Goal: Task Accomplishment & Management: Manage account settings

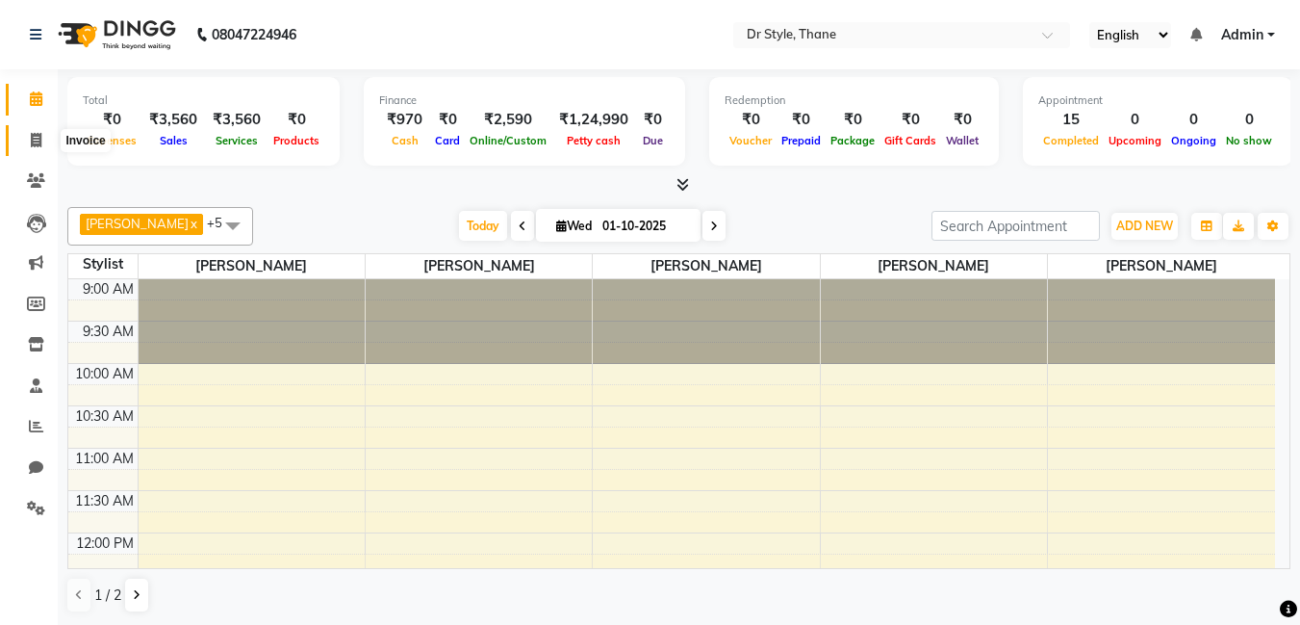
click at [36, 132] on span at bounding box center [36, 141] width 34 height 22
select select "service"
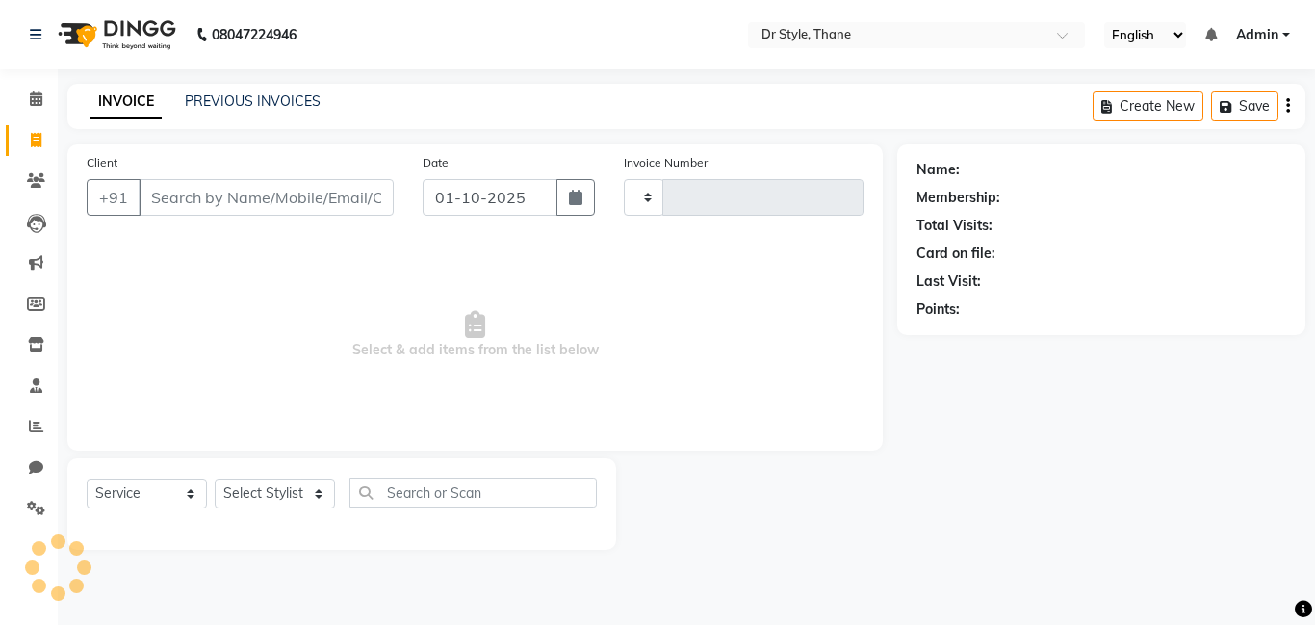
type input "1531"
select select "7832"
click at [186, 209] on input "Client" at bounding box center [266, 197] width 255 height 37
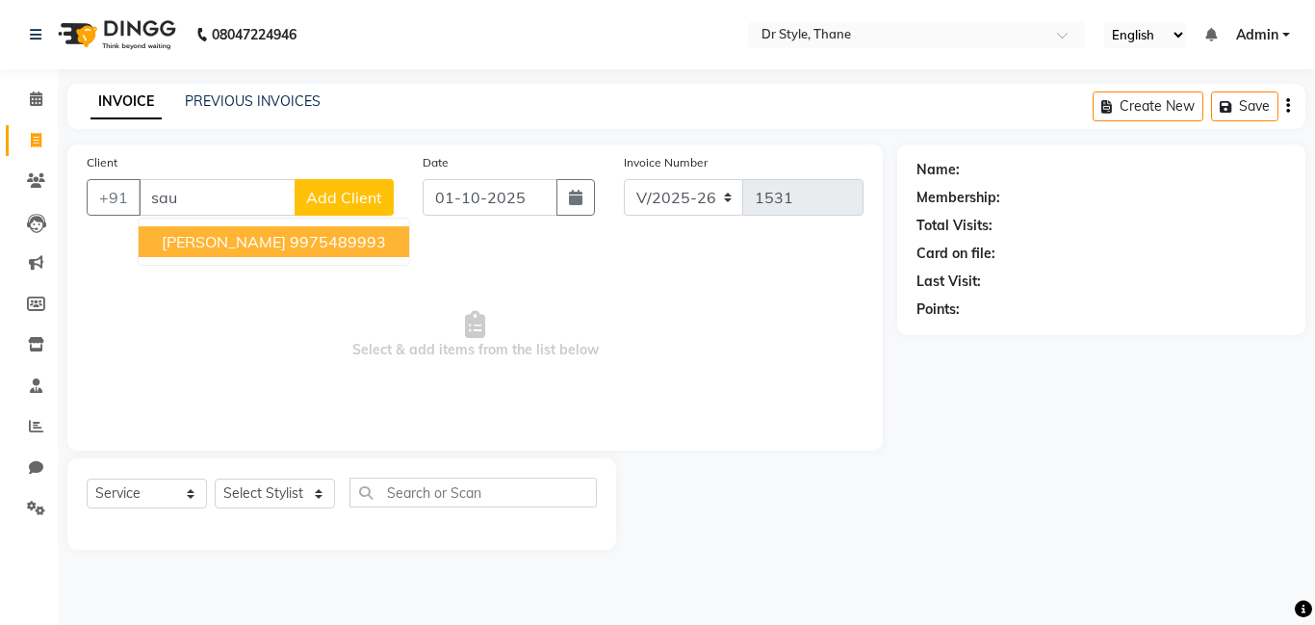
click at [290, 244] on ngb-highlight "9975489993" at bounding box center [338, 241] width 96 height 19
type input "9975489993"
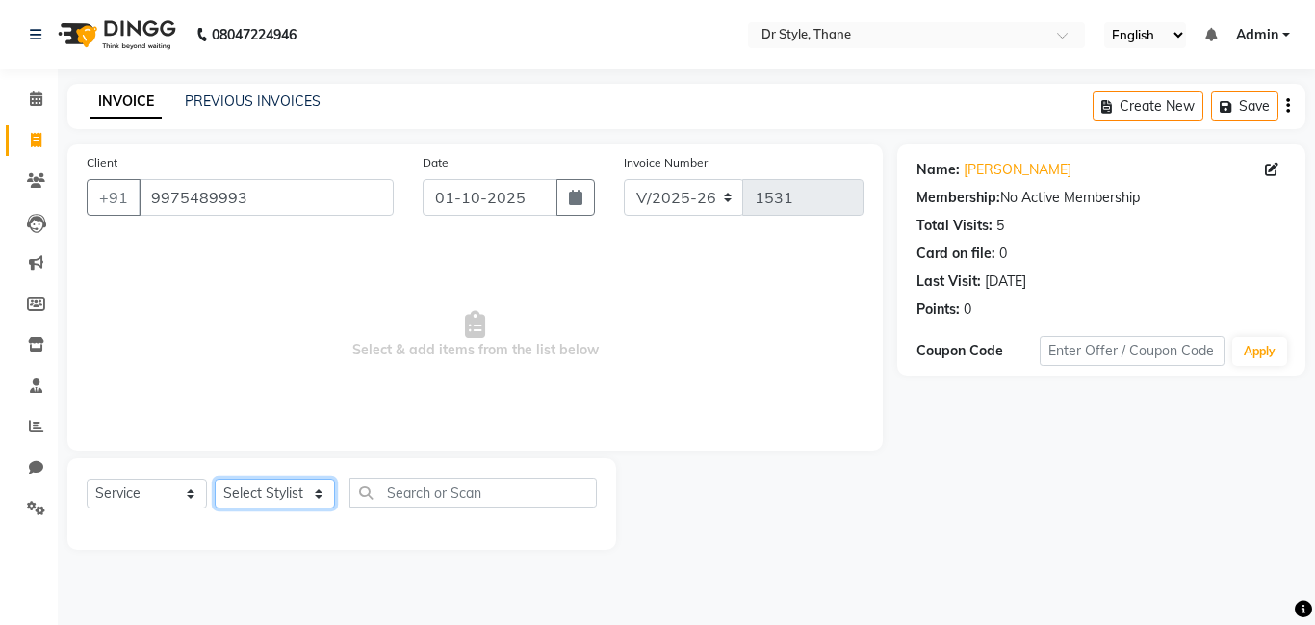
click at [319, 505] on select "Select Stylist [PERSON_NAME] [PERSON_NAME] [PERSON_NAME] [PERSON_NAME] [PERSON_…" at bounding box center [275, 493] width 120 height 30
select select "91939"
click at [215, 478] on select "Select Stylist [PERSON_NAME] [PERSON_NAME] [PERSON_NAME] [PERSON_NAME] [PERSON_…" at bounding box center [275, 493] width 120 height 30
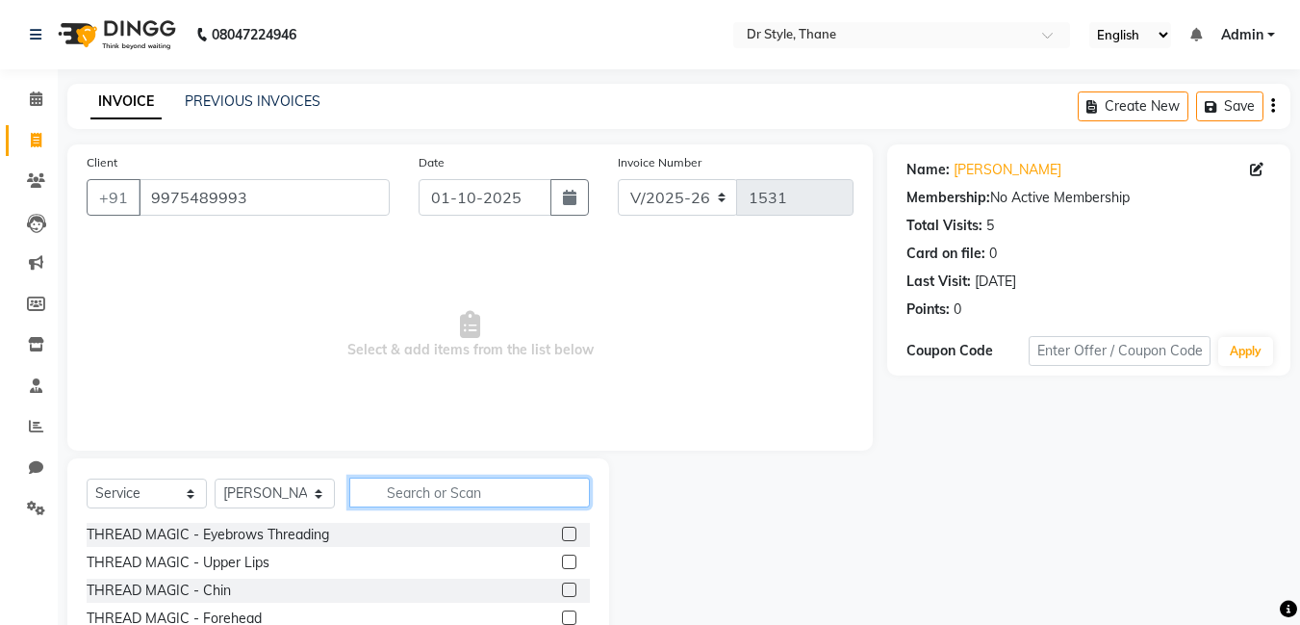
click at [407, 498] on input "text" at bounding box center [469, 492] width 241 height 30
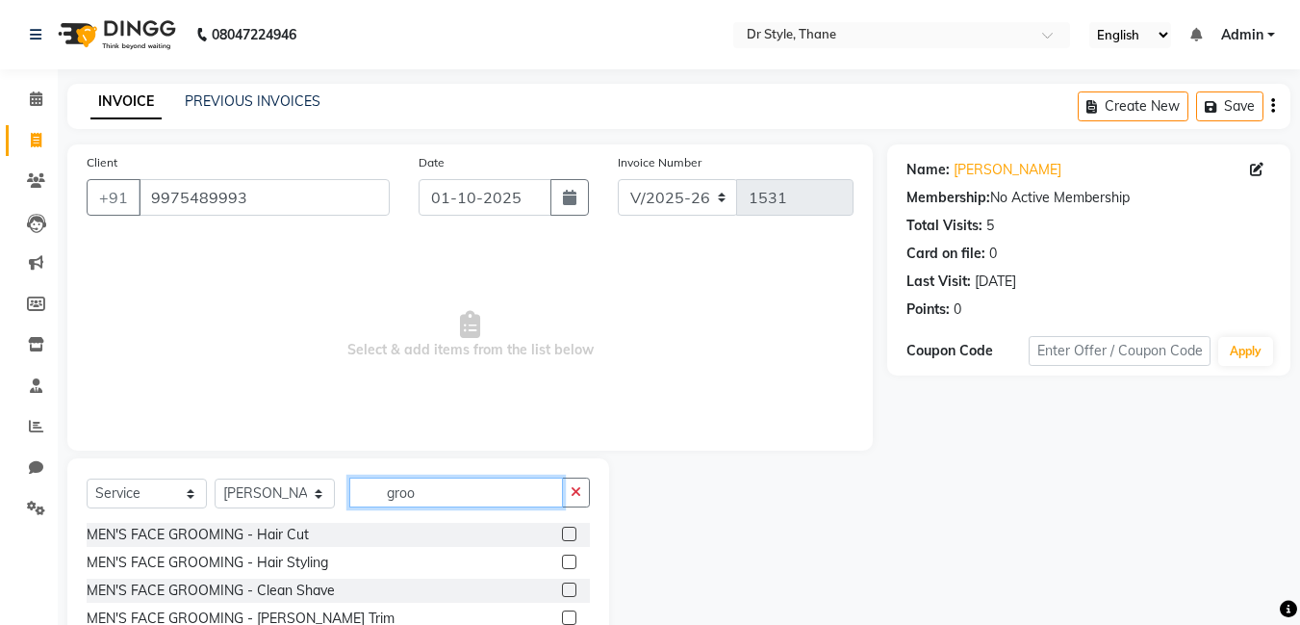
scroll to position [96, 0]
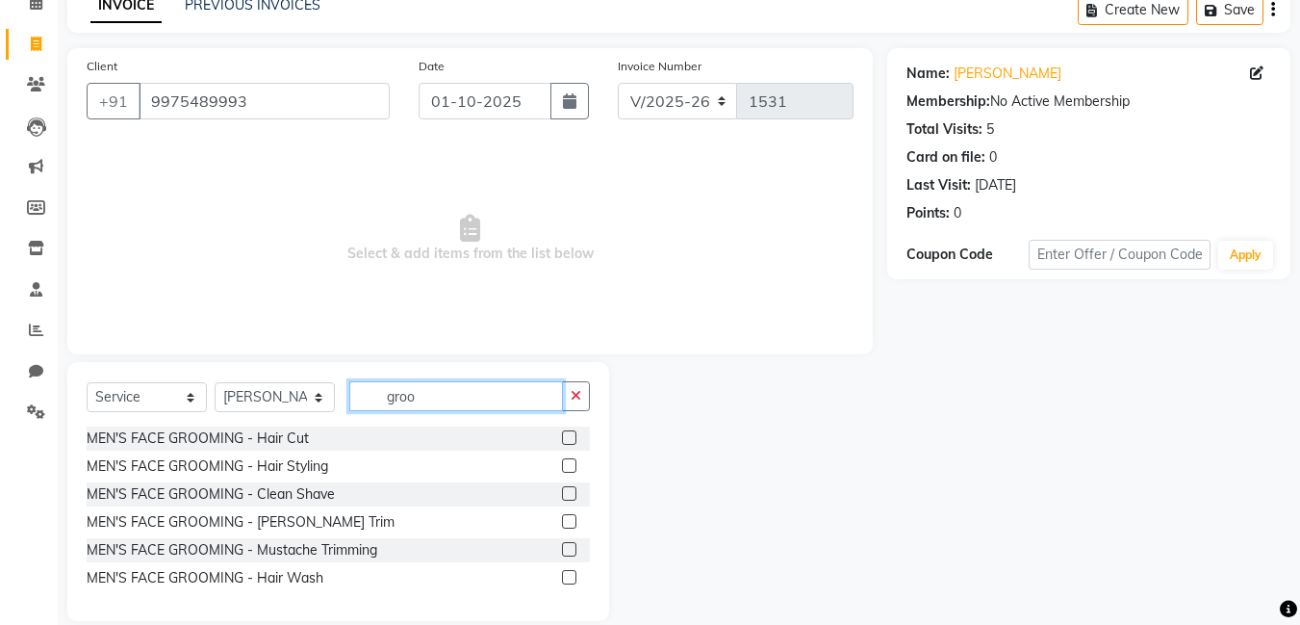
type input "groo"
click at [566, 522] on label at bounding box center [569, 521] width 14 height 14
click at [566, 522] on input "checkbox" at bounding box center [568, 522] width 13 height 13
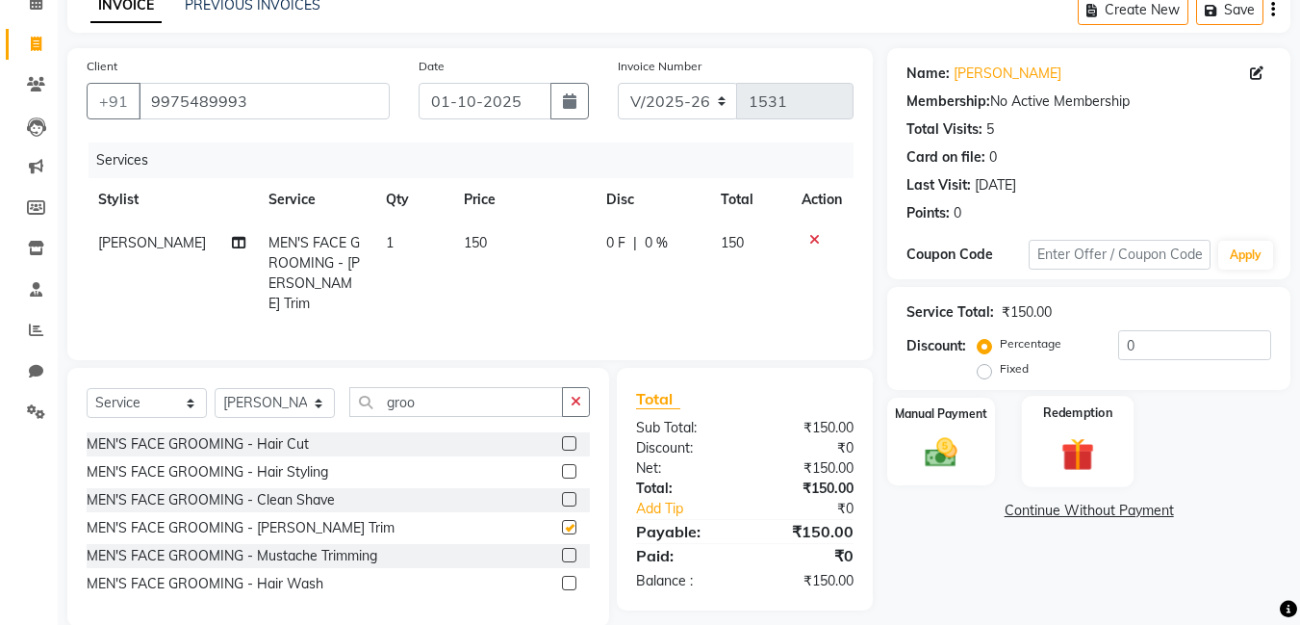
checkbox input "false"
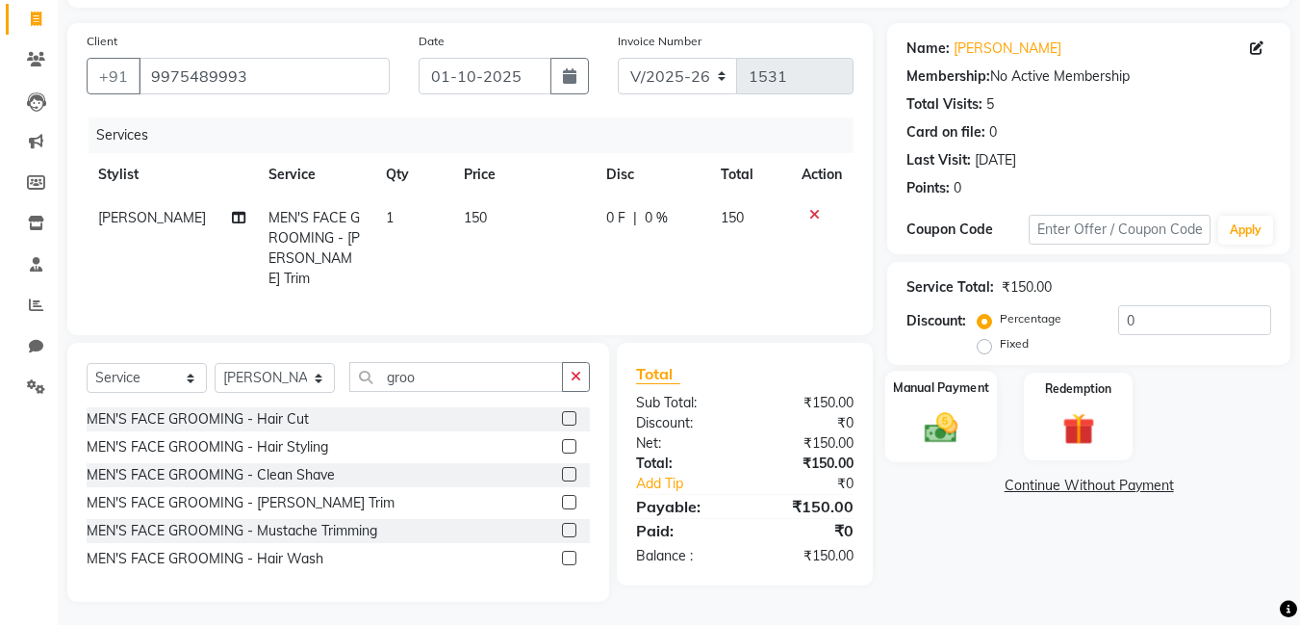
click at [975, 409] on div "Manual Payment" at bounding box center [941, 416] width 113 height 91
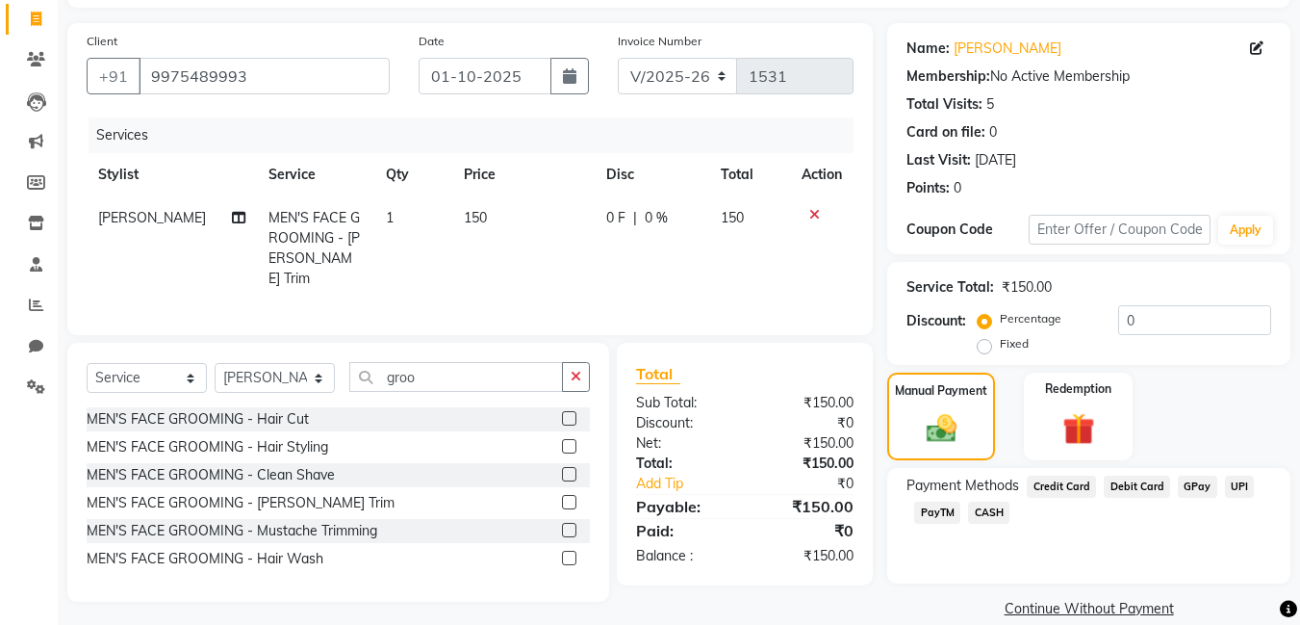
scroll to position [148, 0]
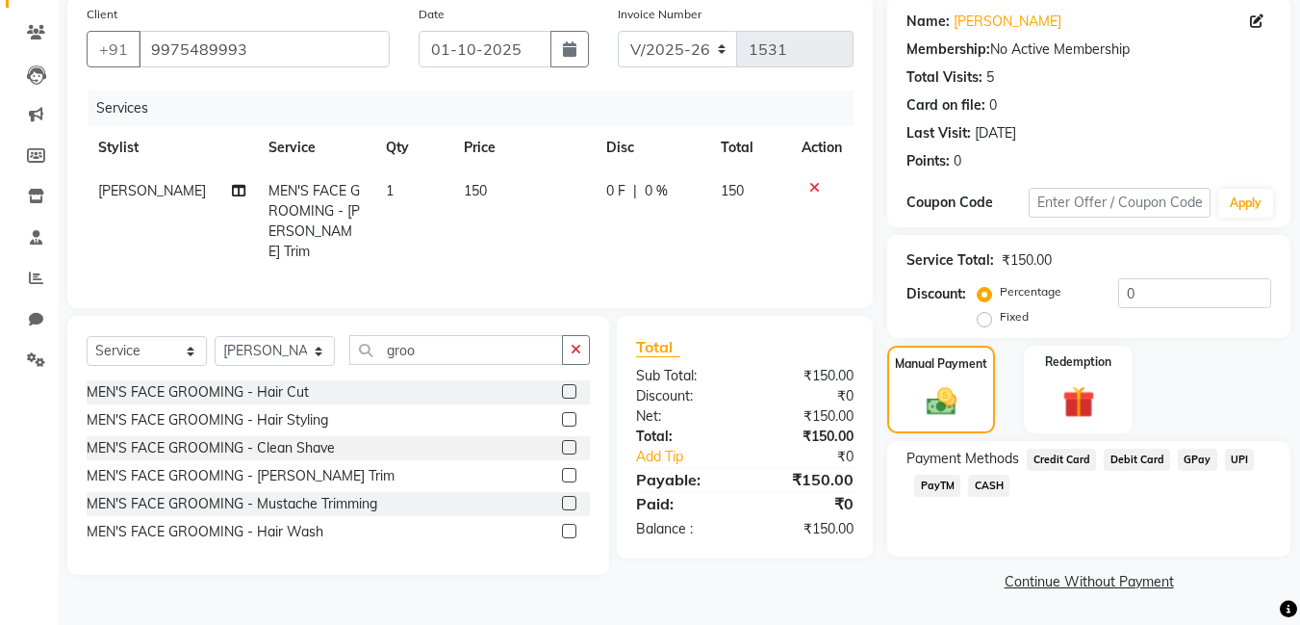
click at [1197, 457] on span "GPay" at bounding box center [1197, 459] width 39 height 22
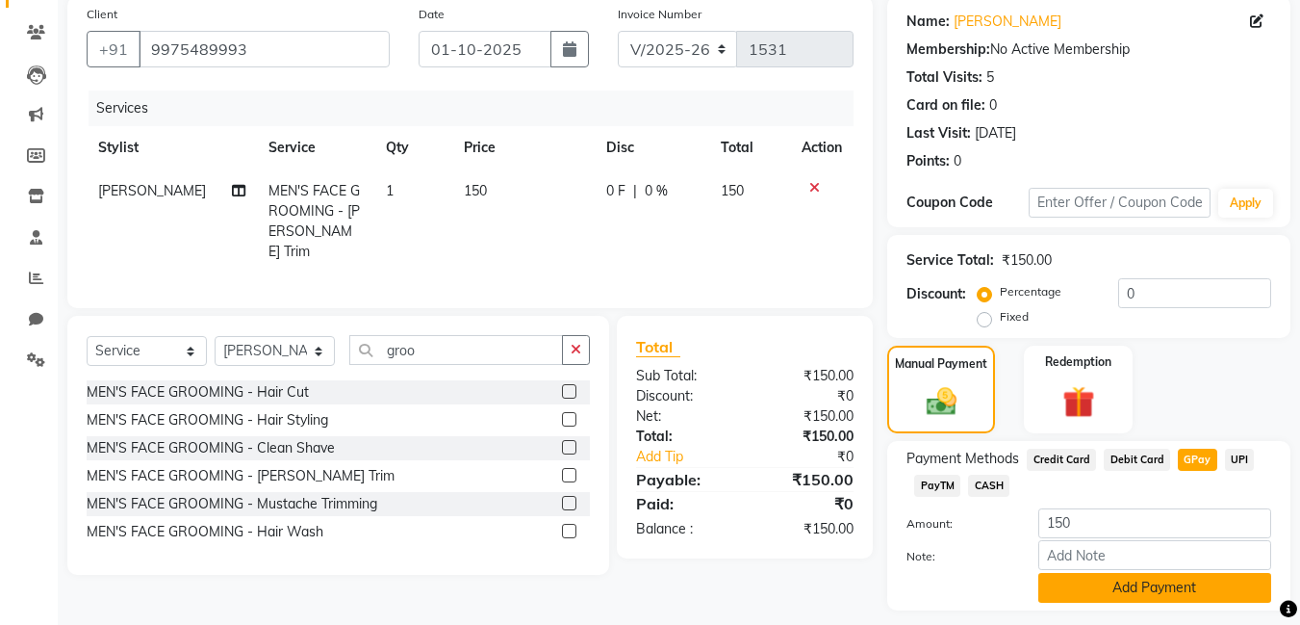
click at [1203, 573] on button "Add Payment" at bounding box center [1154, 588] width 233 height 30
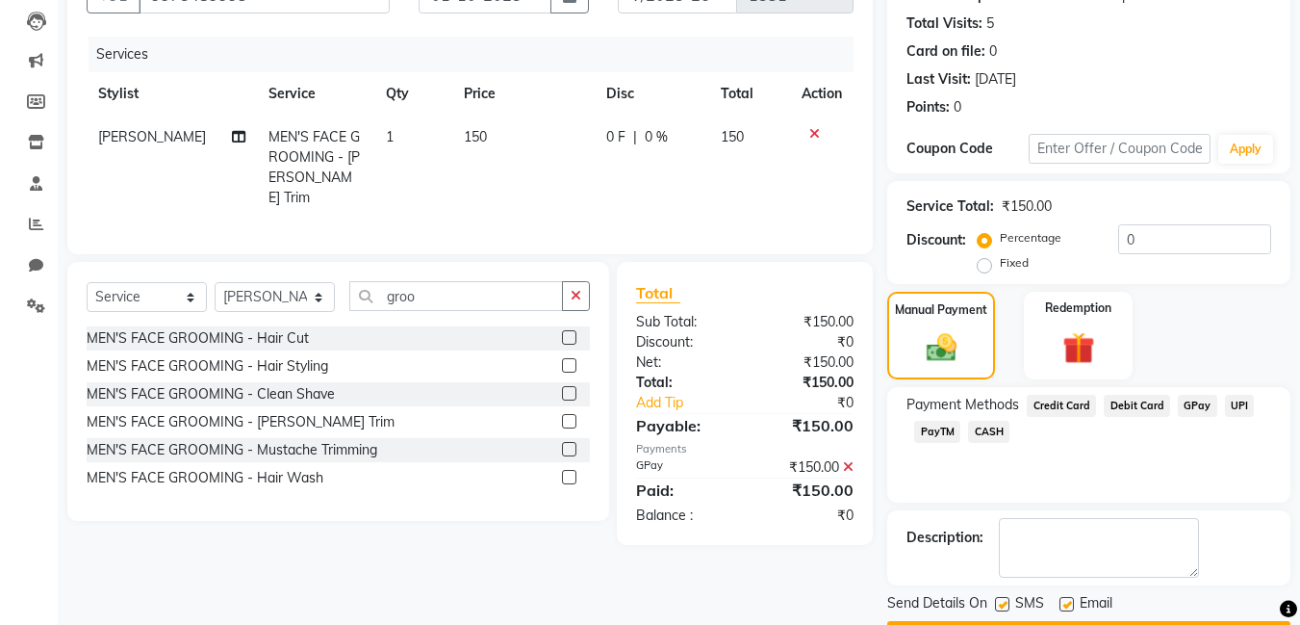
scroll to position [257, 0]
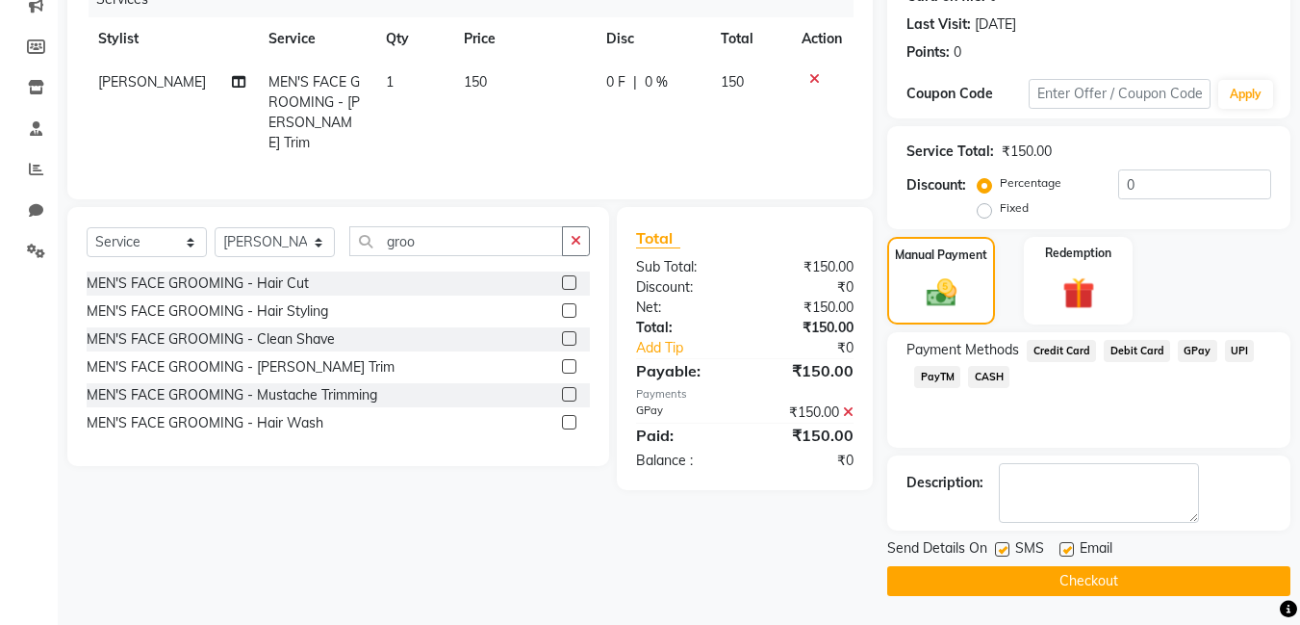
click at [1198, 579] on button "Checkout" at bounding box center [1088, 581] width 403 height 30
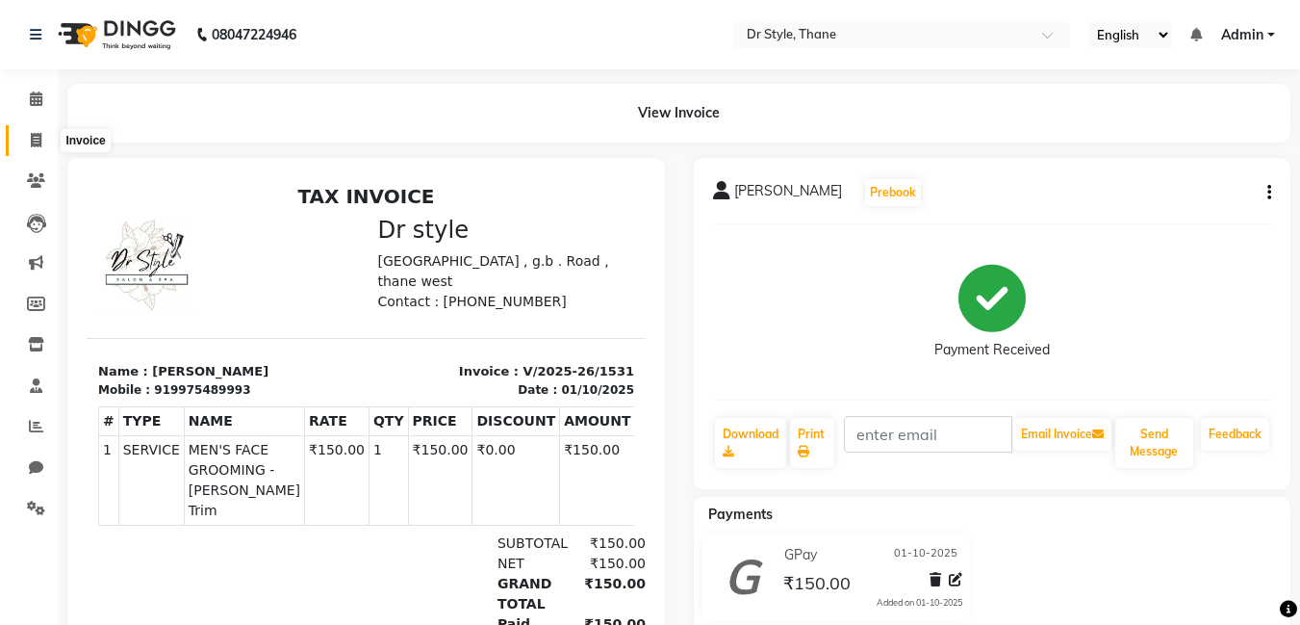
click at [23, 150] on span at bounding box center [36, 141] width 34 height 22
select select "7832"
select select "service"
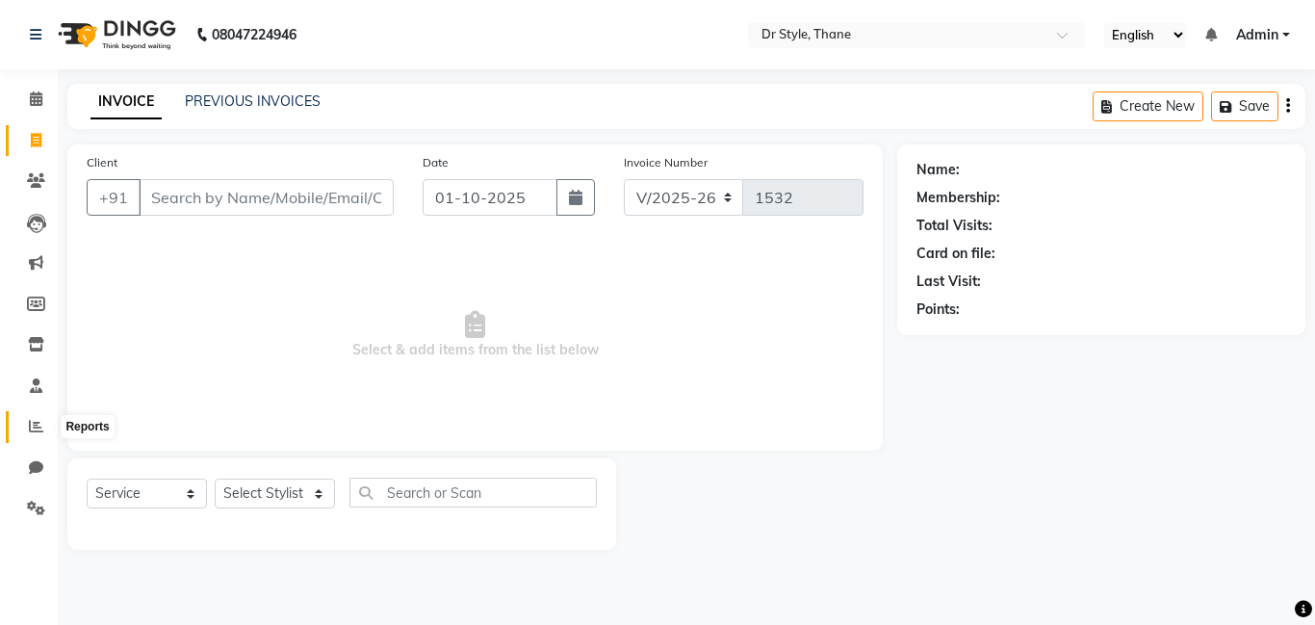
click at [31, 429] on icon at bounding box center [36, 426] width 14 height 14
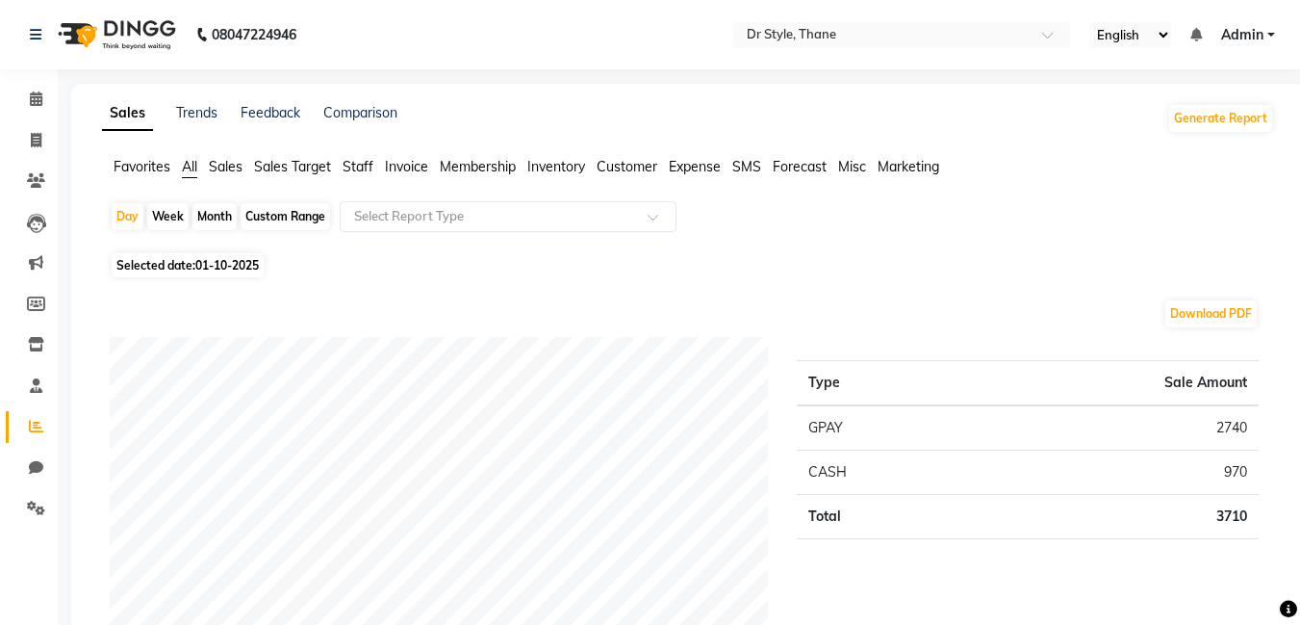
click at [210, 215] on div "Month" at bounding box center [214, 216] width 44 height 27
select select "10"
select select "2025"
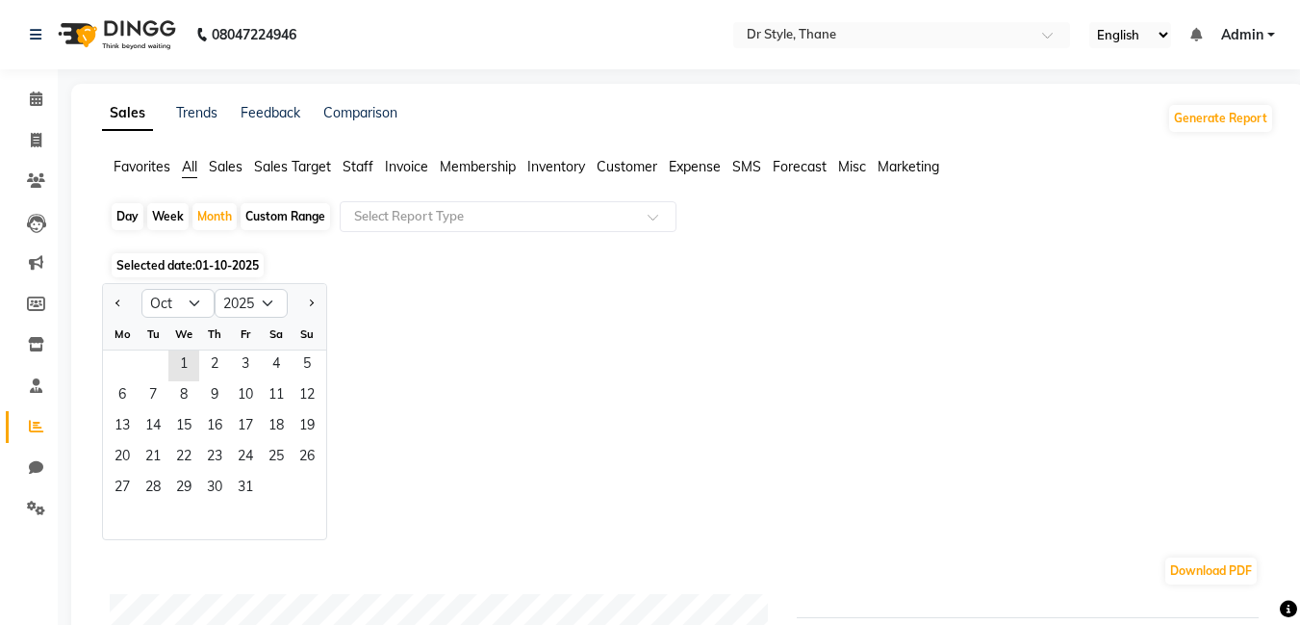
click at [125, 213] on div "Day" at bounding box center [128, 216] width 32 height 27
select select "10"
select select "2025"
click at [124, 213] on div "Day" at bounding box center [128, 216] width 32 height 27
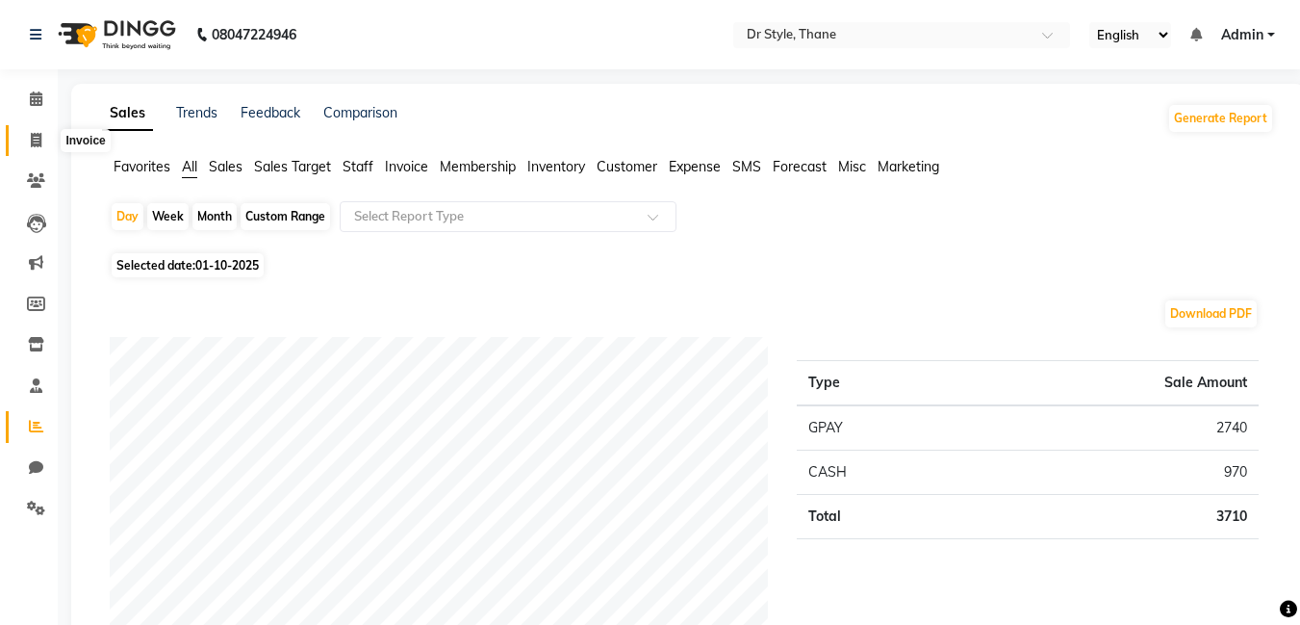
click at [31, 145] on icon at bounding box center [36, 140] width 11 height 14
select select "7832"
select select "service"
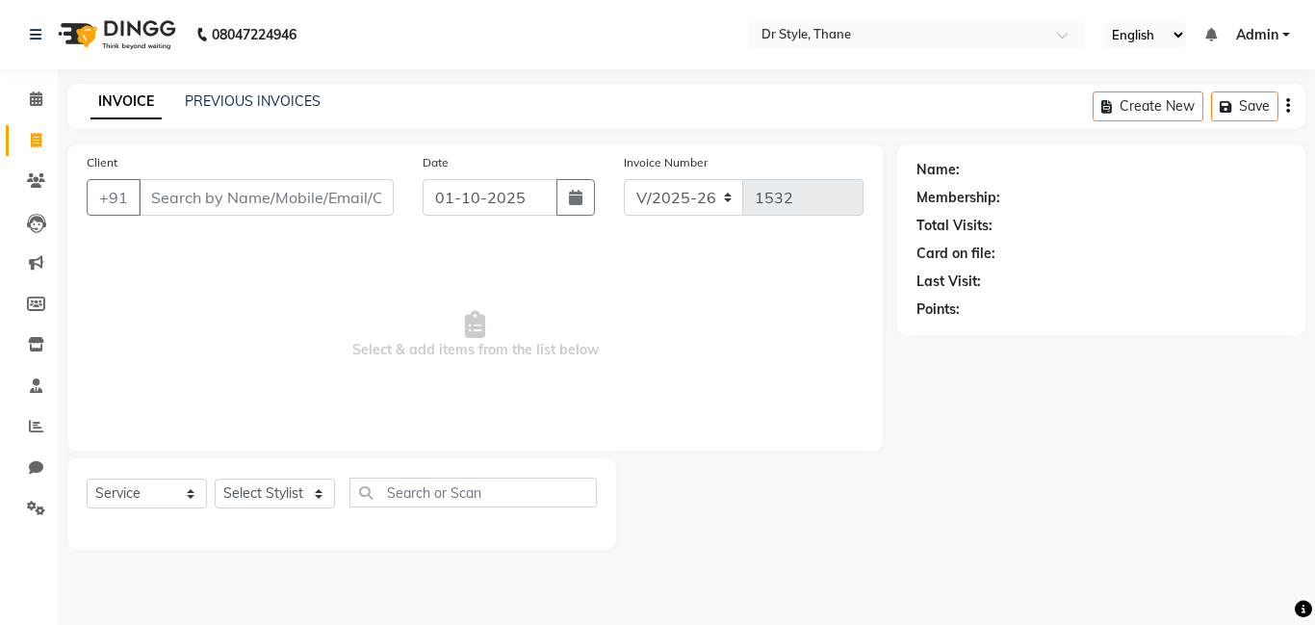
click at [181, 182] on input "Client" at bounding box center [266, 197] width 255 height 37
click at [179, 206] on input "Client" at bounding box center [266, 197] width 255 height 37
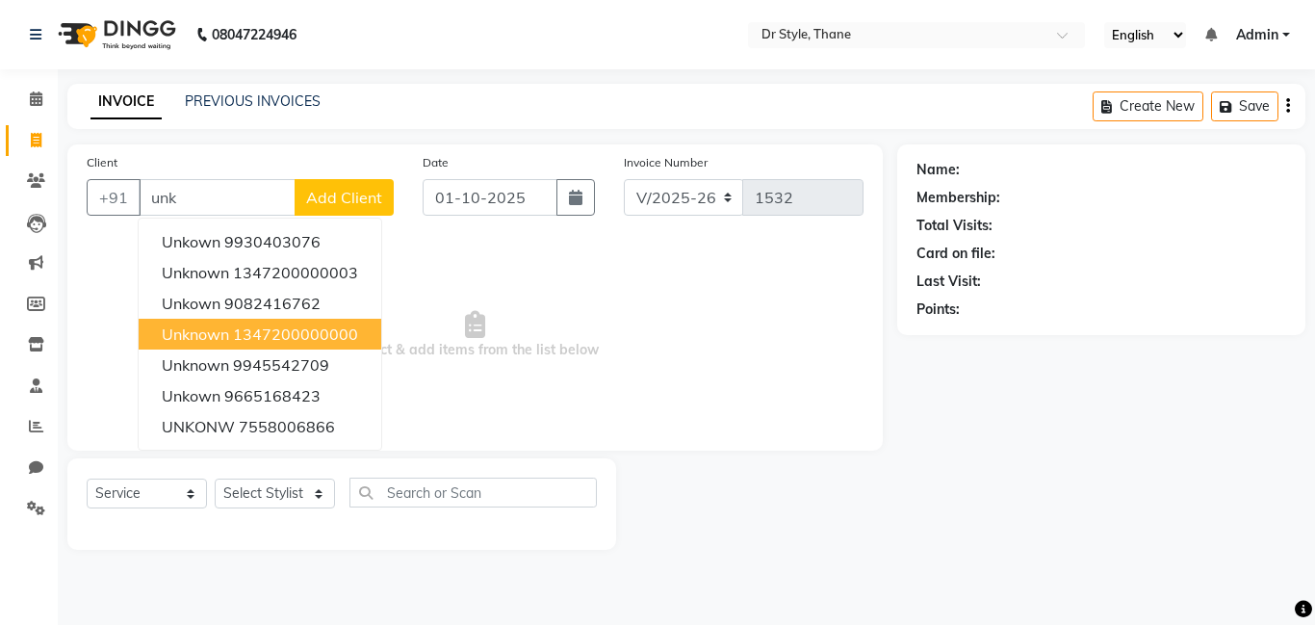
click at [271, 338] on ngb-highlight "1347200000000" at bounding box center [295, 333] width 125 height 19
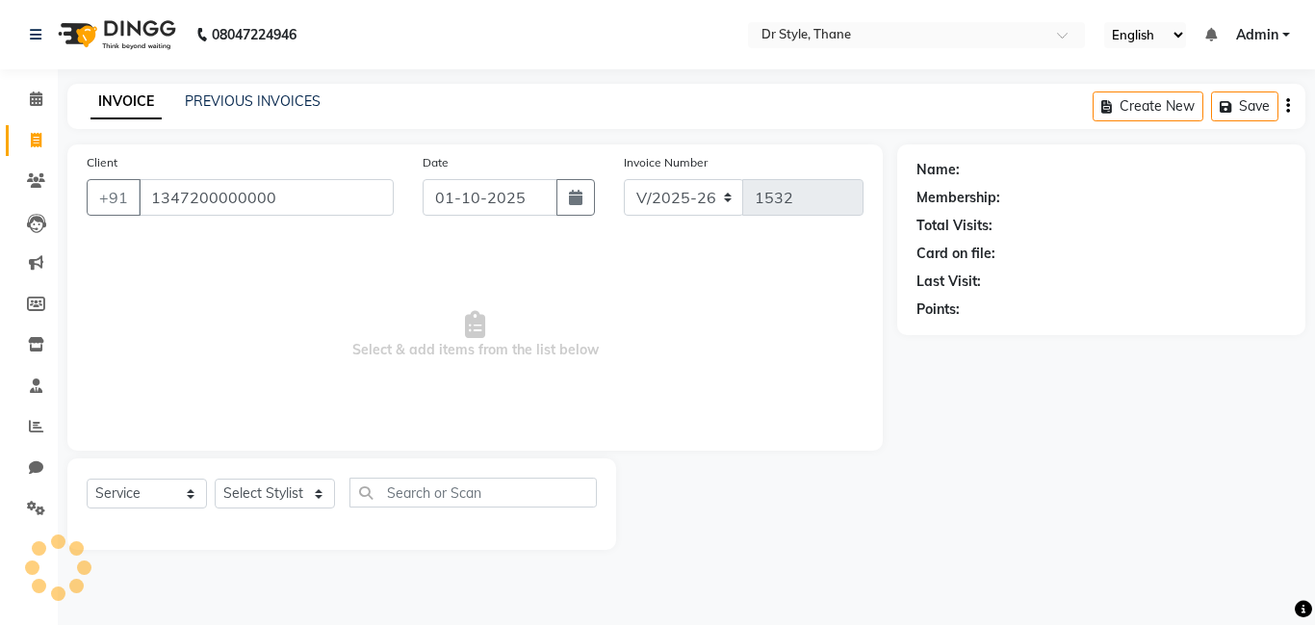
type input "1347200000000"
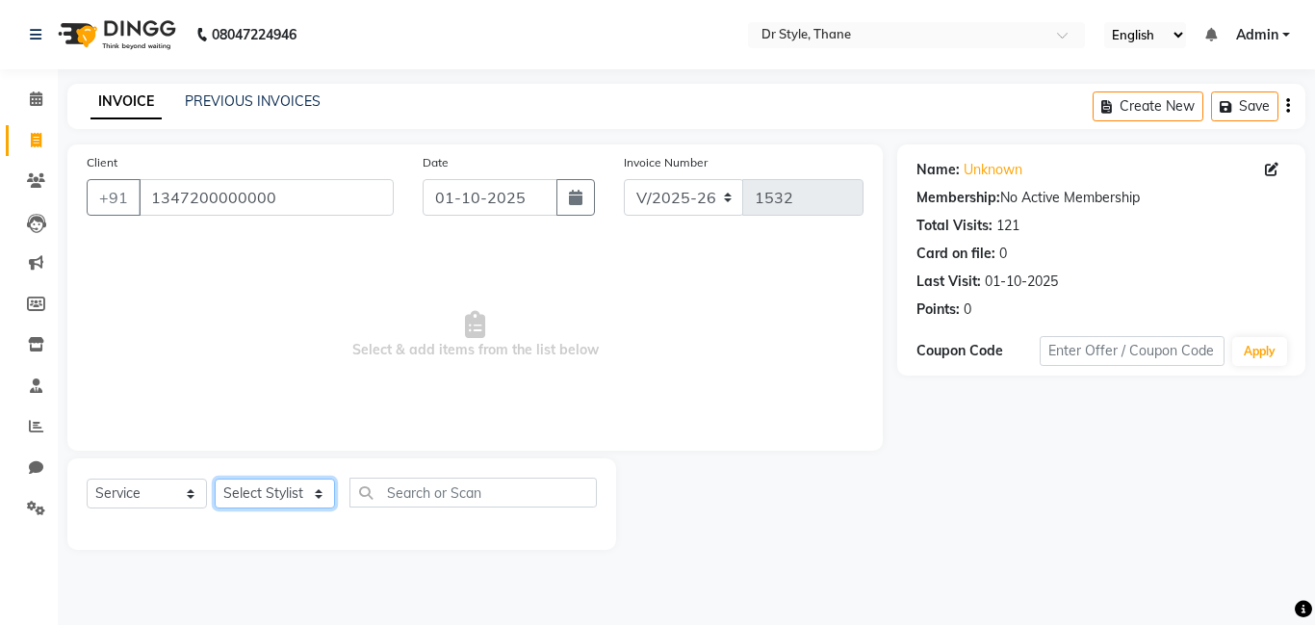
click at [277, 491] on select "Select Stylist [PERSON_NAME] [PERSON_NAME] [PERSON_NAME] [PERSON_NAME] [PERSON_…" at bounding box center [275, 493] width 120 height 30
select select "81004"
click at [215, 478] on select "Select Stylist [PERSON_NAME] [PERSON_NAME] [PERSON_NAME] [PERSON_NAME] [PERSON_…" at bounding box center [275, 493] width 120 height 30
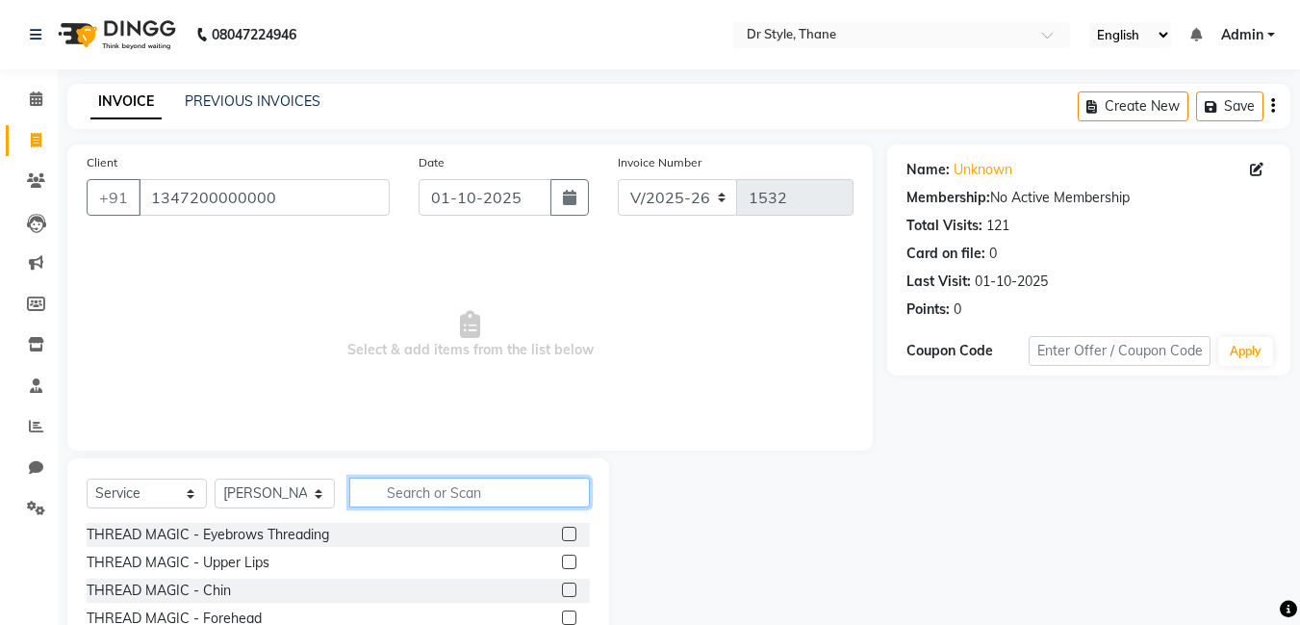
click at [448, 487] on input "text" at bounding box center [469, 492] width 241 height 30
type input "faci"
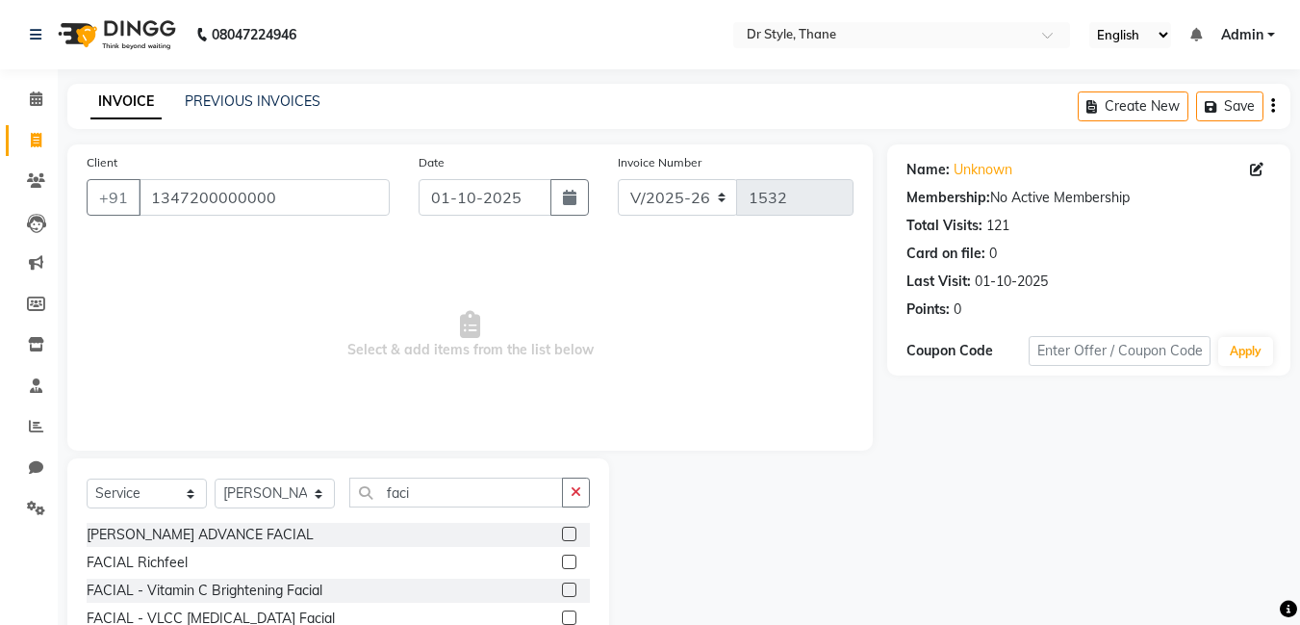
click at [562, 535] on label at bounding box center [569, 533] width 14 height 14
click at [562, 535] on input "checkbox" at bounding box center [568, 534] width 13 height 13
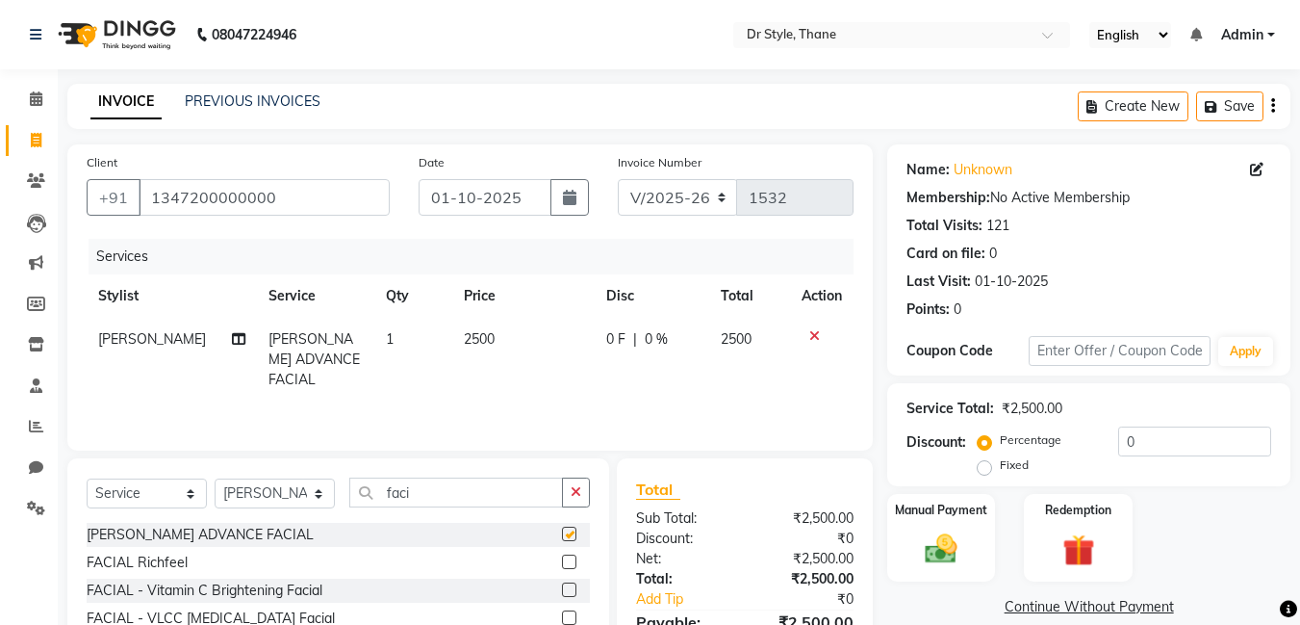
checkbox input "false"
click at [809, 332] on icon at bounding box center [814, 335] width 11 height 13
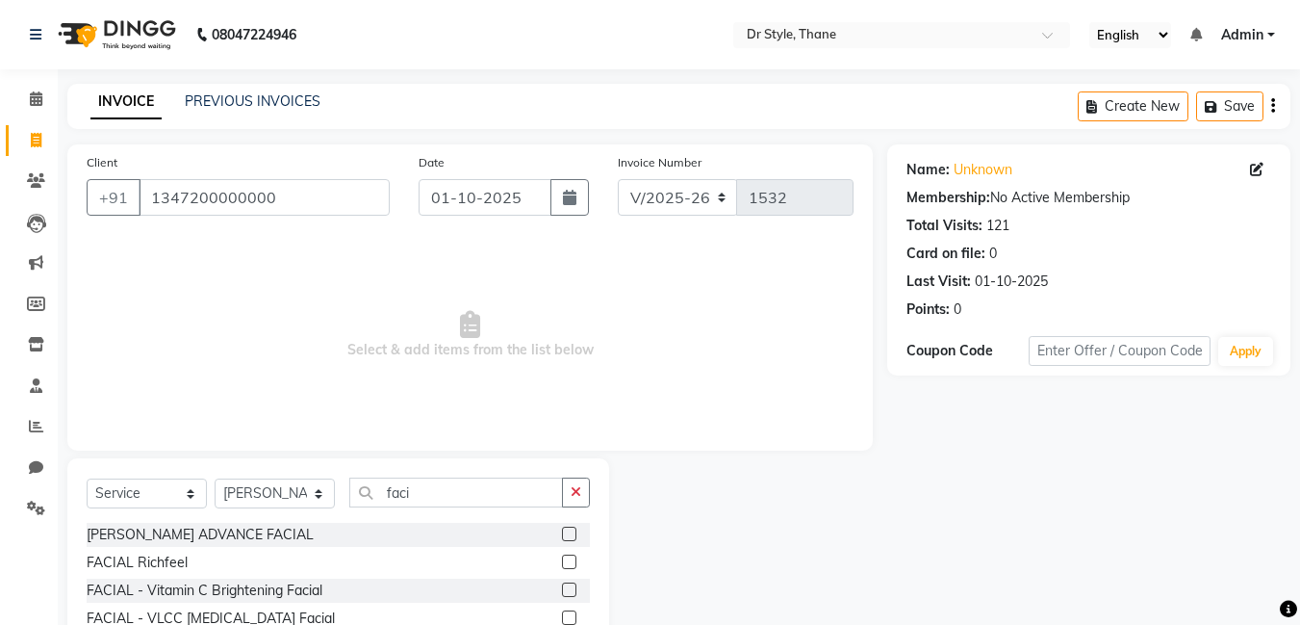
click at [562, 564] on label at bounding box center [569, 561] width 14 height 14
click at [562, 564] on input "checkbox" at bounding box center [568, 562] width 13 height 13
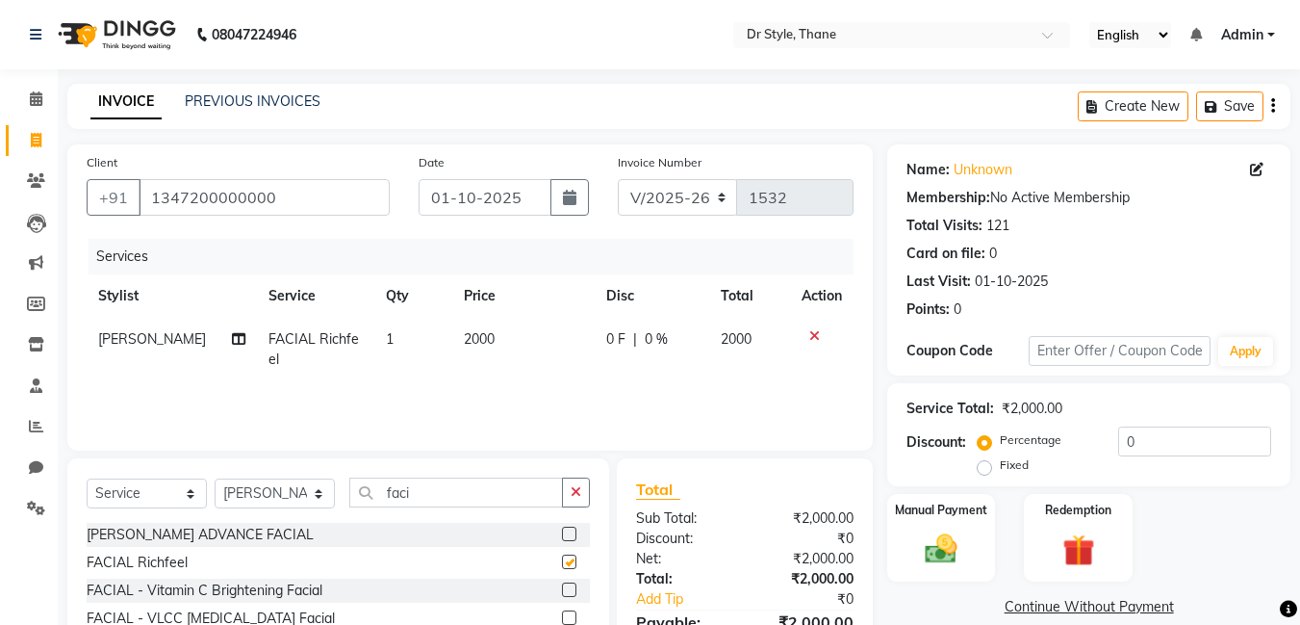
checkbox input "false"
click at [818, 333] on icon at bounding box center [814, 335] width 11 height 13
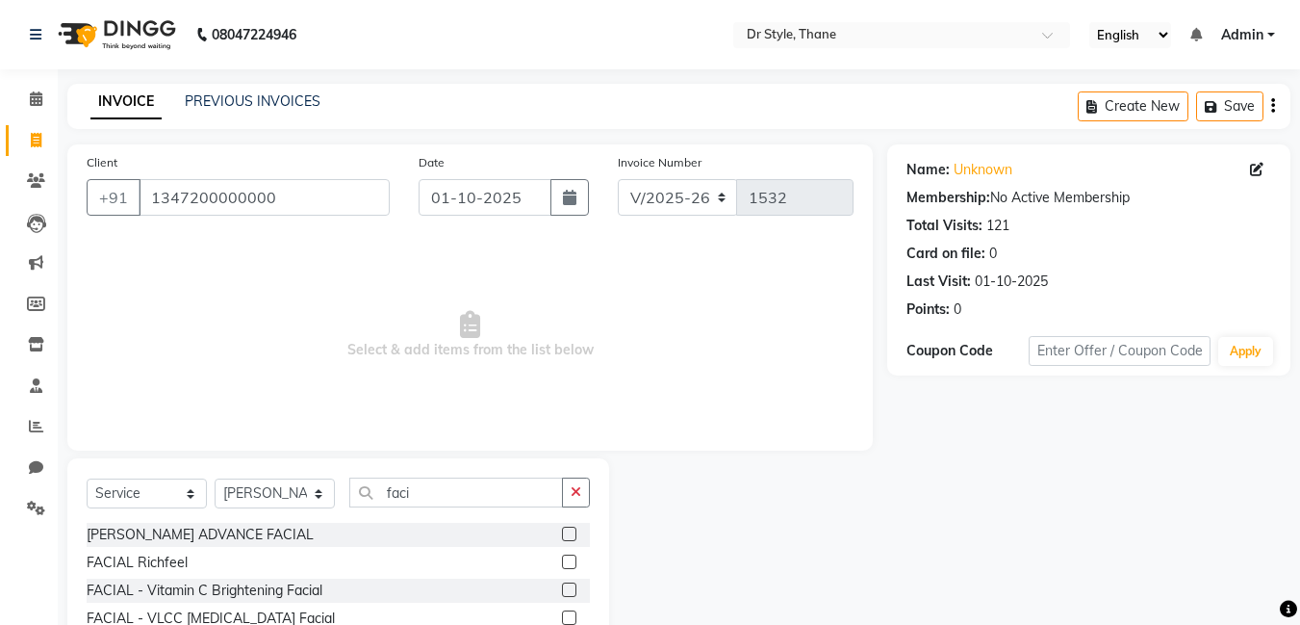
scroll to position [96, 0]
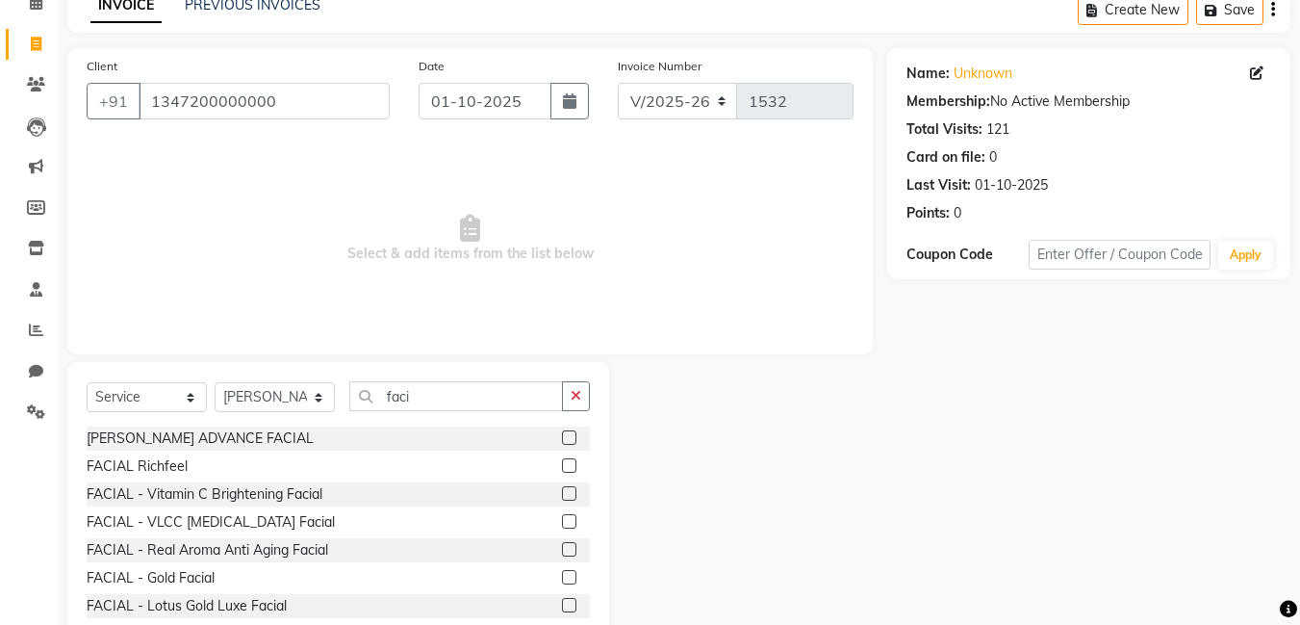
click at [562, 493] on label at bounding box center [569, 493] width 14 height 14
click at [562, 493] on input "checkbox" at bounding box center [568, 494] width 13 height 13
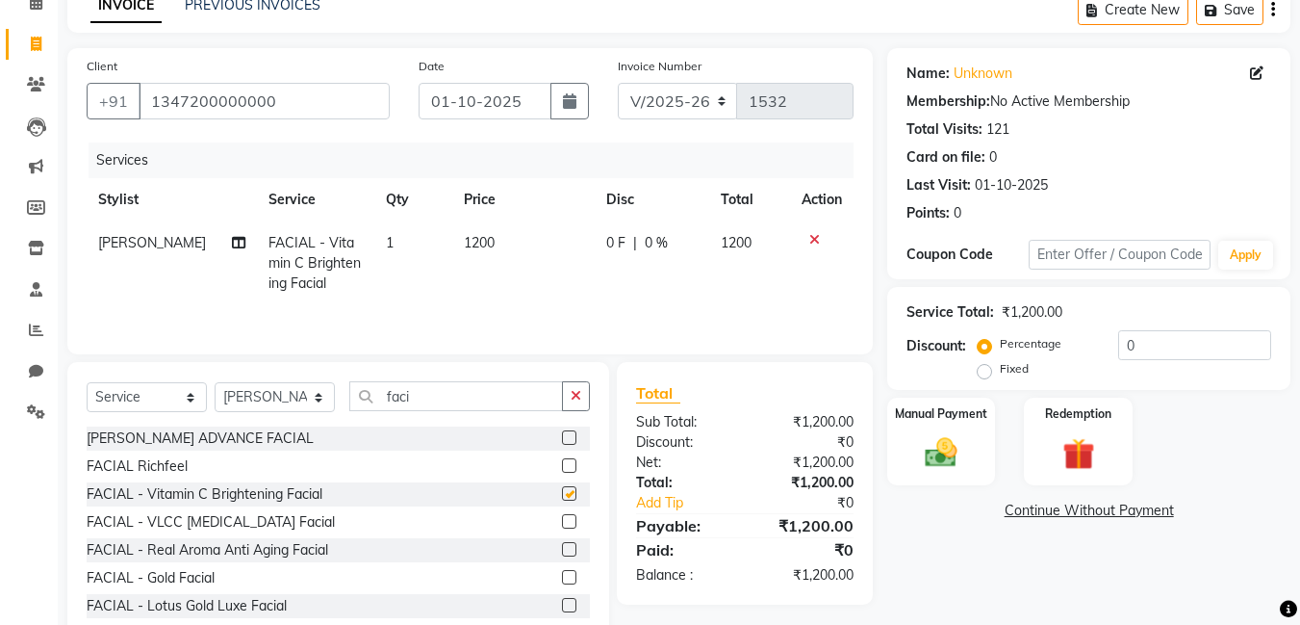
checkbox input "false"
click at [815, 243] on icon at bounding box center [814, 239] width 11 height 13
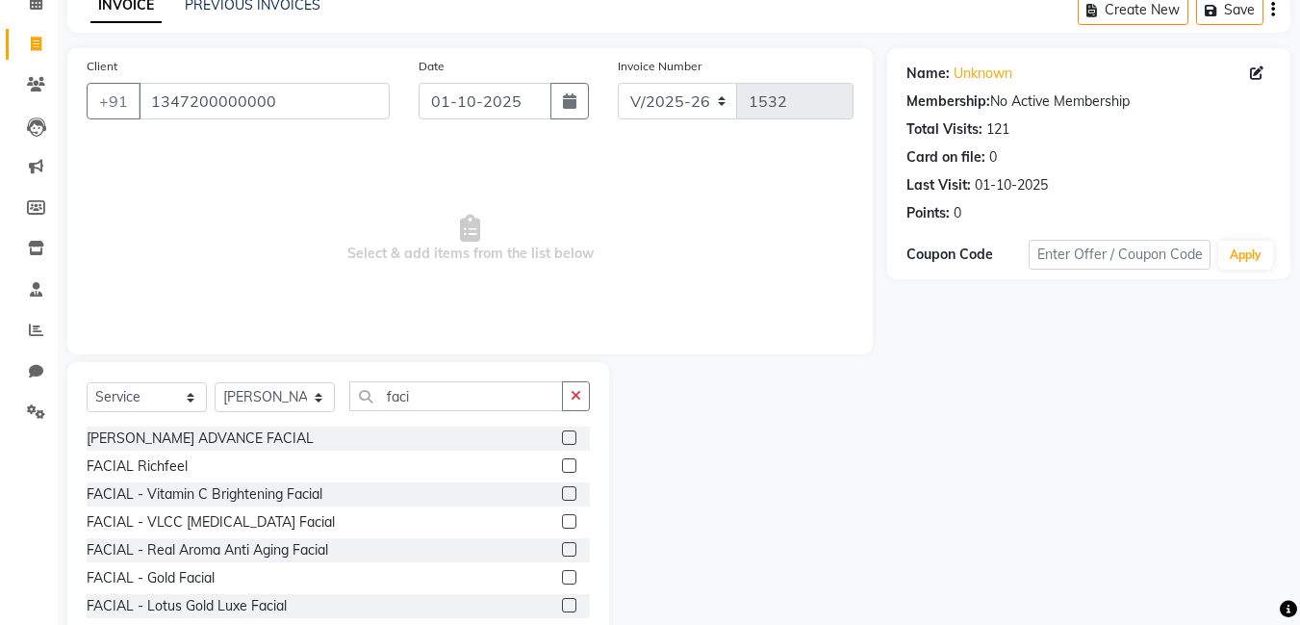
click at [562, 518] on label at bounding box center [569, 521] width 14 height 14
click at [562, 518] on input "checkbox" at bounding box center [568, 522] width 13 height 13
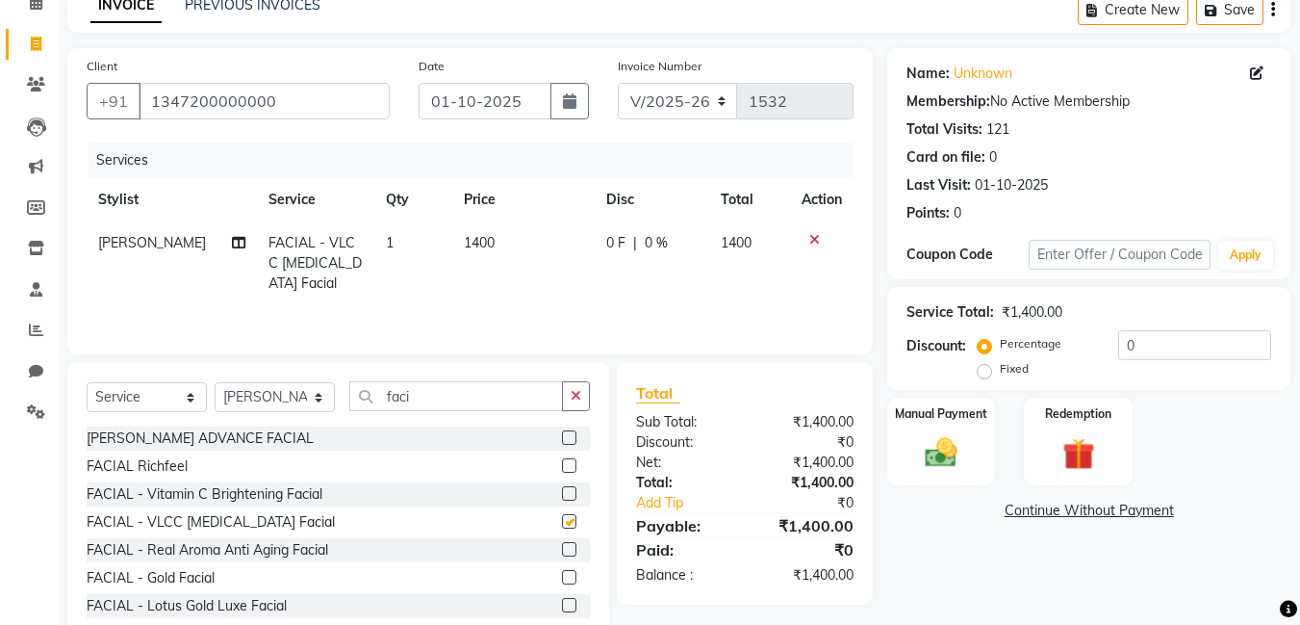
checkbox input "false"
click at [810, 241] on icon at bounding box center [814, 239] width 11 height 13
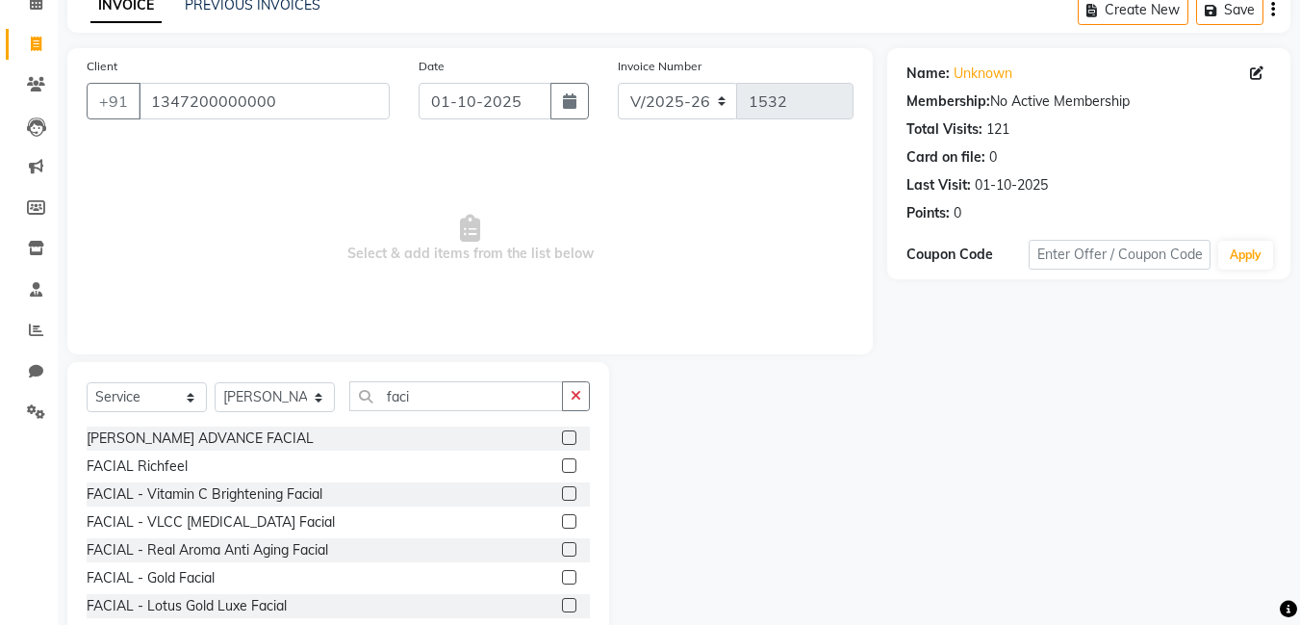
click at [562, 550] on label at bounding box center [569, 549] width 14 height 14
click at [562, 550] on input "checkbox" at bounding box center [568, 550] width 13 height 13
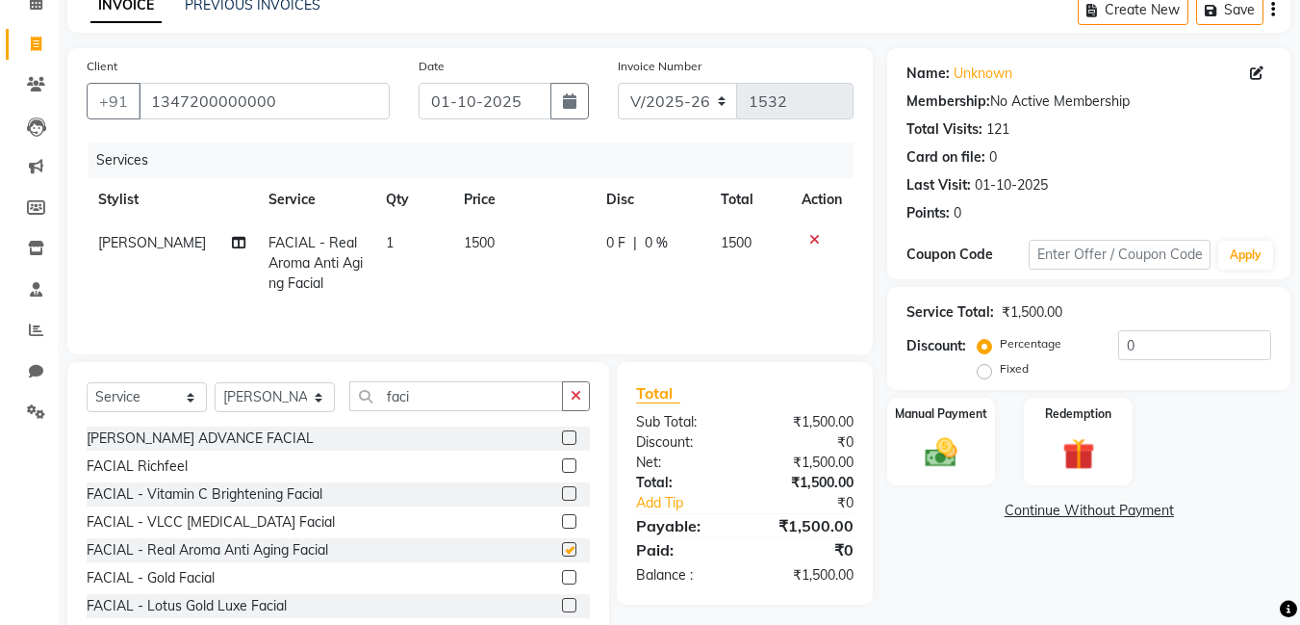
checkbox input "false"
click at [811, 235] on icon at bounding box center [814, 239] width 11 height 13
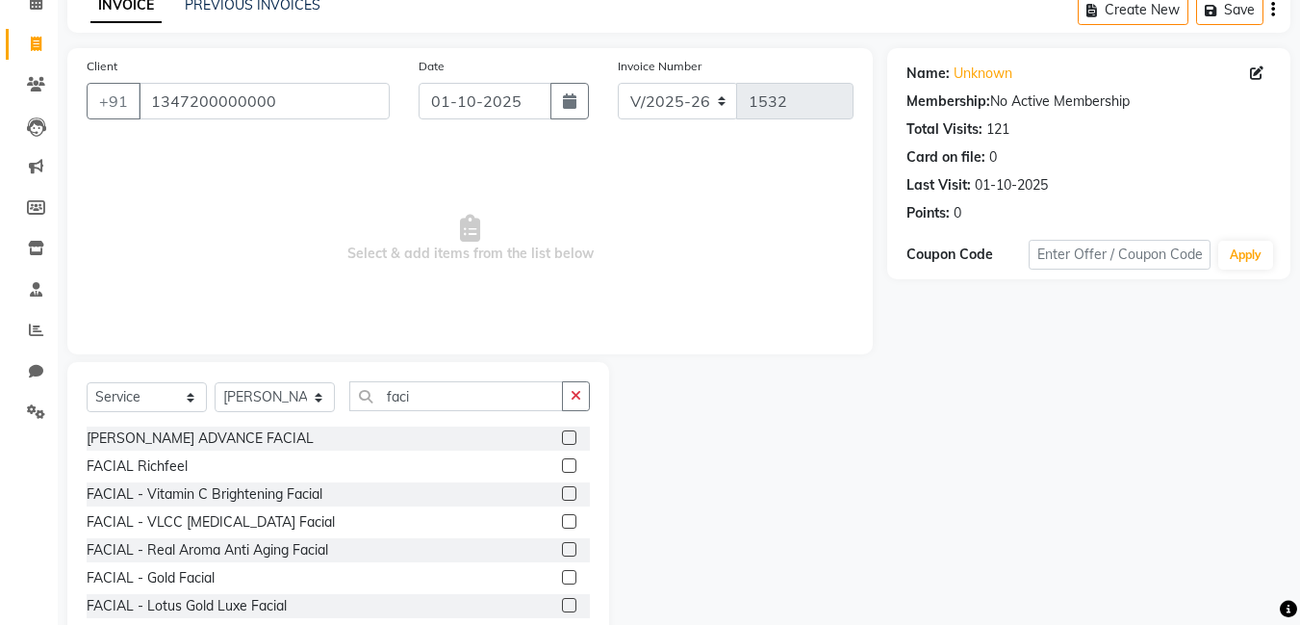
scroll to position [146, 0]
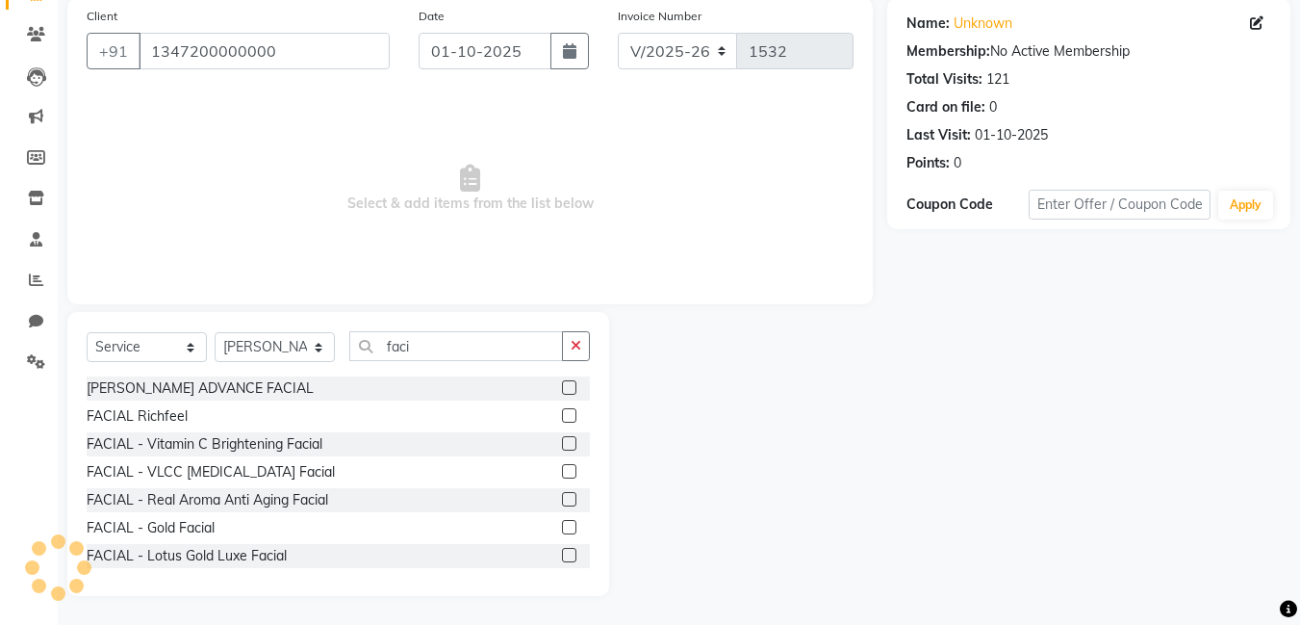
click at [562, 526] on label at bounding box center [569, 527] width 14 height 14
click at [562, 526] on input "checkbox" at bounding box center [568, 528] width 13 height 13
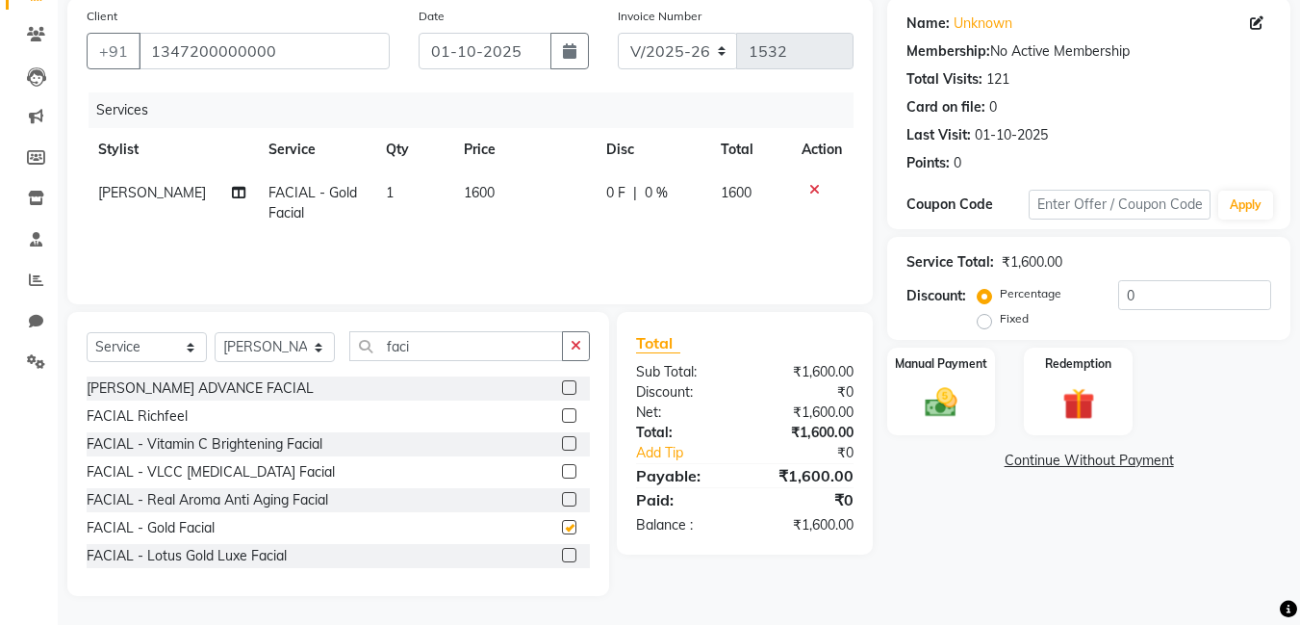
checkbox input "false"
click at [814, 190] on icon at bounding box center [814, 189] width 11 height 13
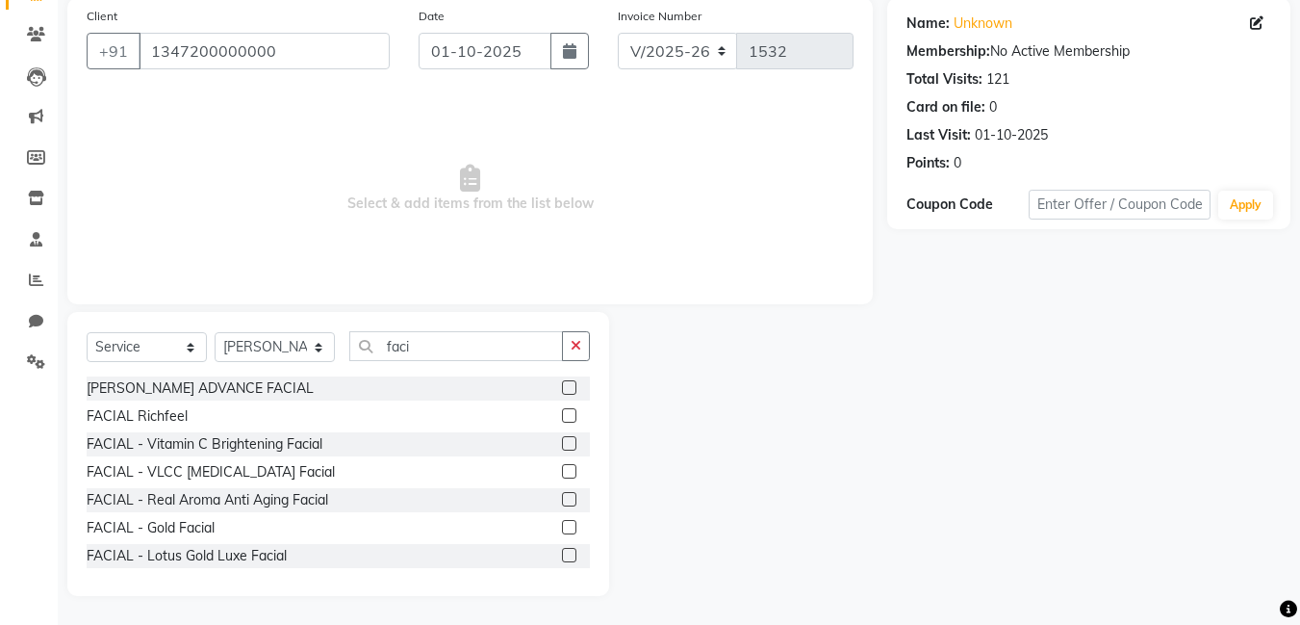
click at [562, 557] on label at bounding box center [569, 555] width 14 height 14
click at [562, 557] on input "checkbox" at bounding box center [568, 556] width 13 height 13
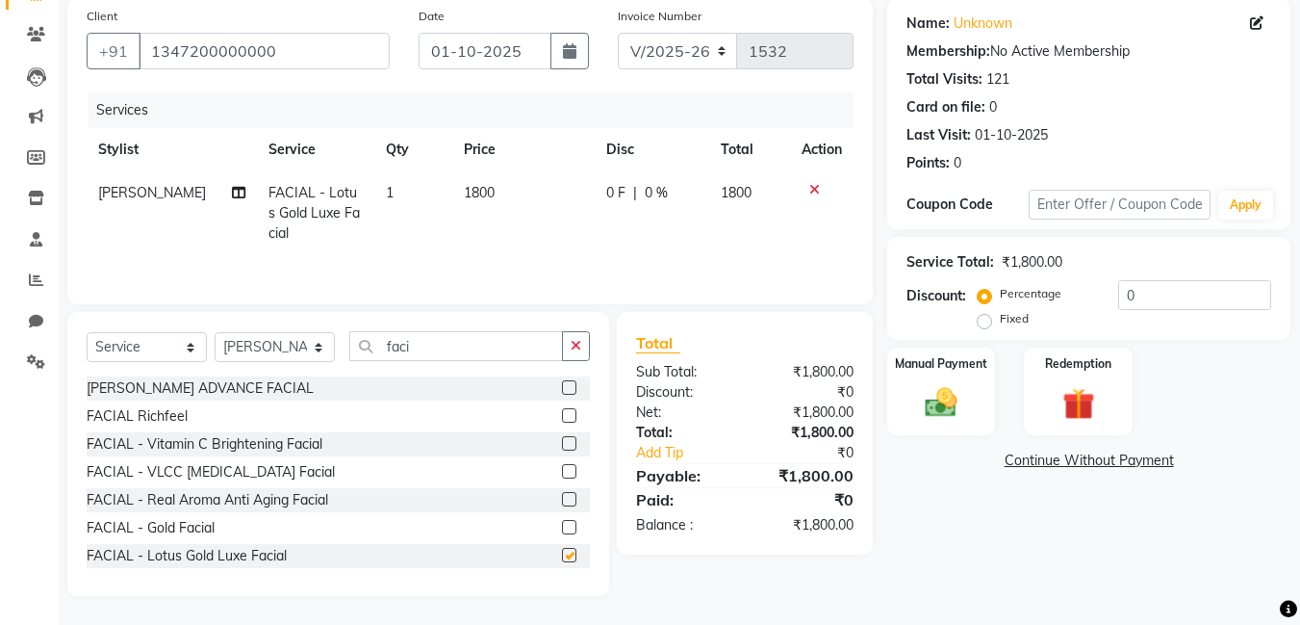
checkbox input "false"
click at [814, 190] on icon at bounding box center [814, 189] width 11 height 13
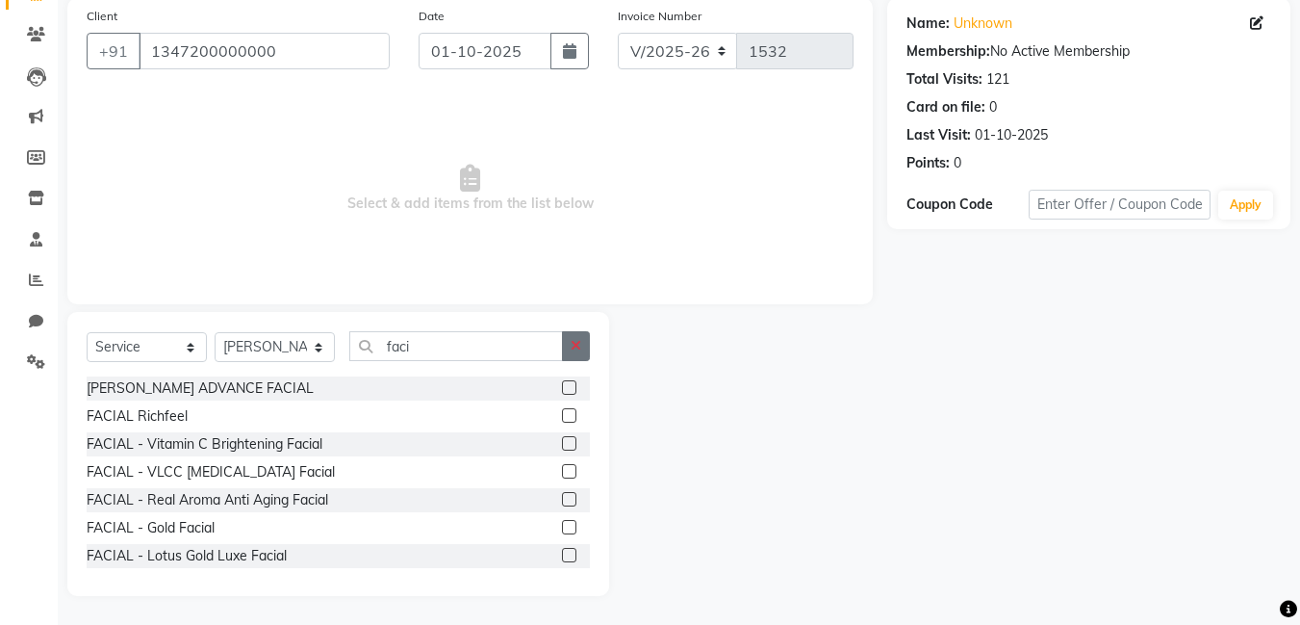
click at [583, 342] on button "button" at bounding box center [576, 346] width 28 height 30
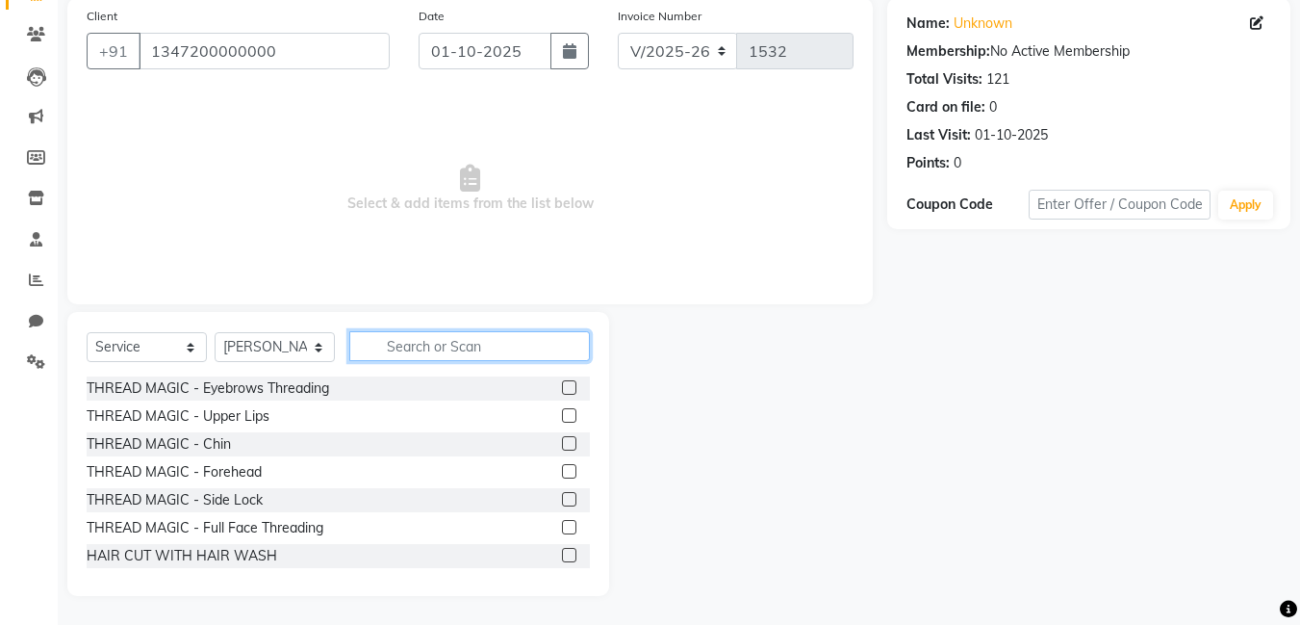
click at [516, 344] on input "text" at bounding box center [469, 346] width 241 height 30
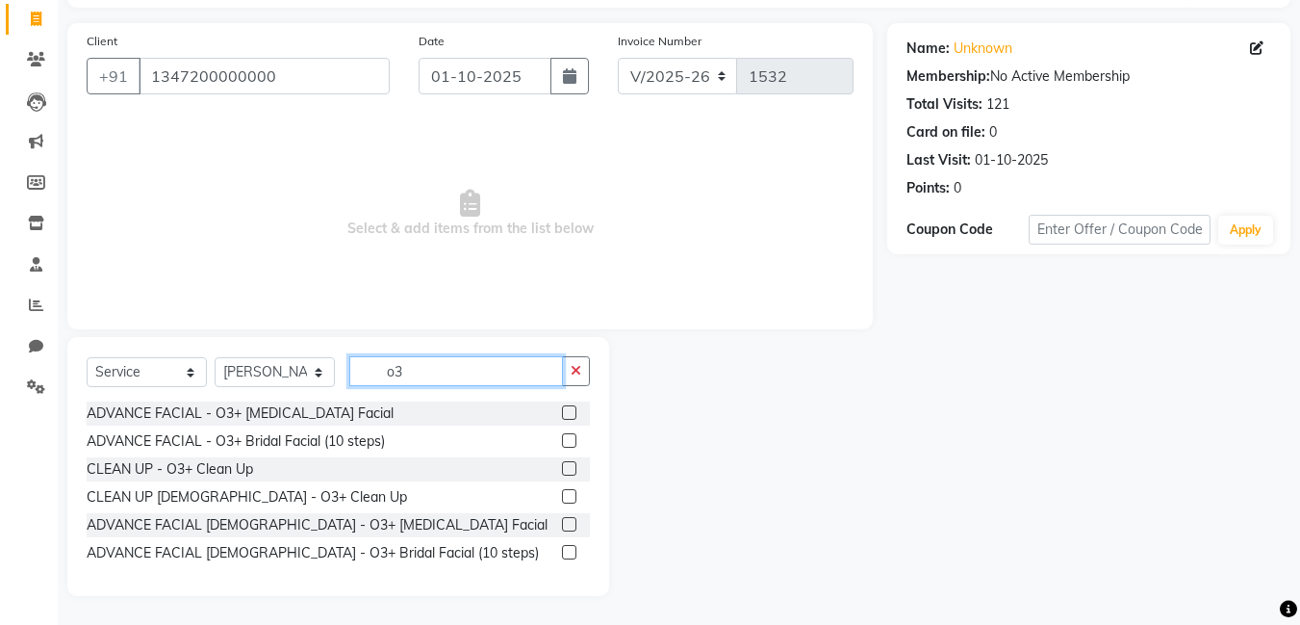
scroll to position [121, 0]
type input "o3"
click at [576, 408] on label at bounding box center [569, 412] width 14 height 14
click at [575, 408] on input "checkbox" at bounding box center [568, 413] width 13 height 13
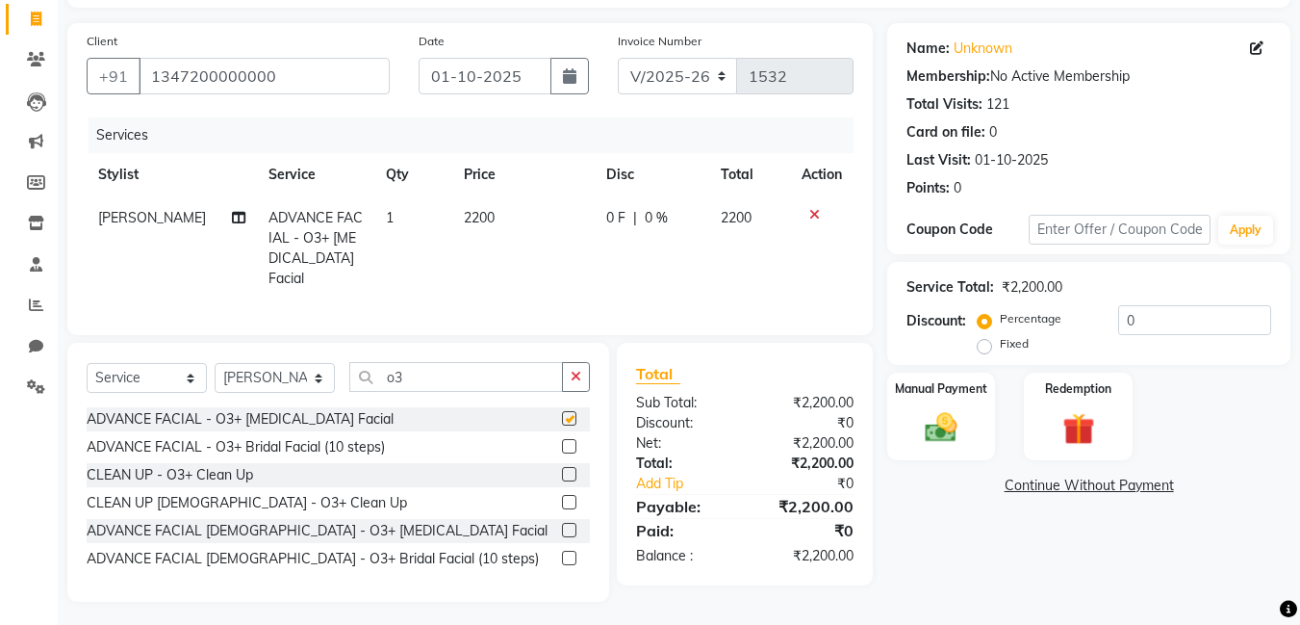
checkbox input "false"
click at [810, 217] on icon at bounding box center [814, 214] width 11 height 13
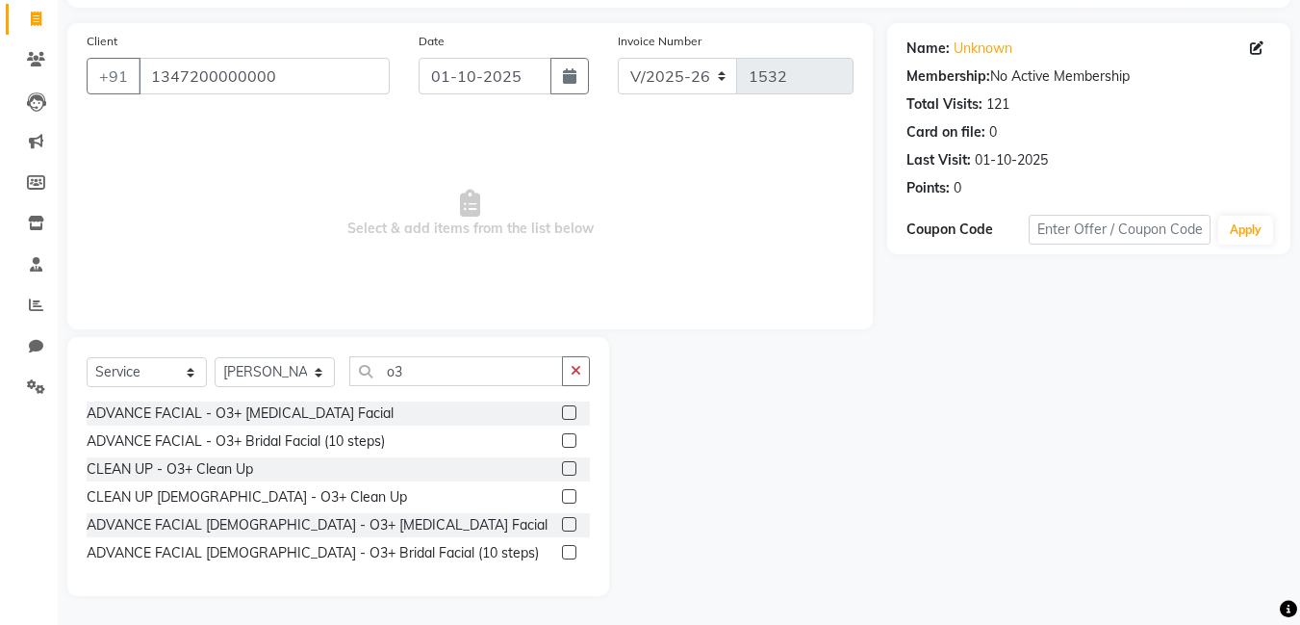
click at [571, 441] on label at bounding box center [569, 440] width 14 height 14
click at [571, 441] on input "checkbox" at bounding box center [568, 441] width 13 height 13
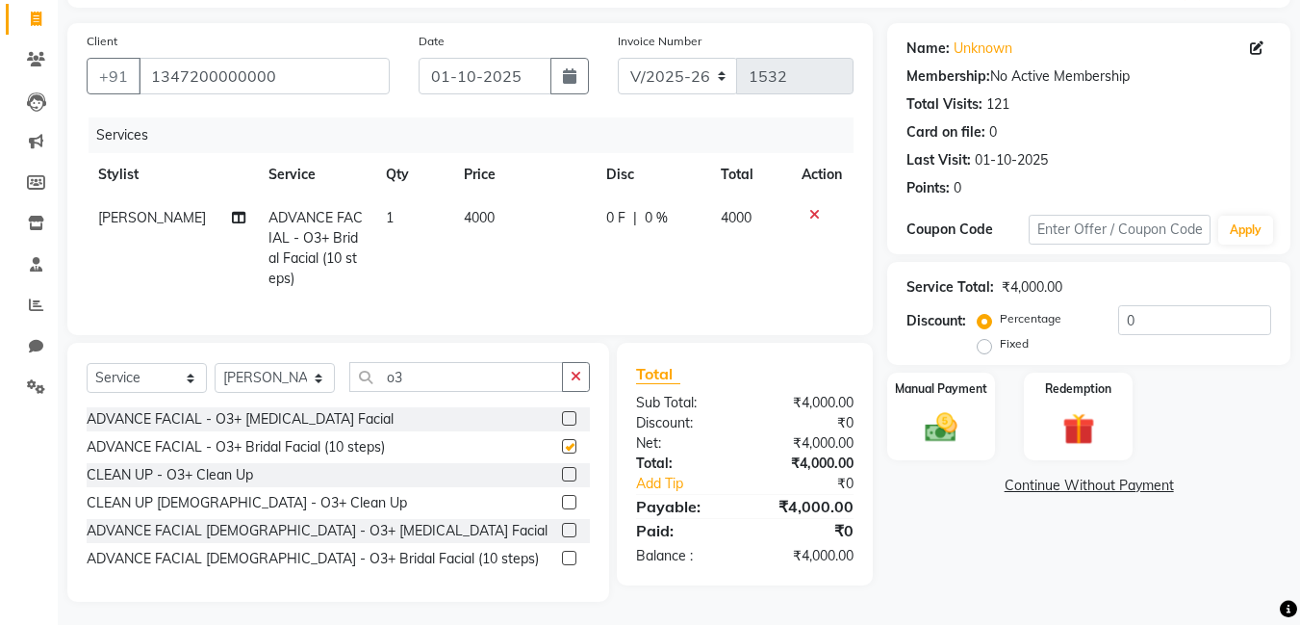
checkbox input "false"
click at [814, 217] on icon at bounding box center [814, 214] width 11 height 13
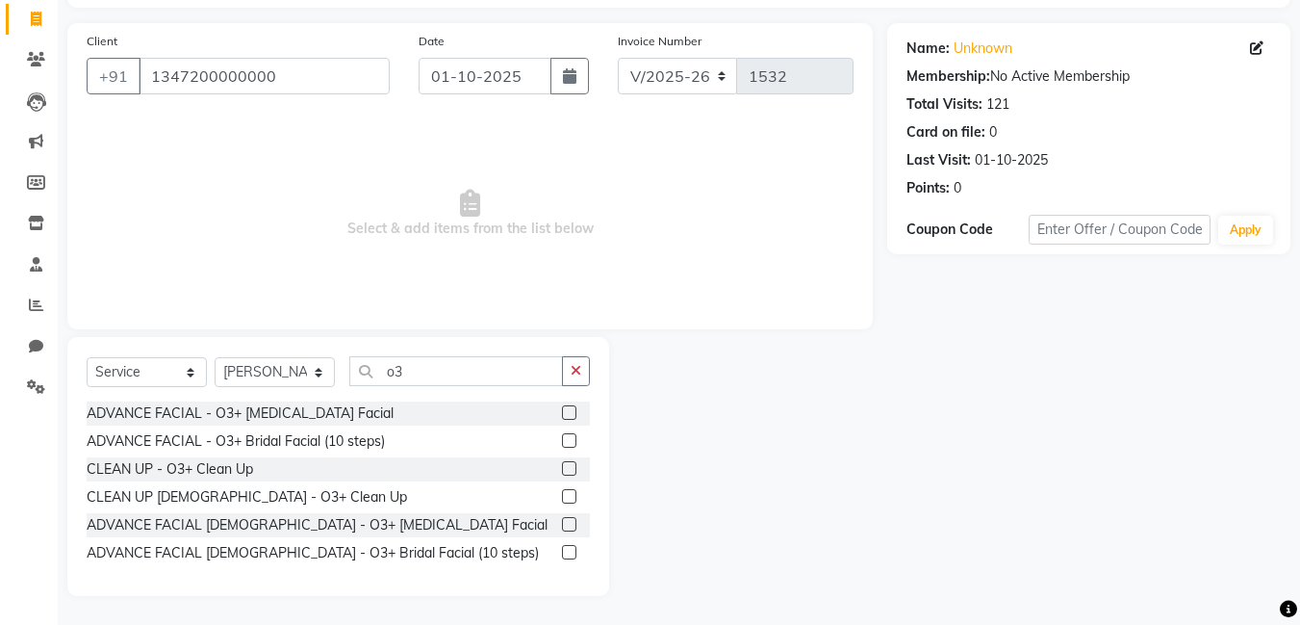
click at [565, 463] on label at bounding box center [569, 468] width 14 height 14
click at [565, 463] on input "checkbox" at bounding box center [568, 469] width 13 height 13
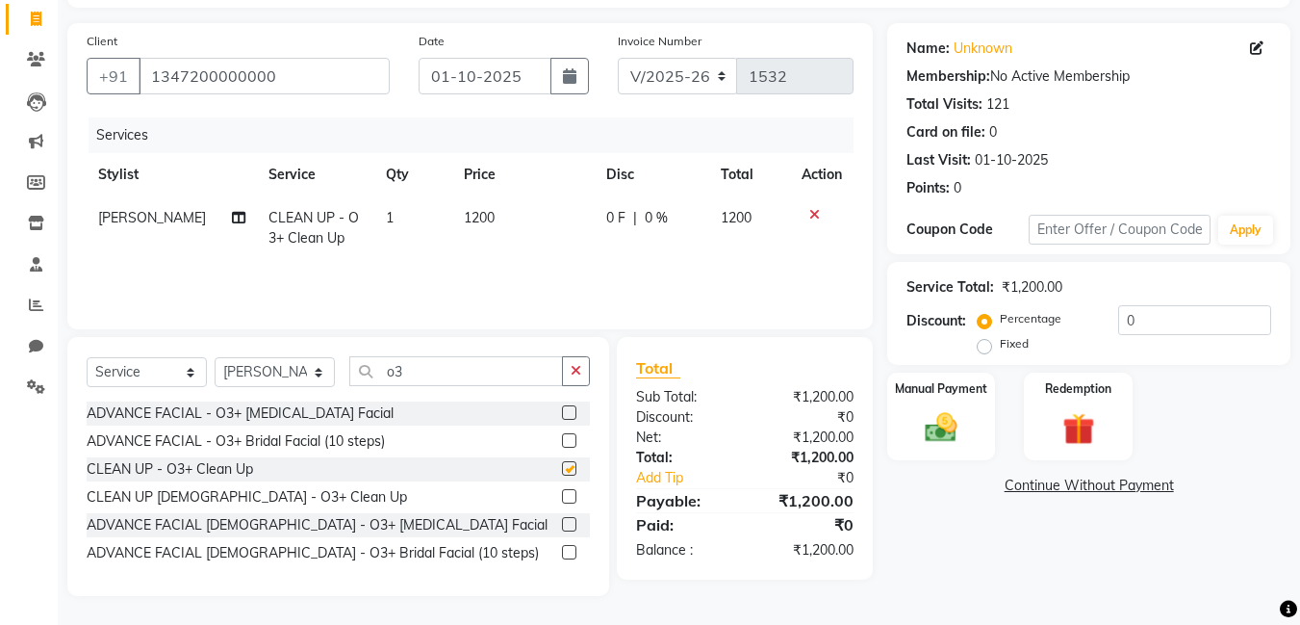
checkbox input "false"
click at [815, 218] on icon at bounding box center [814, 214] width 11 height 13
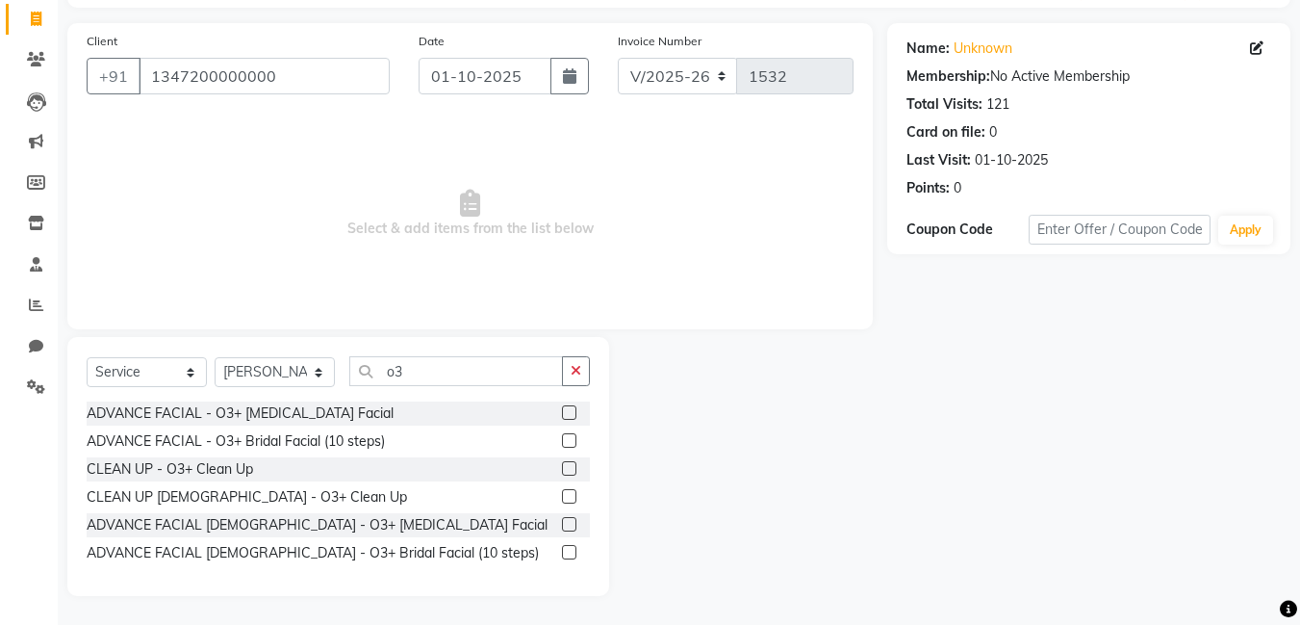
click at [574, 502] on label at bounding box center [569, 496] width 14 height 14
click at [574, 502] on input "checkbox" at bounding box center [568, 497] width 13 height 13
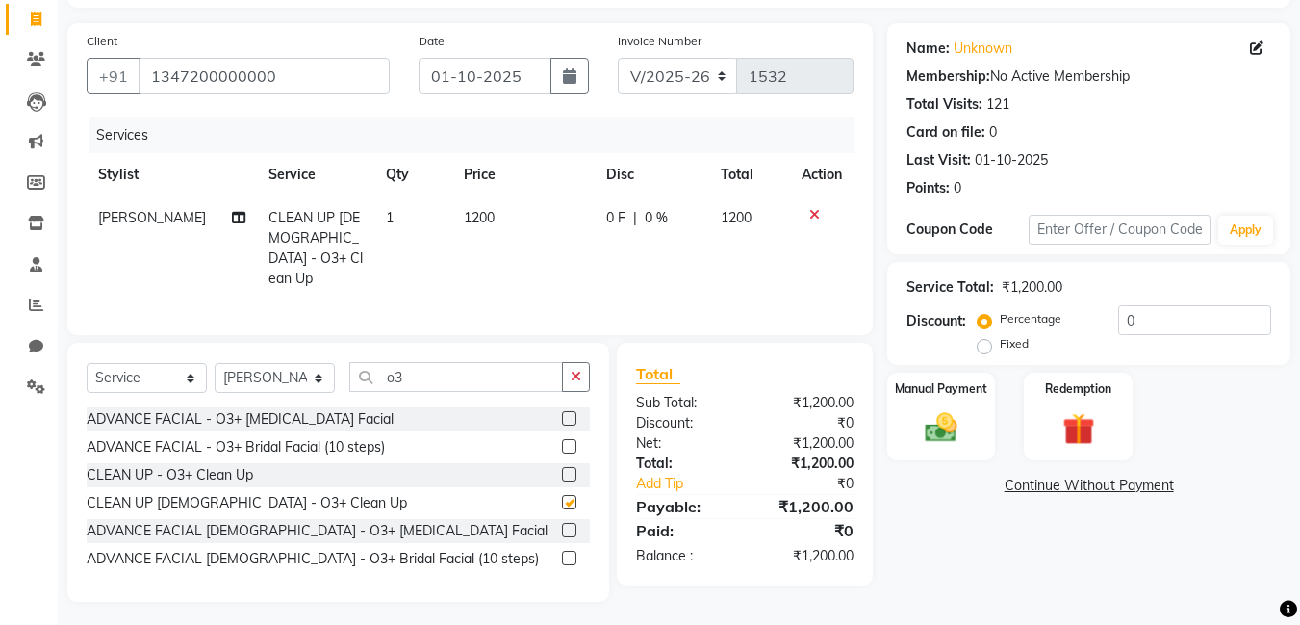
checkbox input "false"
click at [807, 216] on div at bounding box center [822, 214] width 40 height 13
click at [815, 212] on icon at bounding box center [814, 214] width 11 height 13
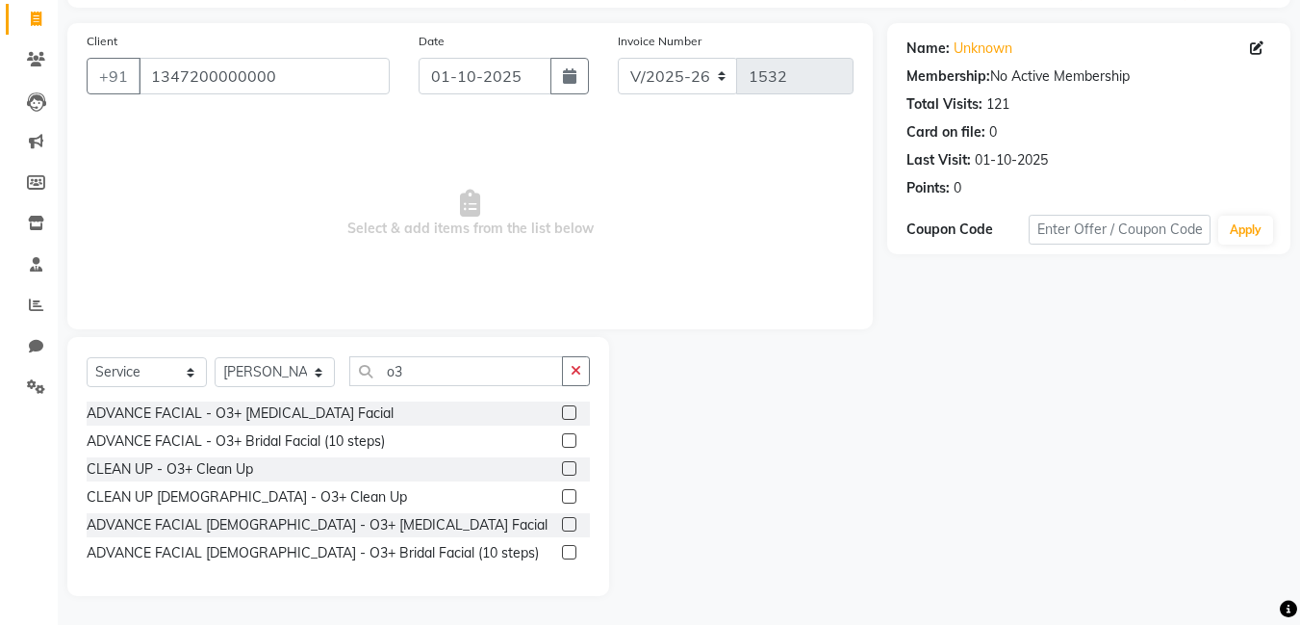
click at [567, 522] on label at bounding box center [569, 524] width 14 height 14
click at [567, 522] on input "checkbox" at bounding box center [568, 525] width 13 height 13
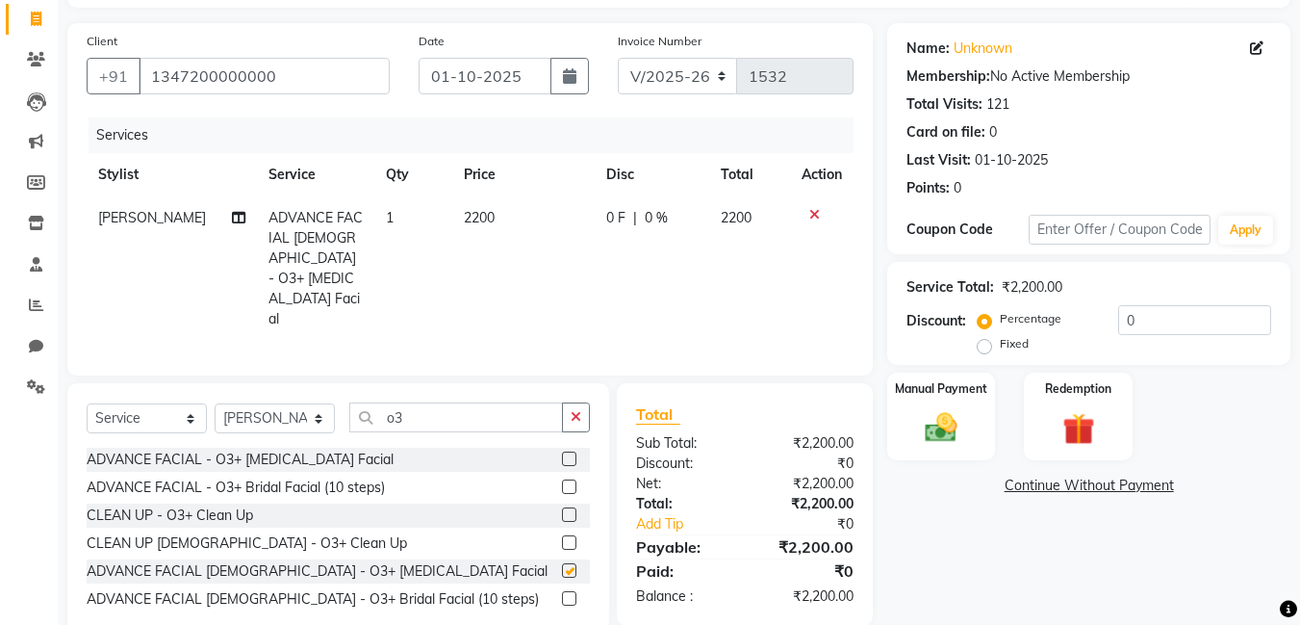
checkbox input "false"
click at [574, 591] on label at bounding box center [569, 598] width 14 height 14
click at [574, 593] on input "checkbox" at bounding box center [568, 599] width 13 height 13
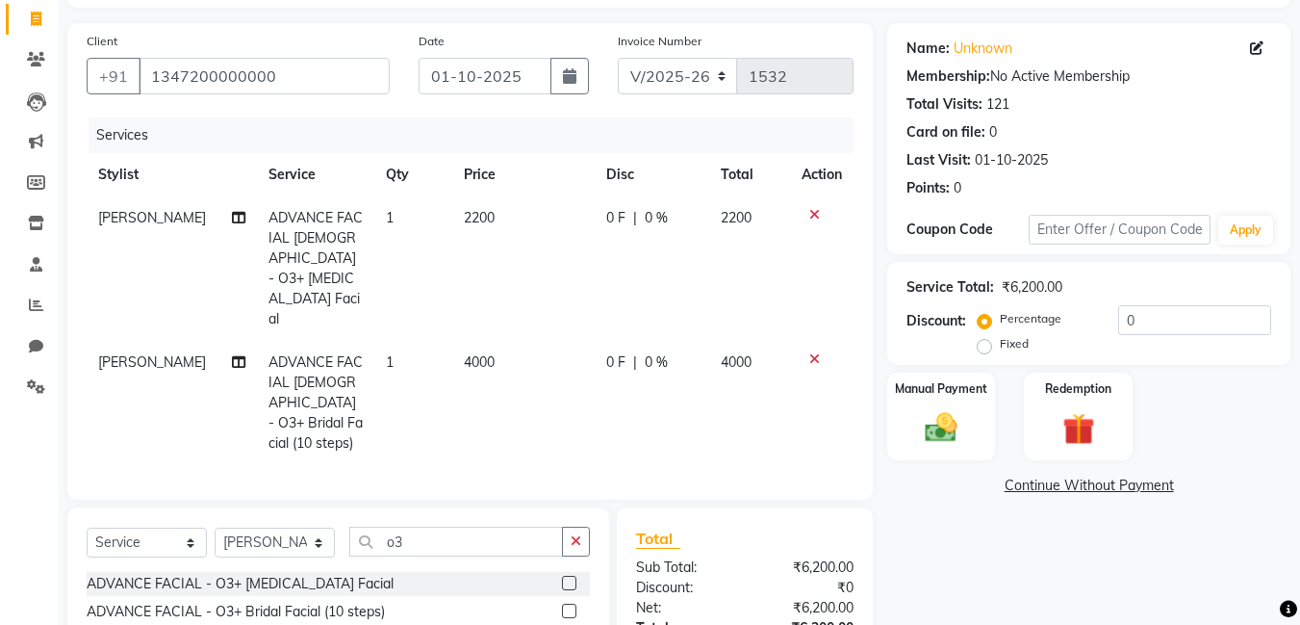
checkbox input "false"
click at [819, 352] on div at bounding box center [822, 358] width 40 height 13
click at [811, 352] on icon at bounding box center [814, 358] width 11 height 13
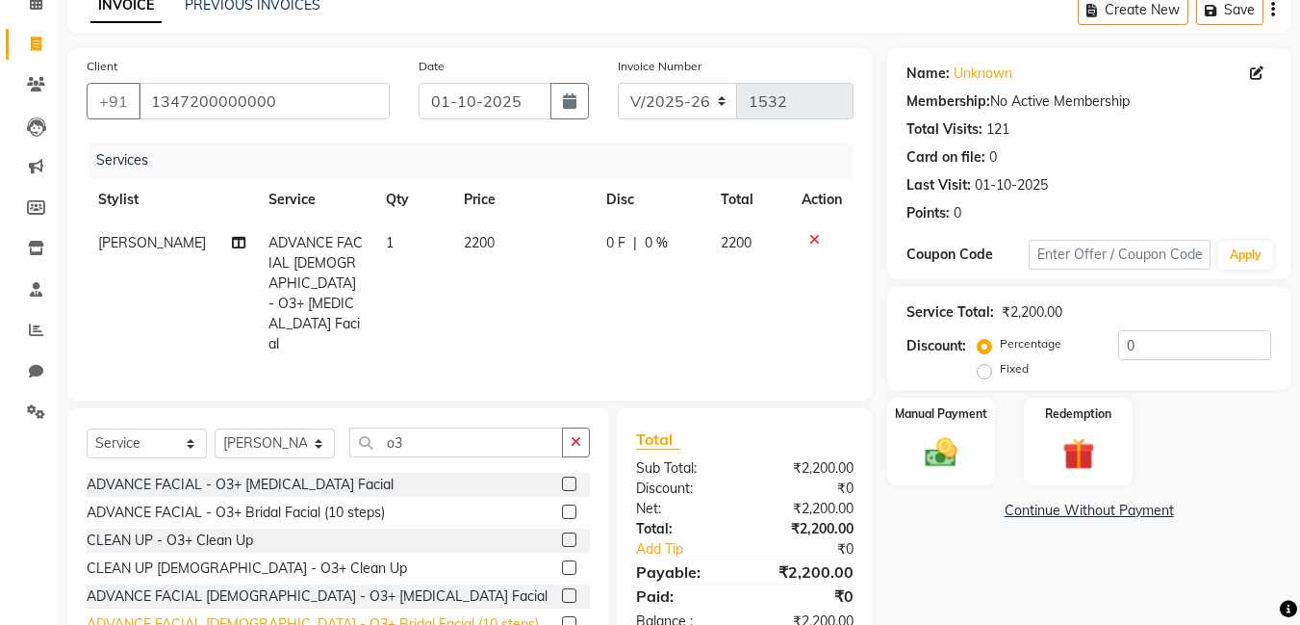
scroll to position [141, 0]
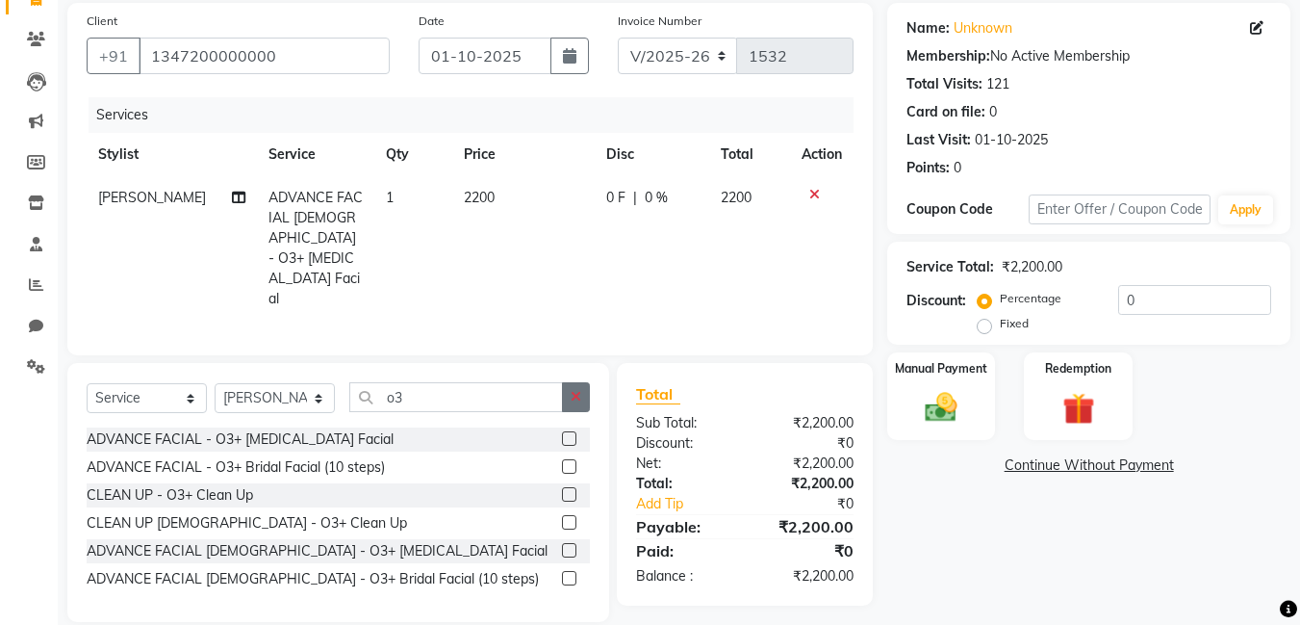
click at [576, 390] on icon "button" at bounding box center [576, 396] width 11 height 13
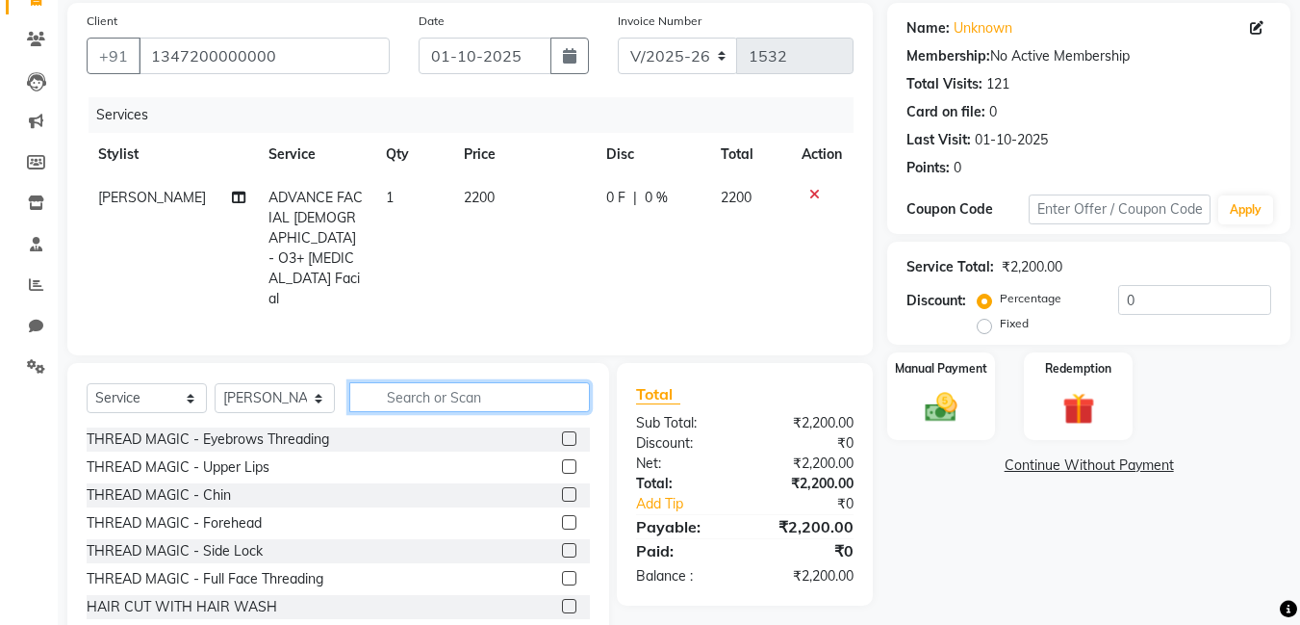
click at [517, 382] on input "text" at bounding box center [469, 397] width 241 height 30
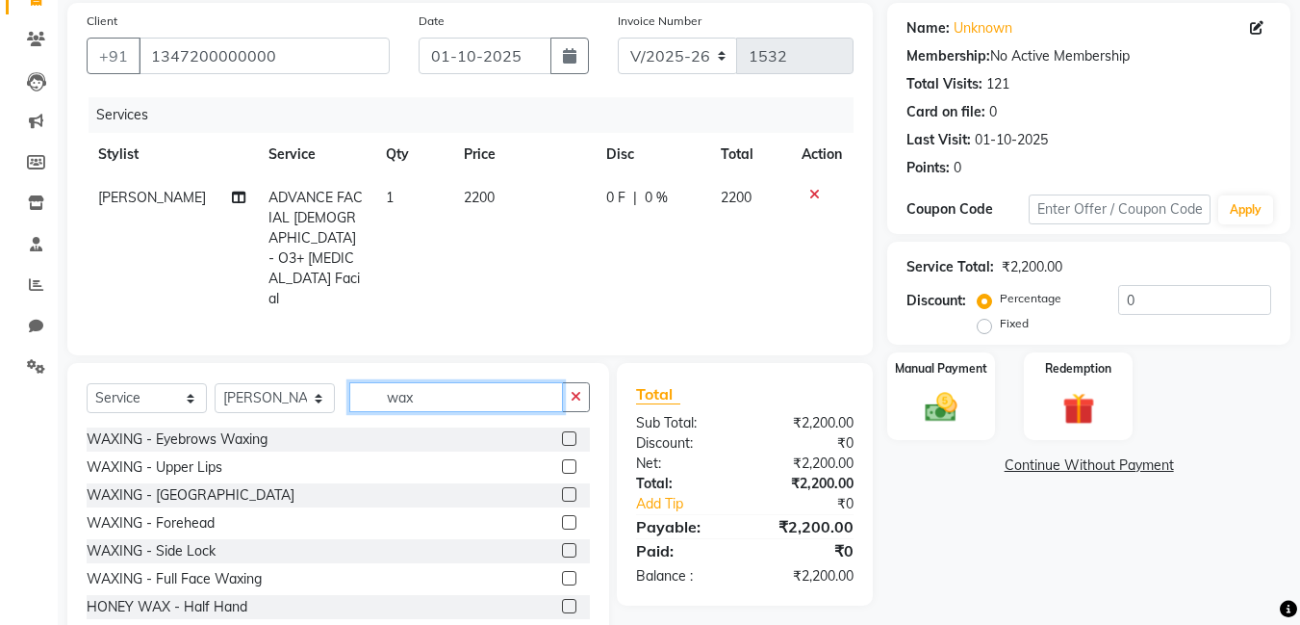
type input "wax"
click at [562, 487] on label at bounding box center [569, 494] width 14 height 14
click at [562, 489] on input "checkbox" at bounding box center [568, 495] width 13 height 13
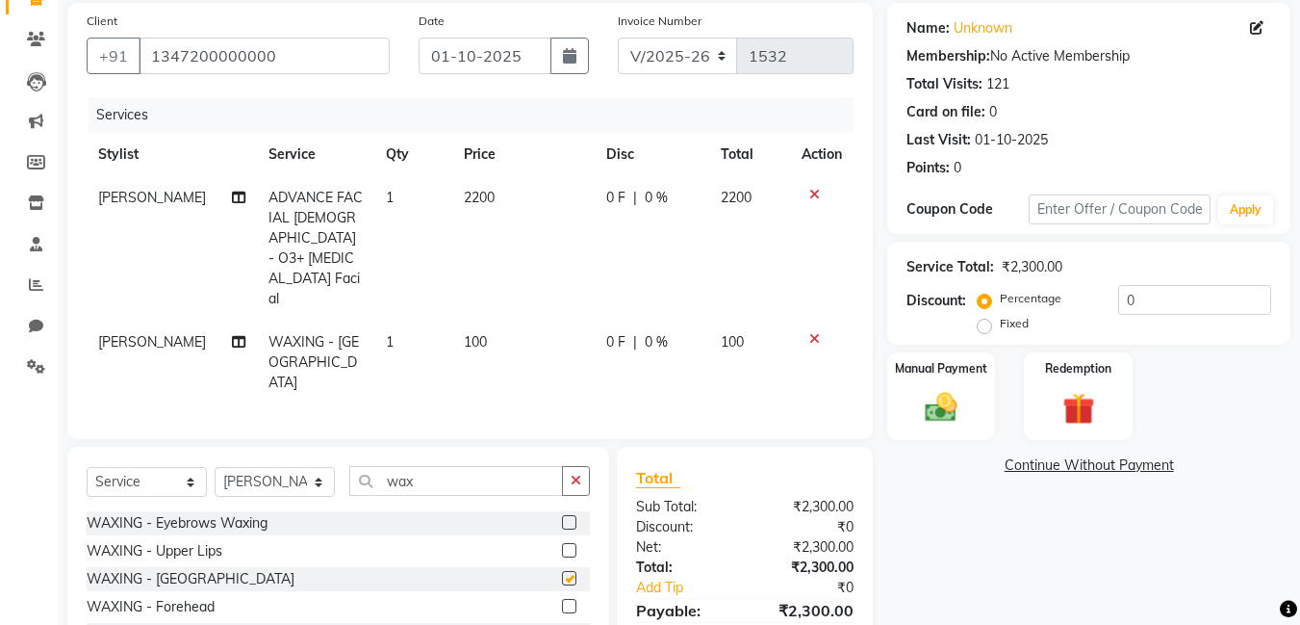
checkbox input "false"
click at [562, 543] on label at bounding box center [569, 550] width 14 height 14
click at [562, 545] on input "checkbox" at bounding box center [568, 551] width 13 height 13
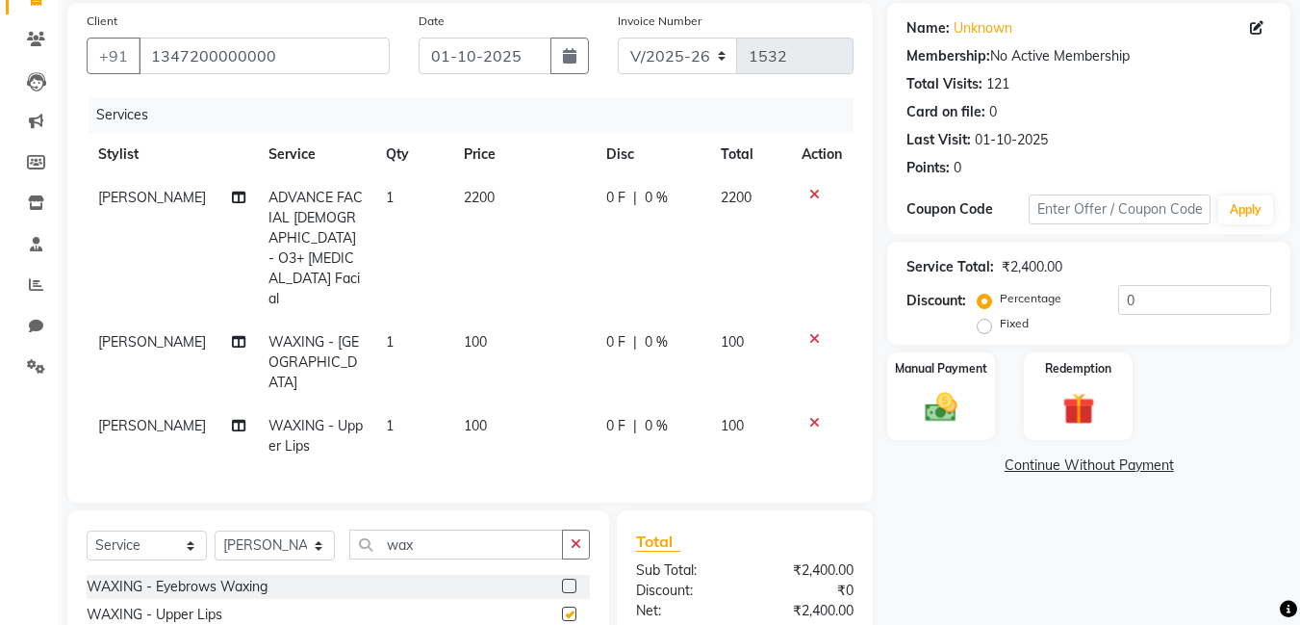
checkbox input "false"
click at [945, 384] on div "Manual Payment" at bounding box center [941, 395] width 113 height 91
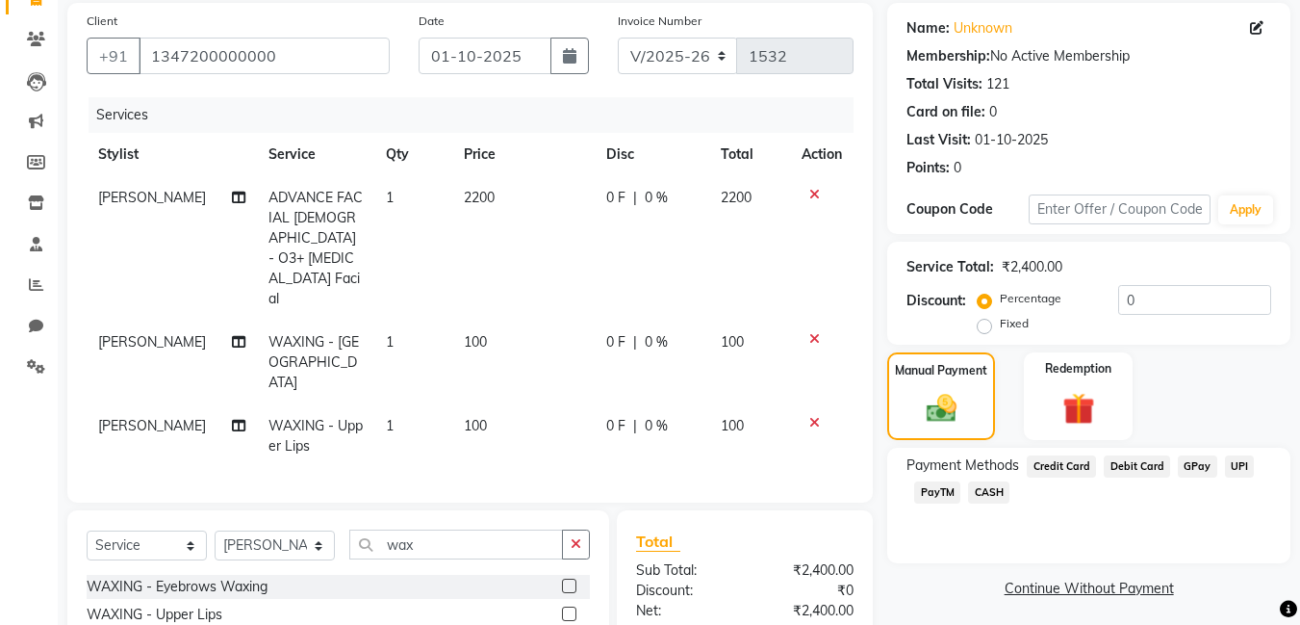
scroll to position [273, 0]
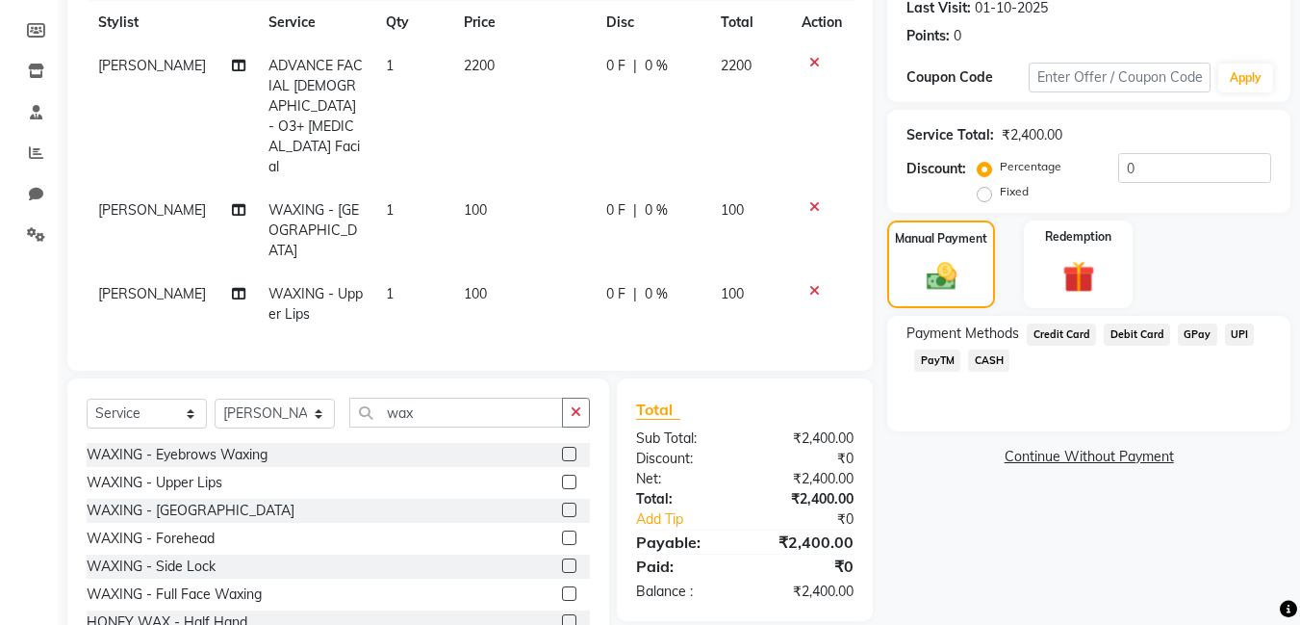
click at [1195, 334] on span "GPay" at bounding box center [1197, 334] width 39 height 22
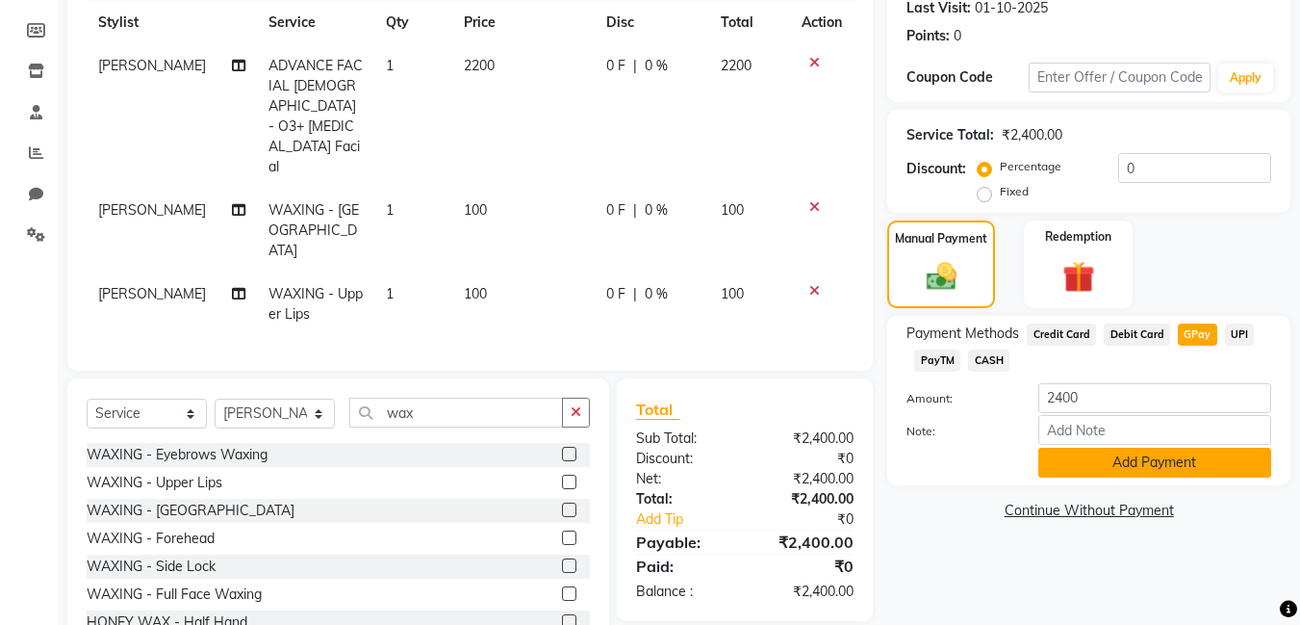
click at [1196, 464] on button "Add Payment" at bounding box center [1154, 463] width 233 height 30
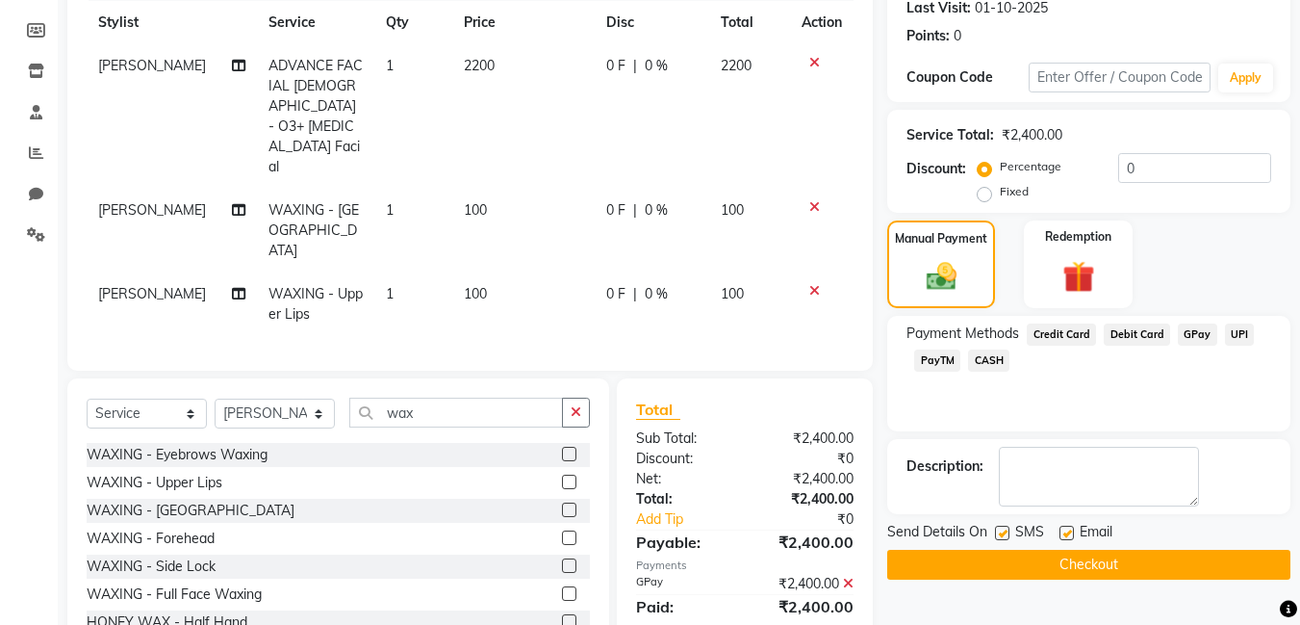
click at [1201, 552] on button "Checkout" at bounding box center [1088, 565] width 403 height 30
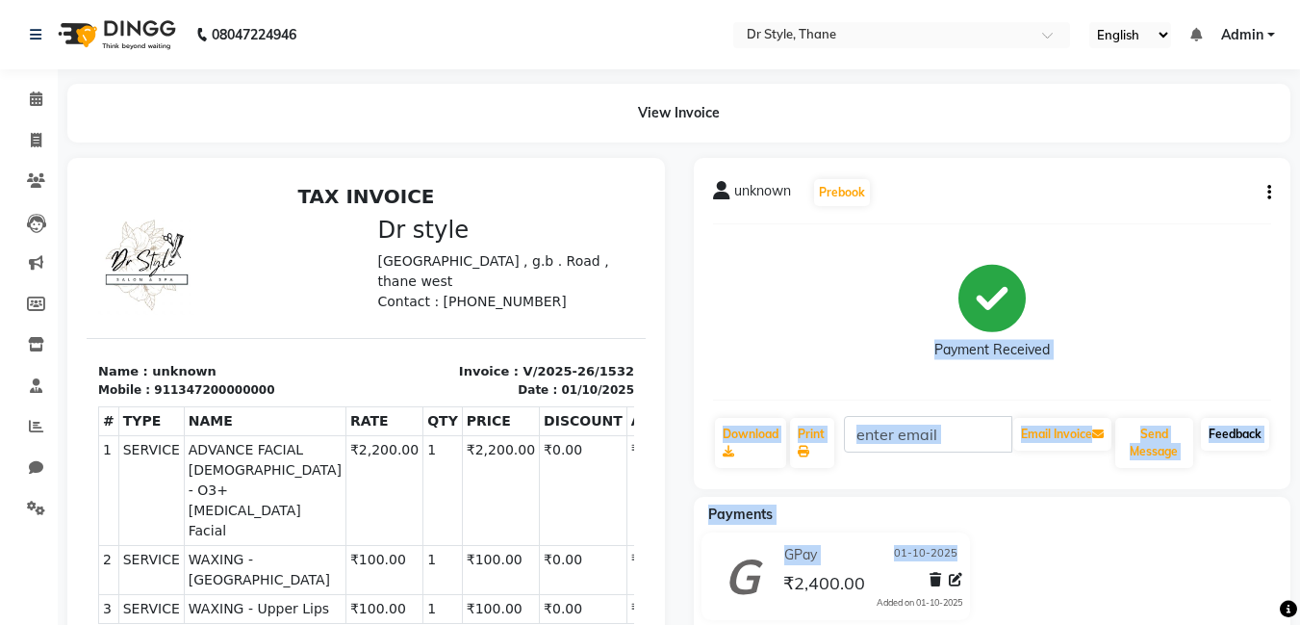
drag, startPoint x: 1157, startPoint y: 322, endPoint x: 1243, endPoint y: 434, distance: 141.3
click at [1247, 435] on div "unknown Prebook Payment Received Download Print Email Invoice Send Message Feed…" at bounding box center [993, 323] width 598 height 331
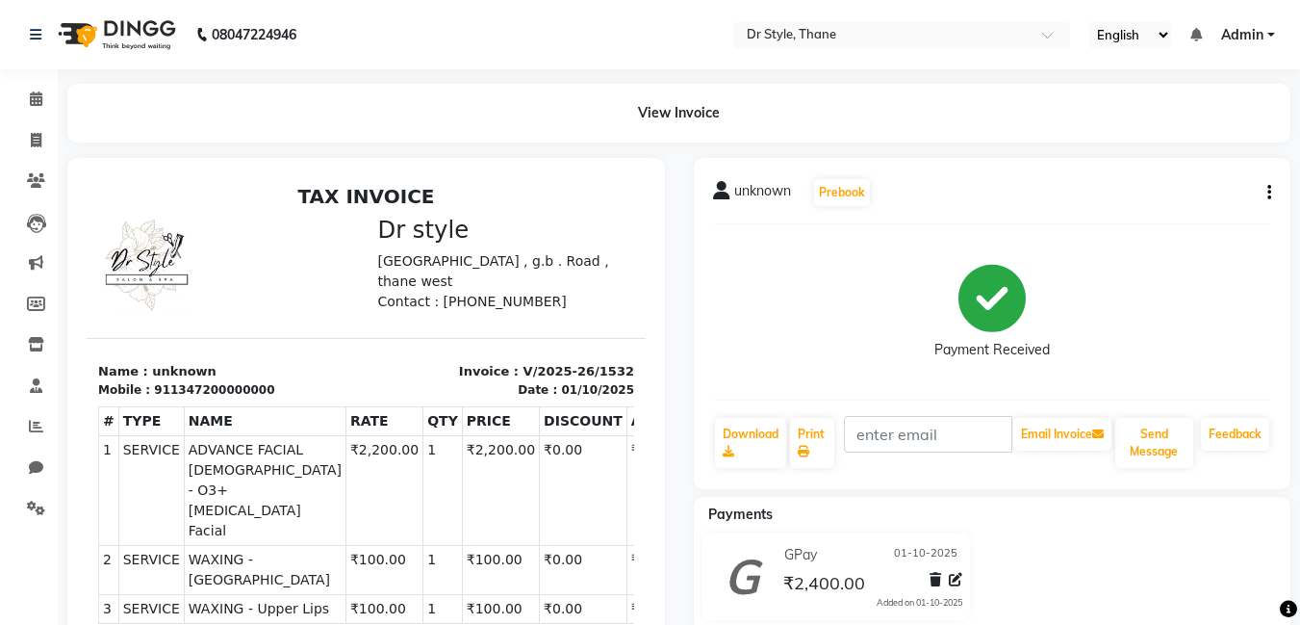
drag, startPoint x: 1269, startPoint y: 346, endPoint x: 1273, endPoint y: 330, distance: 15.9
click at [1273, 331] on div "unknown Prebook Payment Received Download Print Email Invoice Send Message Feed…" at bounding box center [993, 323] width 598 height 331
drag, startPoint x: 1273, startPoint y: 330, endPoint x: 38, endPoint y: 144, distance: 1249.6
click at [38, 144] on icon at bounding box center [36, 140] width 11 height 14
select select "7832"
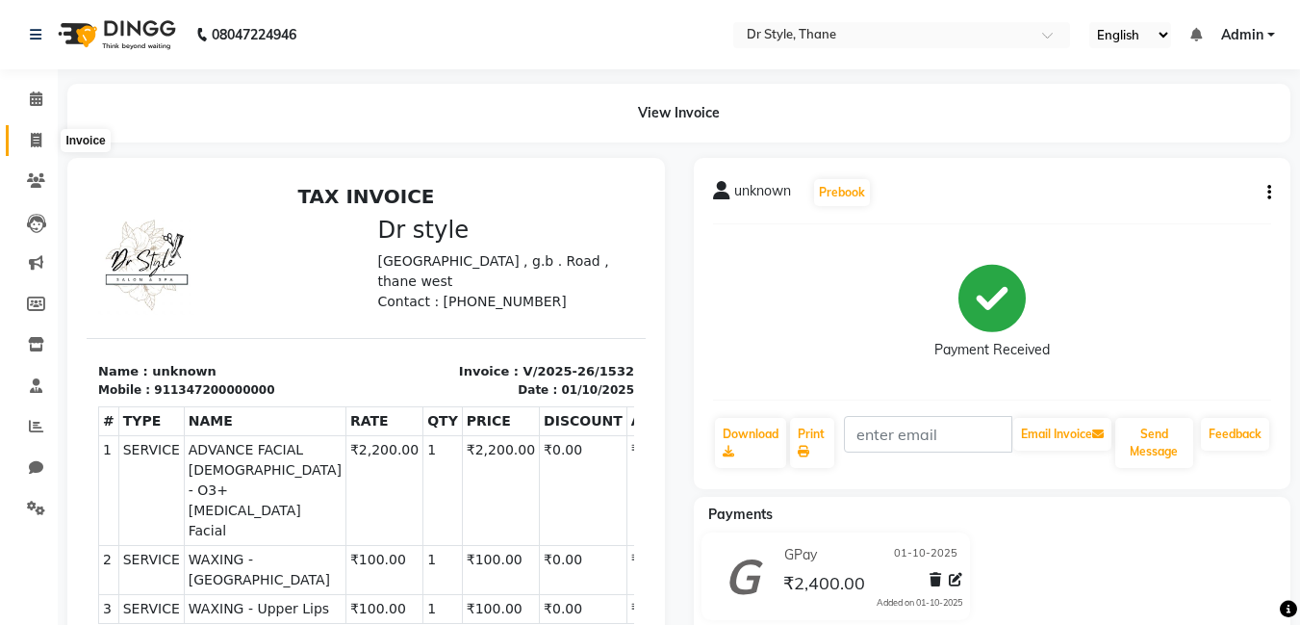
select select "service"
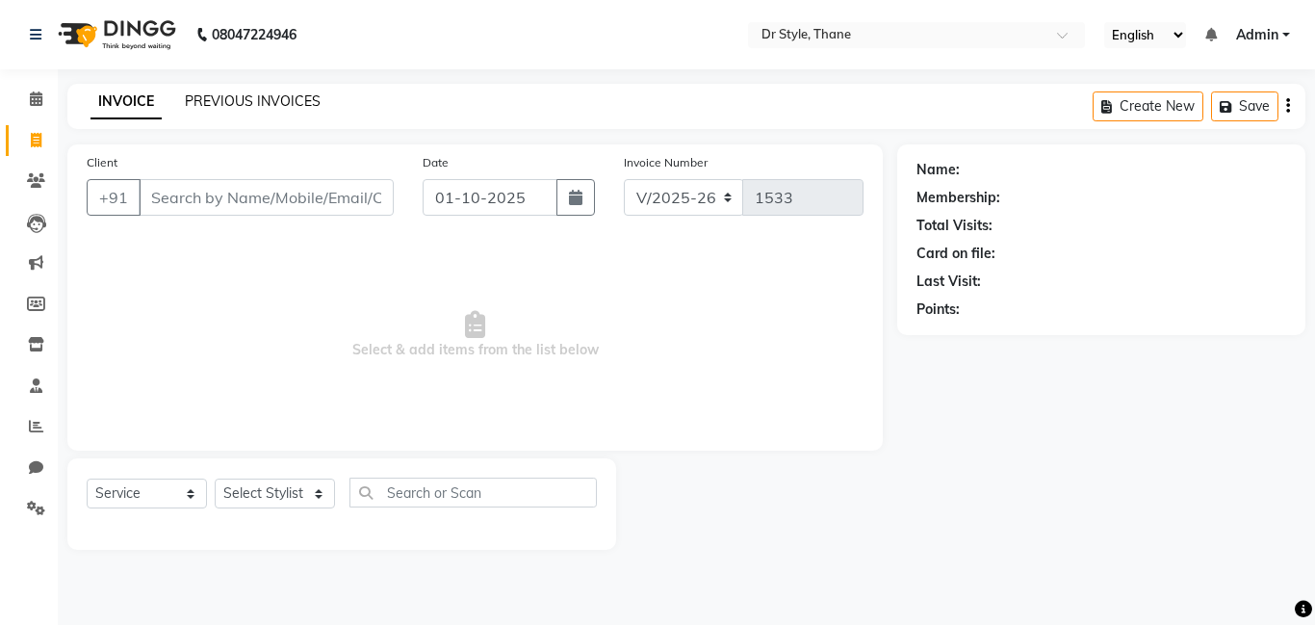
click at [279, 108] on link "PREVIOUS INVOICES" at bounding box center [253, 100] width 136 height 17
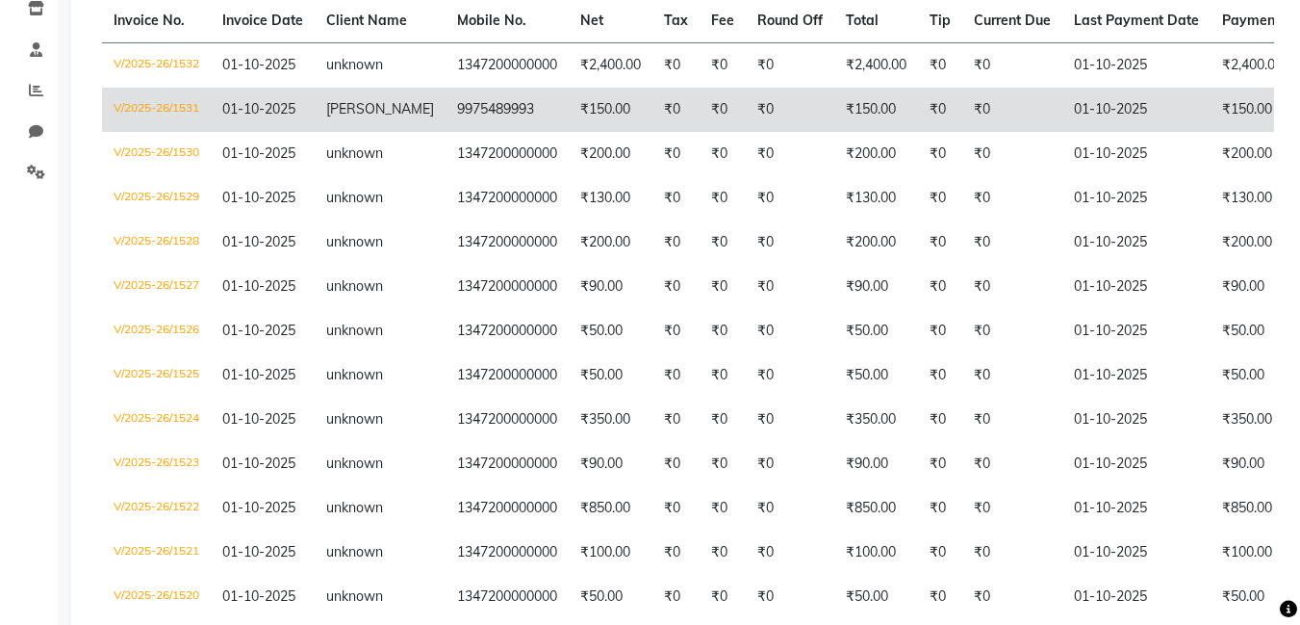
scroll to position [242, 0]
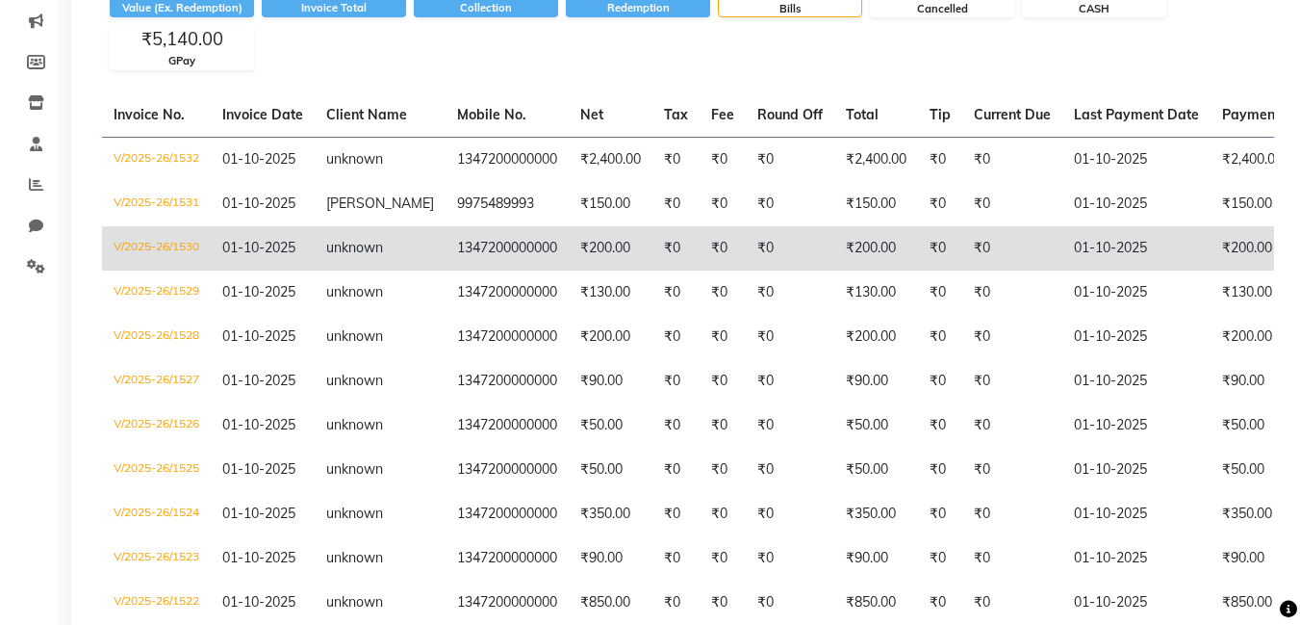
click at [882, 263] on td "₹200.00" at bounding box center [876, 248] width 84 height 44
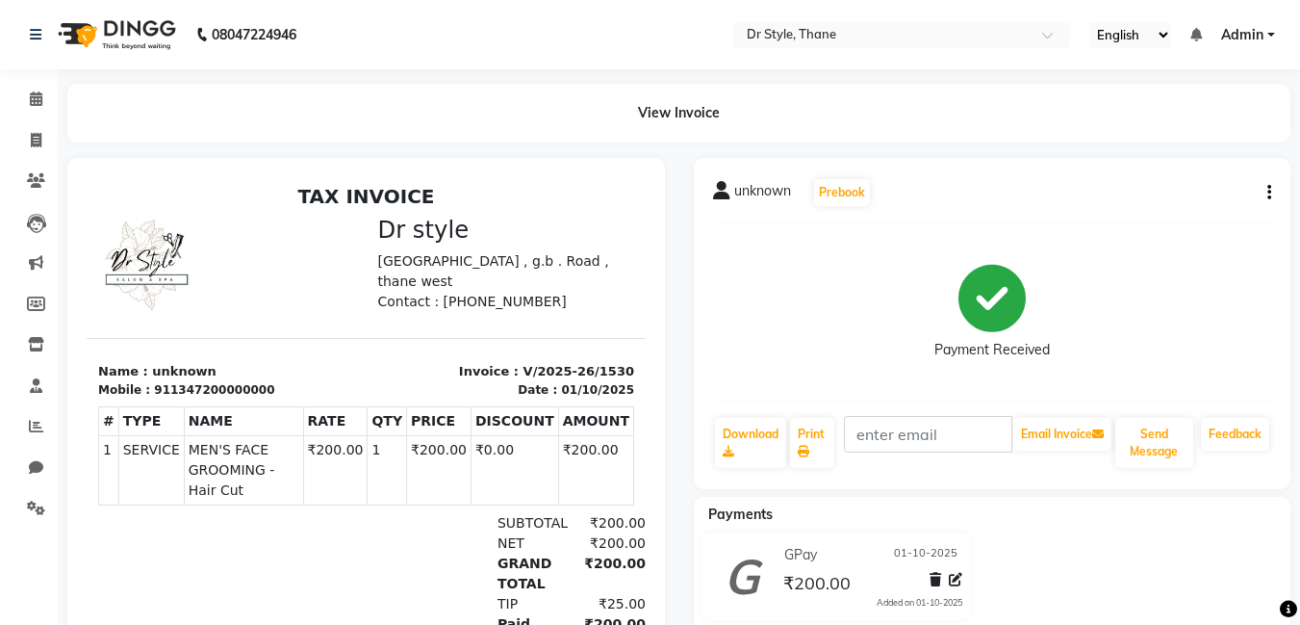
click at [1265, 186] on button "button" at bounding box center [1266, 193] width 12 height 20
click at [1173, 193] on div "Edit Item Staff" at bounding box center [1174, 193] width 132 height 24
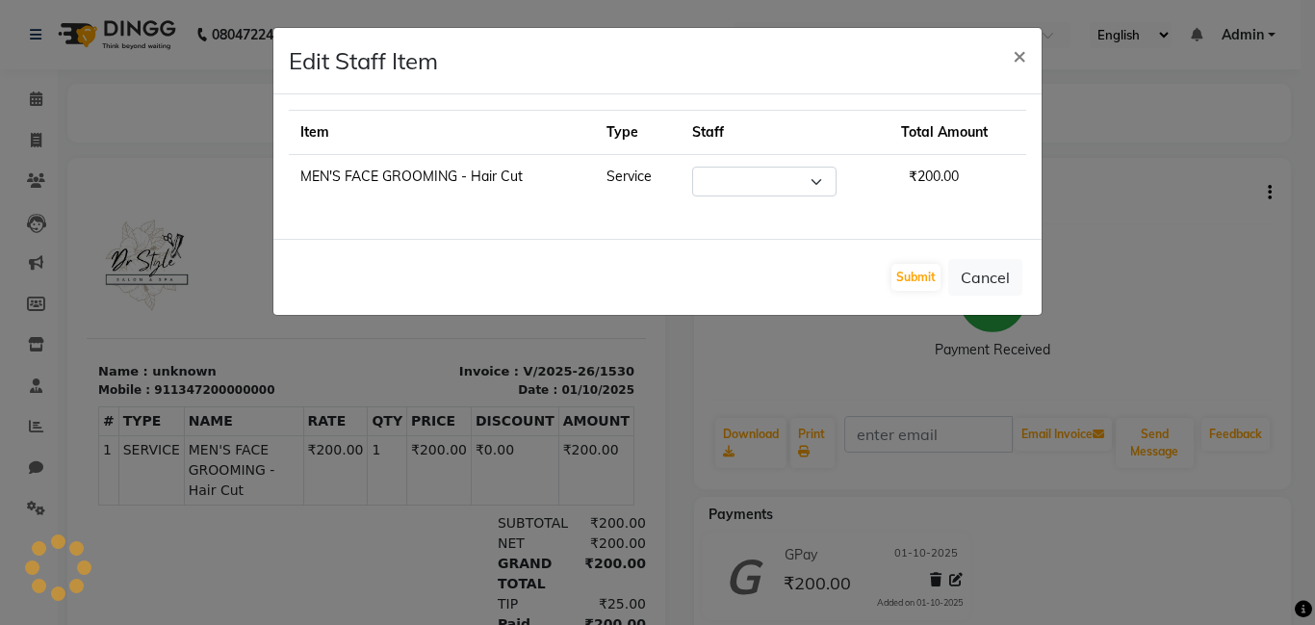
select select "80995"
click at [948, 174] on span "₹200.00" at bounding box center [936, 176] width 65 height 33
click at [1147, 263] on ngb-modal-window "Edit Staff Item × Item Type Staff Total Amount MEN'S FACE GROOMING - Hair Cut S…" at bounding box center [657, 312] width 1315 height 625
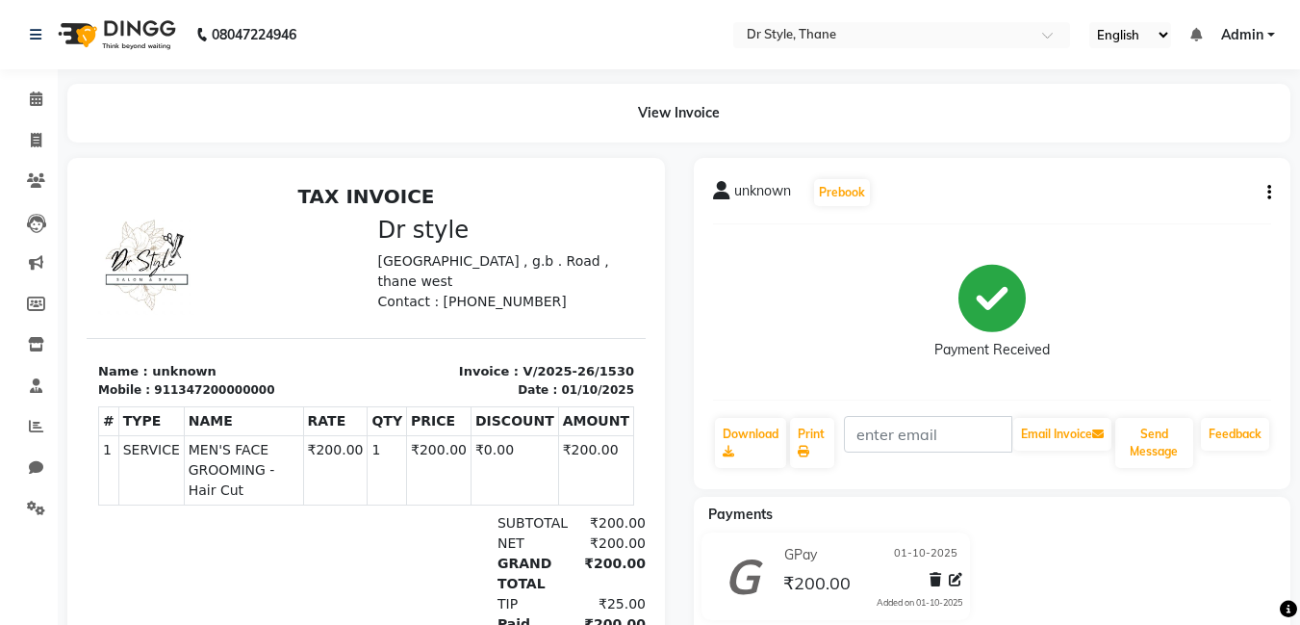
click at [1269, 192] on icon "button" at bounding box center [1270, 192] width 4 height 1
click at [1168, 219] on div "Edit Invoice" at bounding box center [1174, 217] width 132 height 24
select select "service"
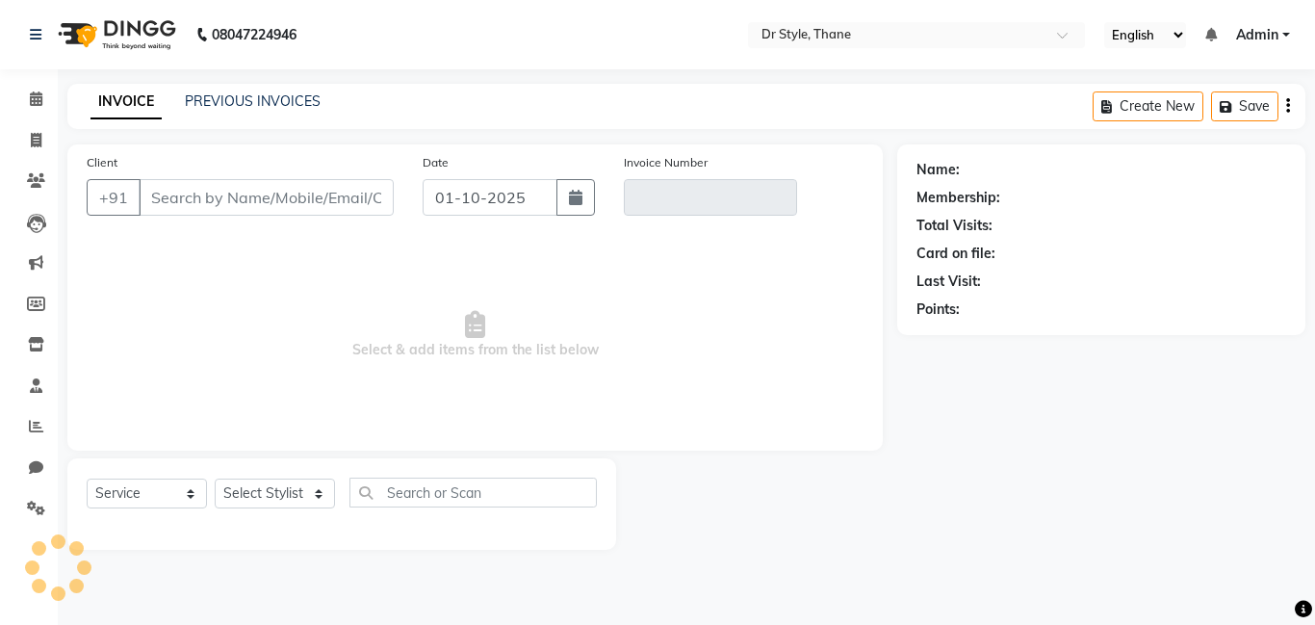
type input "1347200000000"
type input "V/2025-26/1530"
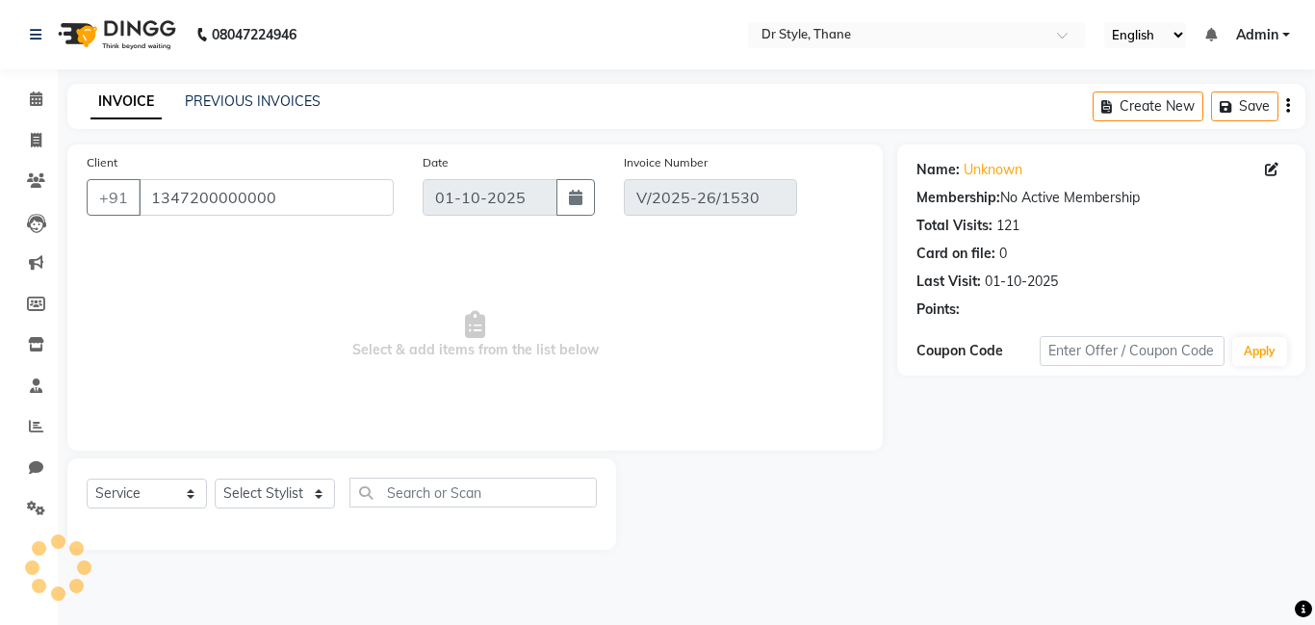
select select "select"
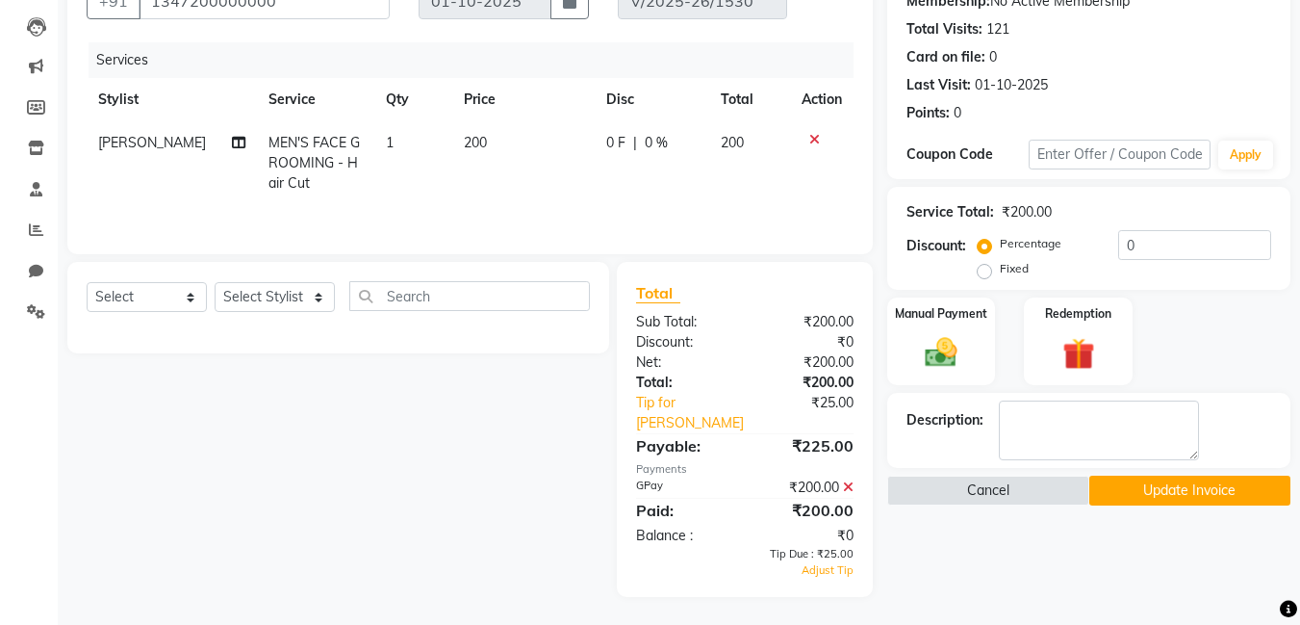
scroll to position [197, 0]
click at [650, 406] on link "Tip for Haider Salmani" at bounding box center [693, 412] width 143 height 40
select select "80995"
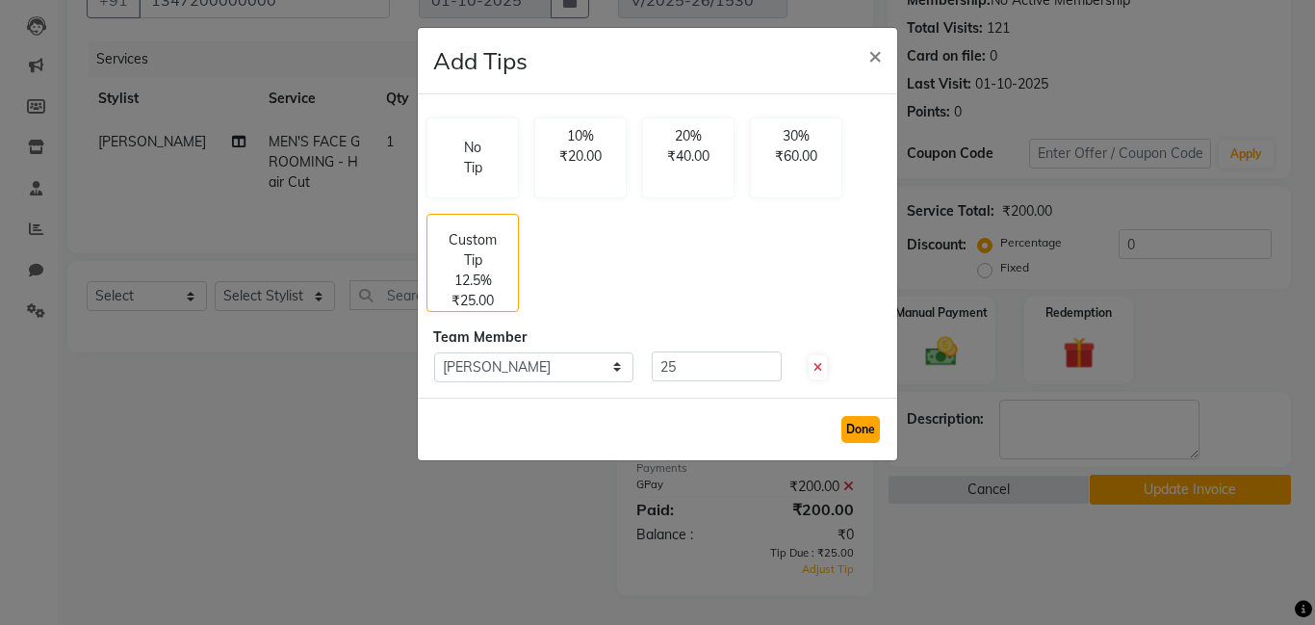
click at [853, 424] on button "Done" at bounding box center [860, 429] width 38 height 27
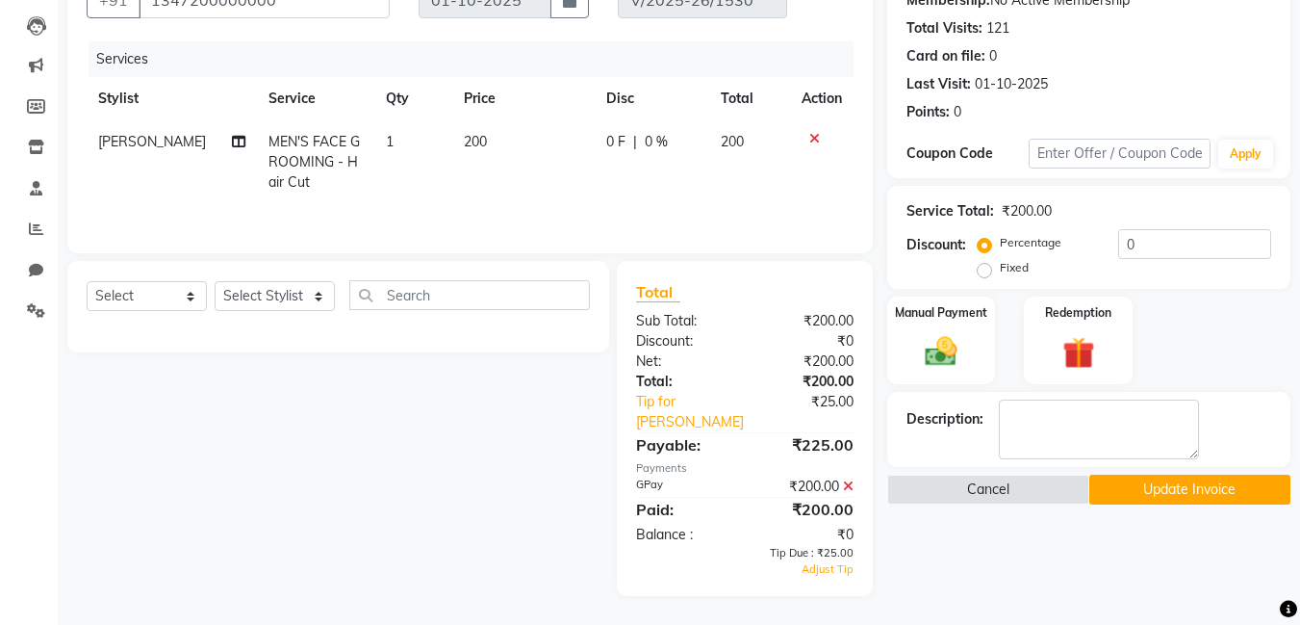
click at [806, 510] on div "₹200.00" at bounding box center [806, 509] width 123 height 23
click at [810, 137] on icon at bounding box center [814, 138] width 11 height 13
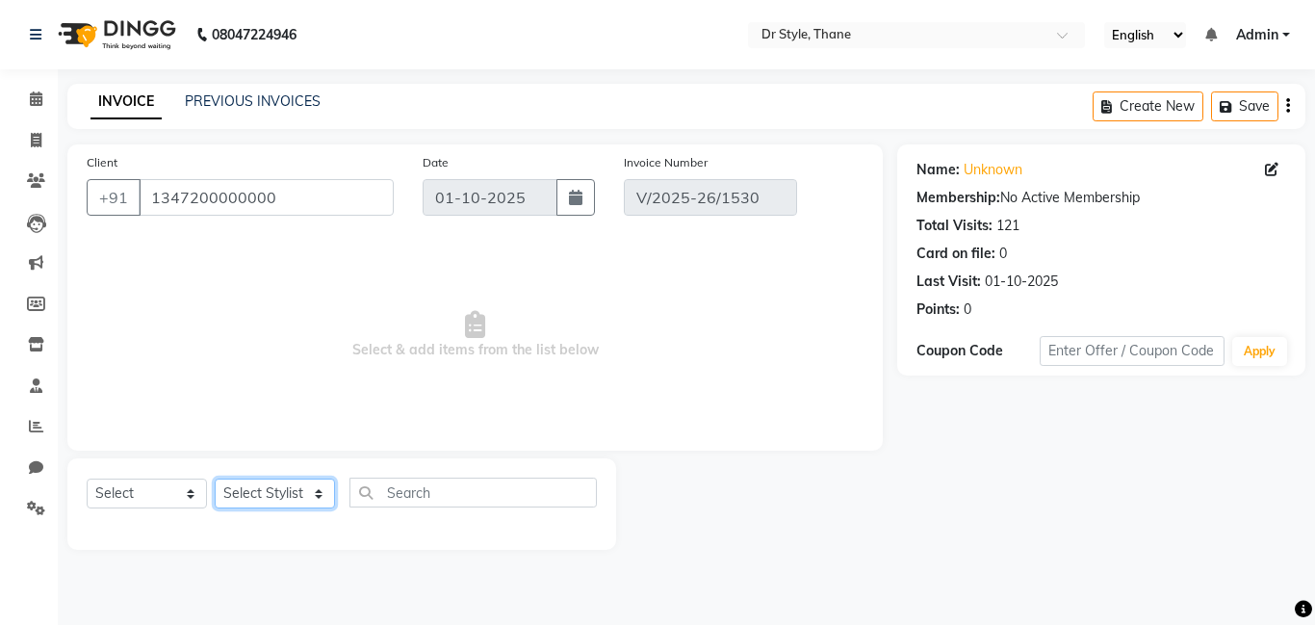
click at [256, 495] on select "Select Stylist Amir Apeksha Haider Salmani HASIM Neelam Rahmat salmani Salman S…" at bounding box center [275, 493] width 120 height 30
select select "80995"
click at [215, 478] on select "Select Stylist Amir Apeksha Haider Salmani HASIM Neelam Rahmat salmani Salman S…" at bounding box center [275, 493] width 120 height 30
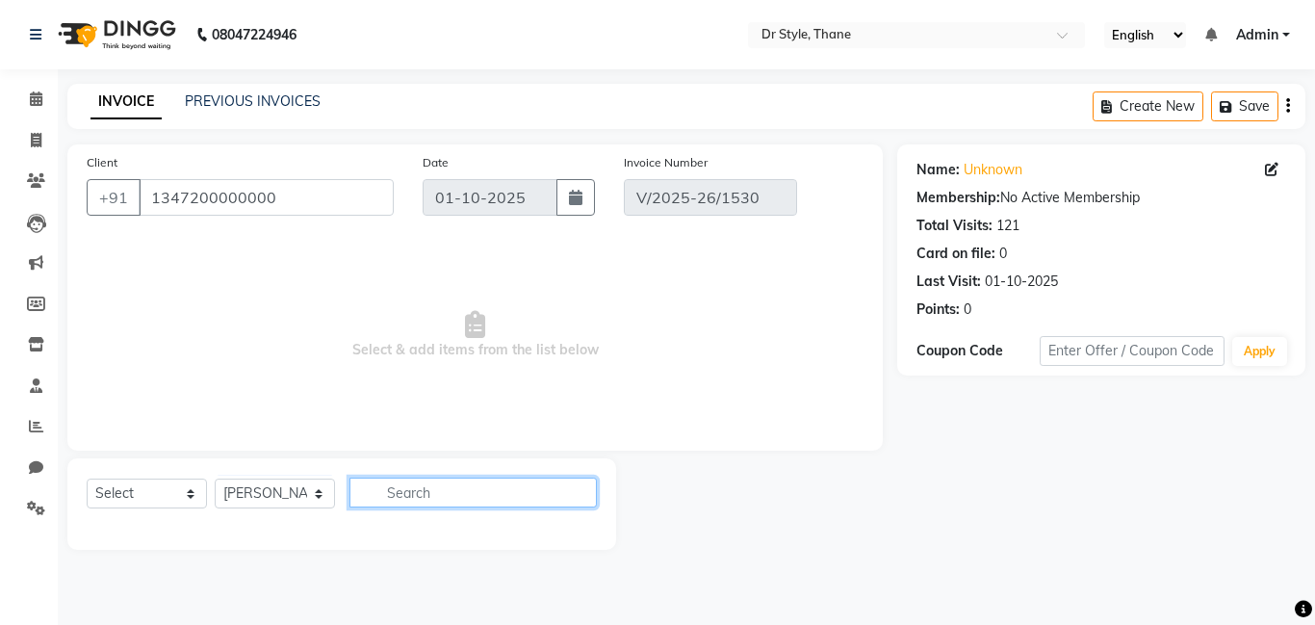
click at [390, 503] on input "text" at bounding box center [472, 492] width 247 height 30
click at [137, 477] on div "Select Service Product Membership Package Voucher Prepaid Gift Card Select Styl…" at bounding box center [342, 499] width 510 height 45
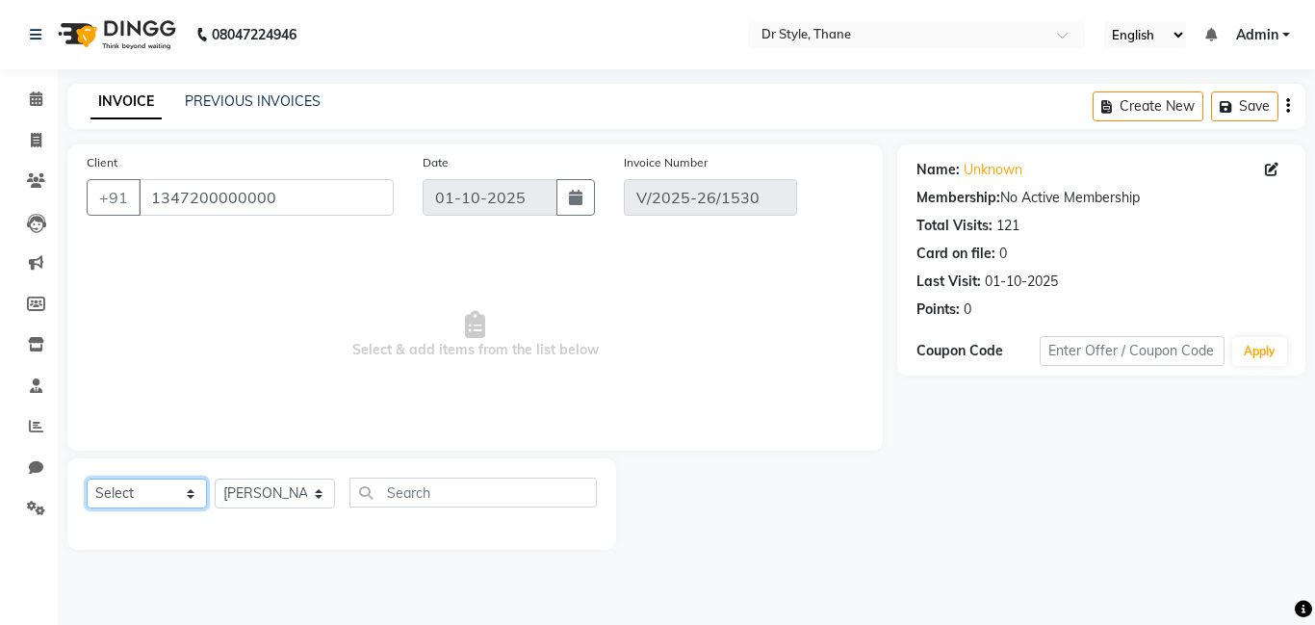
click at [140, 489] on select "Select Service Product Membership Package Voucher Prepaid Gift Card" at bounding box center [147, 493] width 120 height 30
select select "service"
click at [87, 478] on select "Select Service Product Membership Package Voucher Prepaid Gift Card" at bounding box center [147, 493] width 120 height 30
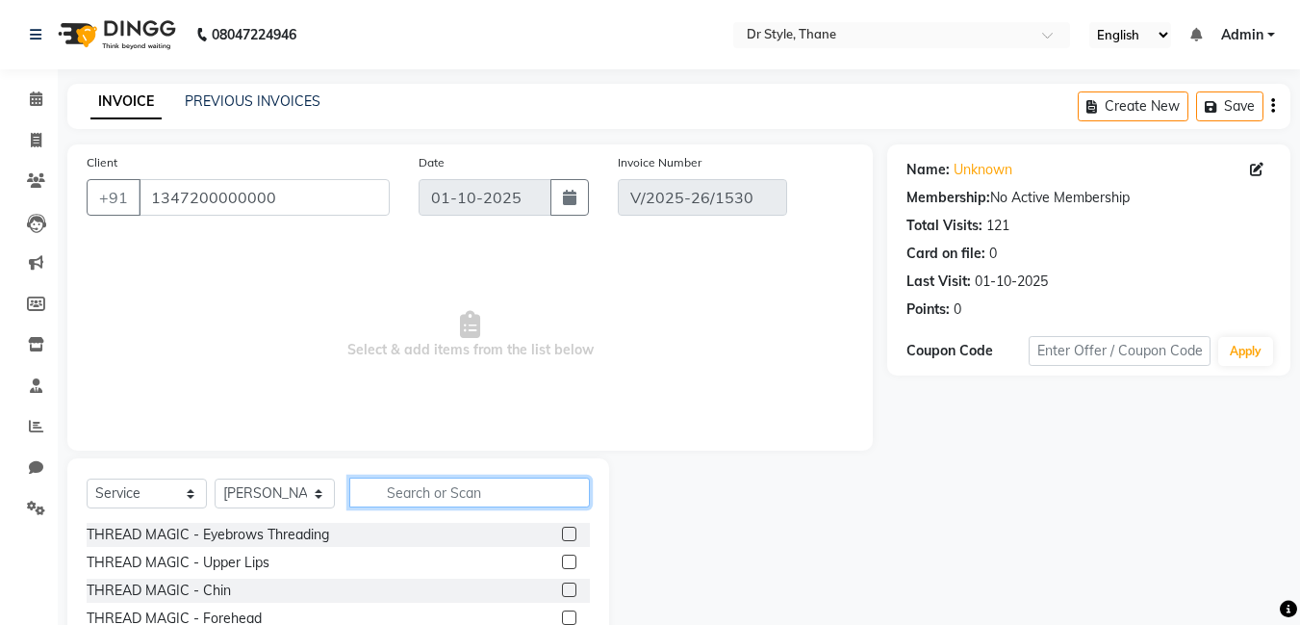
click at [402, 504] on input "text" at bounding box center [469, 492] width 241 height 30
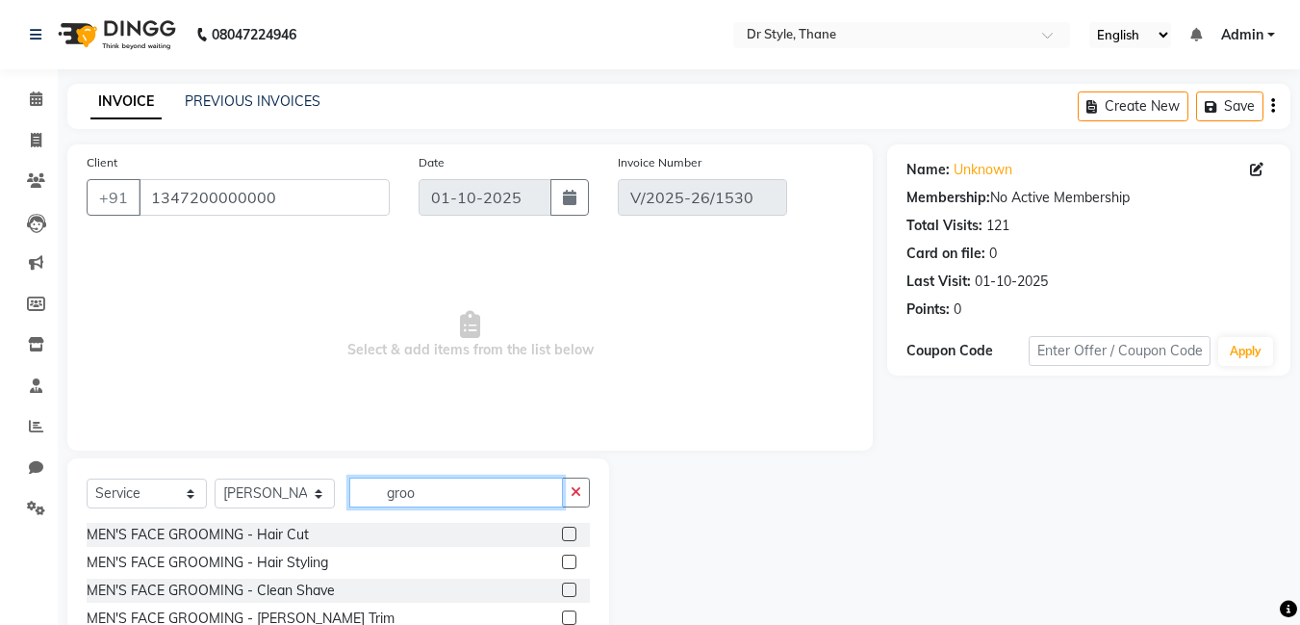
scroll to position [96, 0]
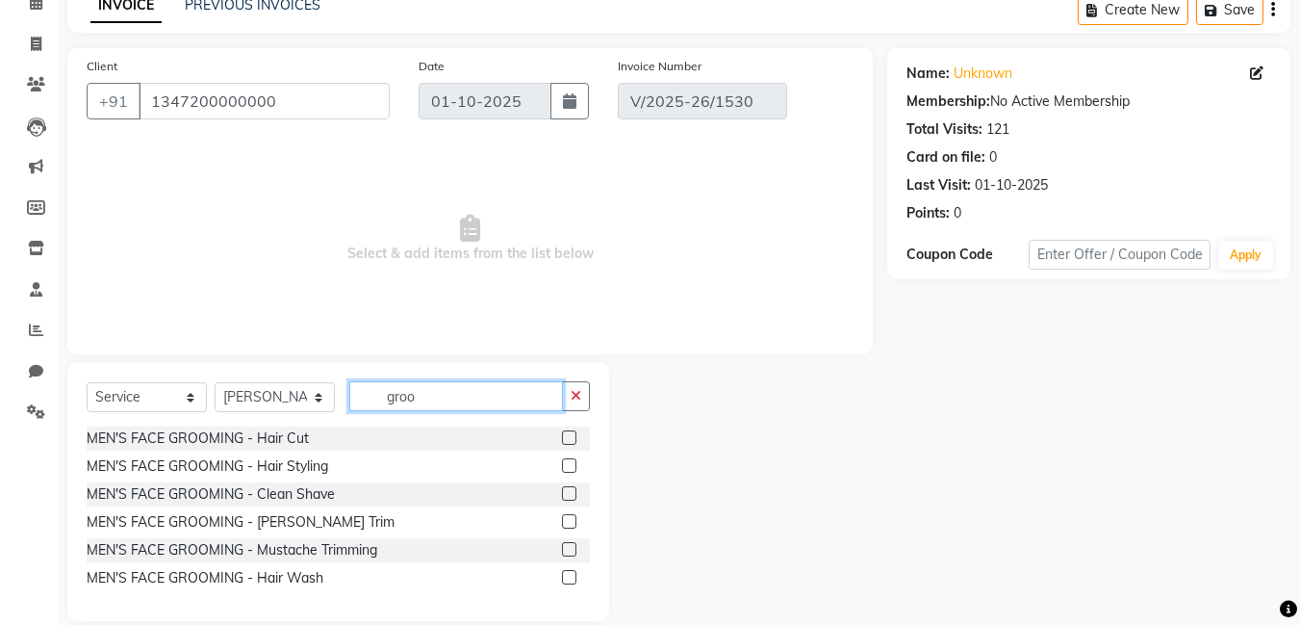
type input "groo"
click at [566, 436] on label at bounding box center [569, 437] width 14 height 14
click at [566, 436] on input "checkbox" at bounding box center [568, 438] width 13 height 13
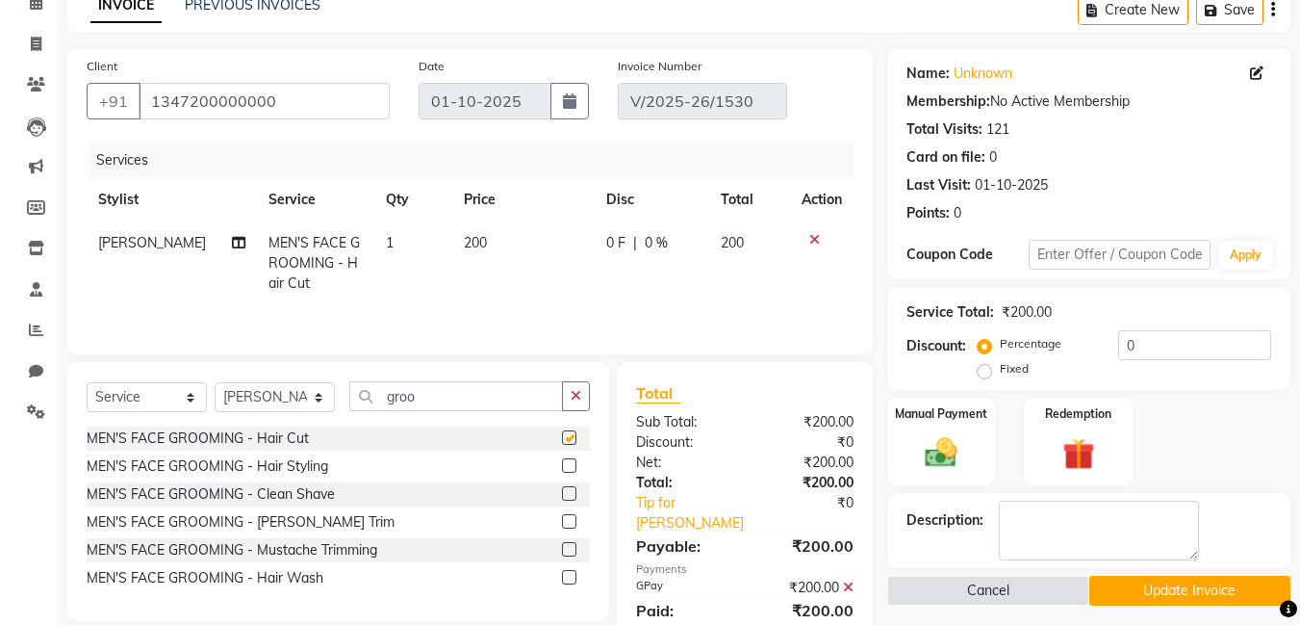
checkbox input "false"
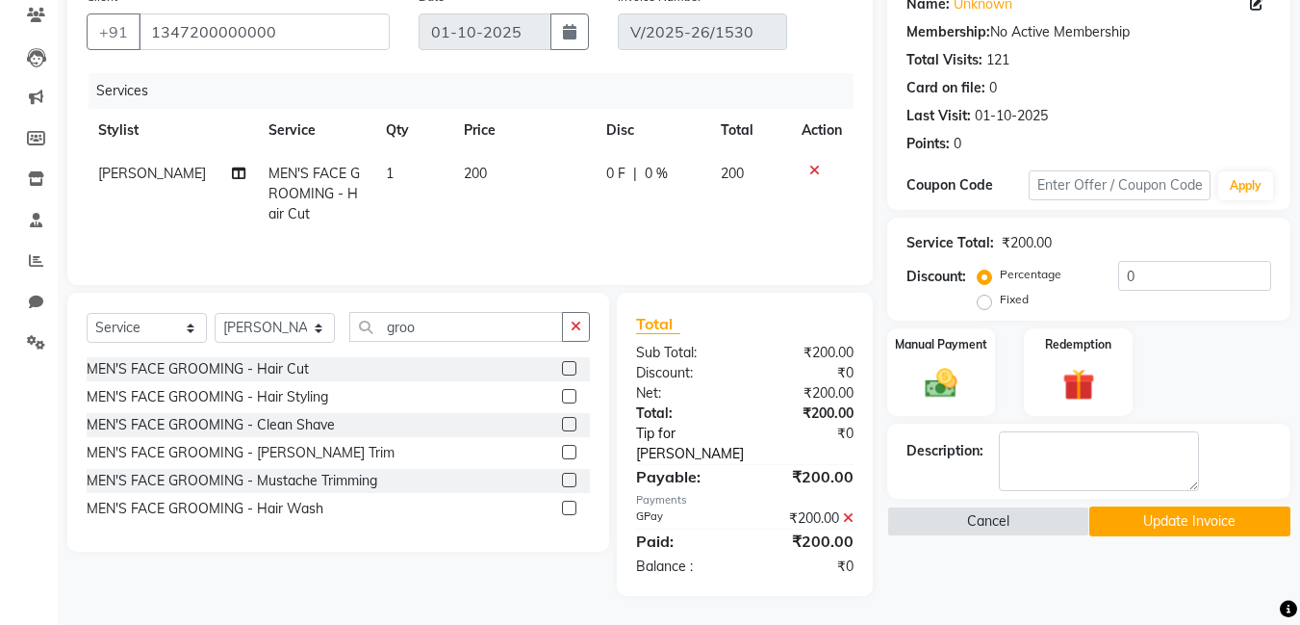
click at [652, 441] on link "Tip for Haider Salmani" at bounding box center [693, 443] width 143 height 40
select select "80995"
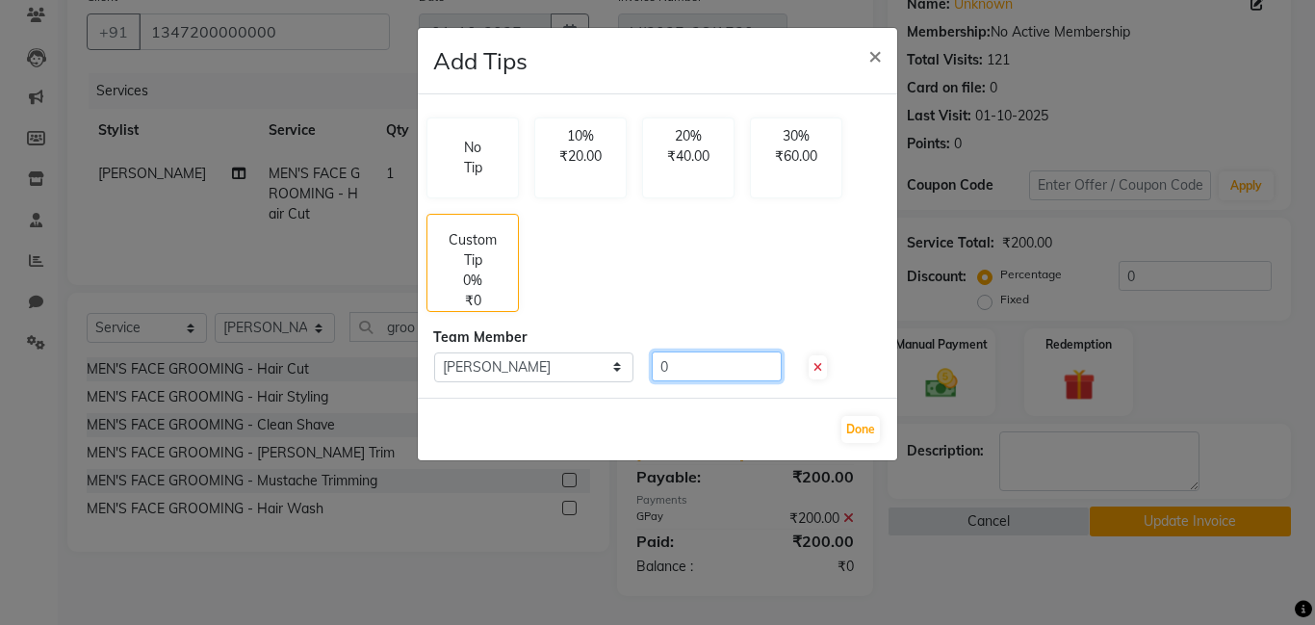
click at [653, 362] on input "0" at bounding box center [717, 366] width 130 height 30
click at [697, 372] on input "0" at bounding box center [717, 366] width 130 height 30
type input "25"
click at [863, 430] on button "Done" at bounding box center [860, 429] width 38 height 27
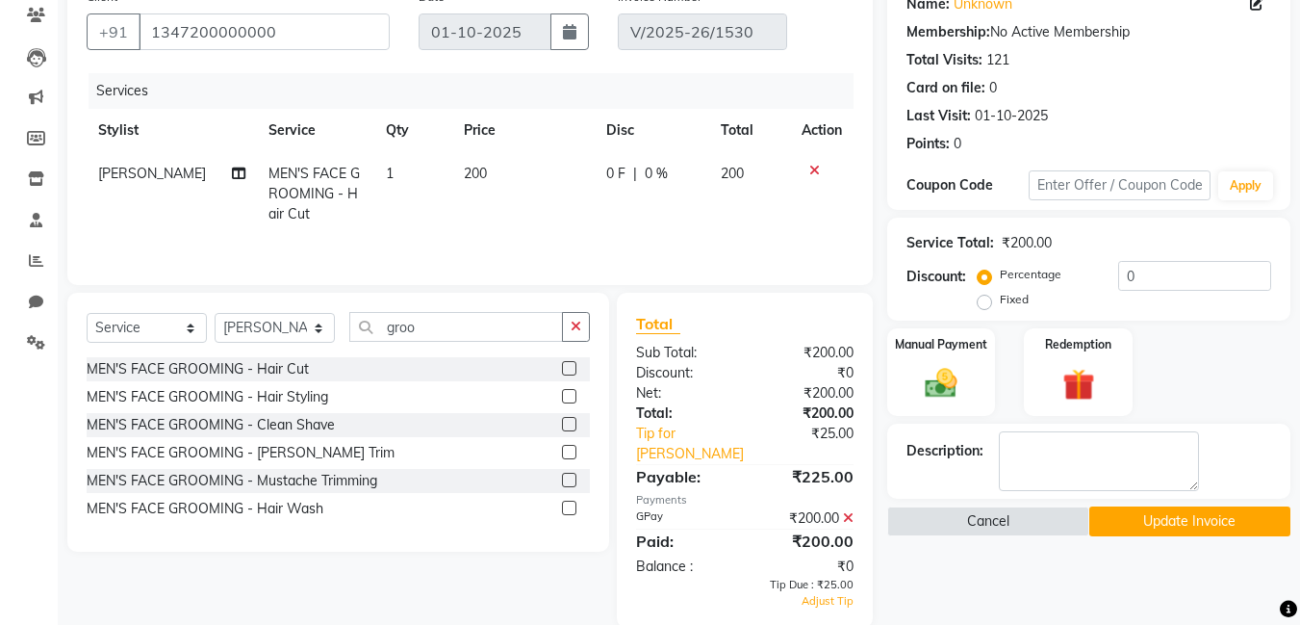
click at [1229, 523] on button "Update Invoice" at bounding box center [1189, 521] width 201 height 30
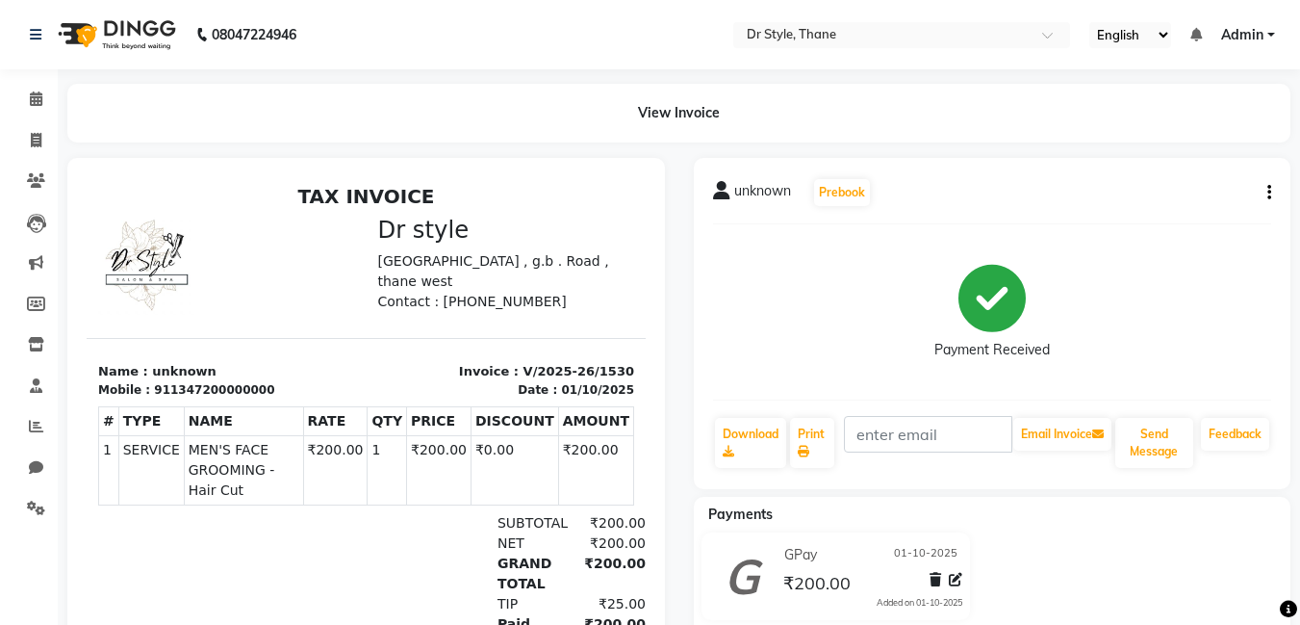
click at [1269, 192] on icon "button" at bounding box center [1270, 192] width 4 height 1
click at [1165, 141] on div "Cancel Invoice" at bounding box center [1174, 145] width 132 height 24
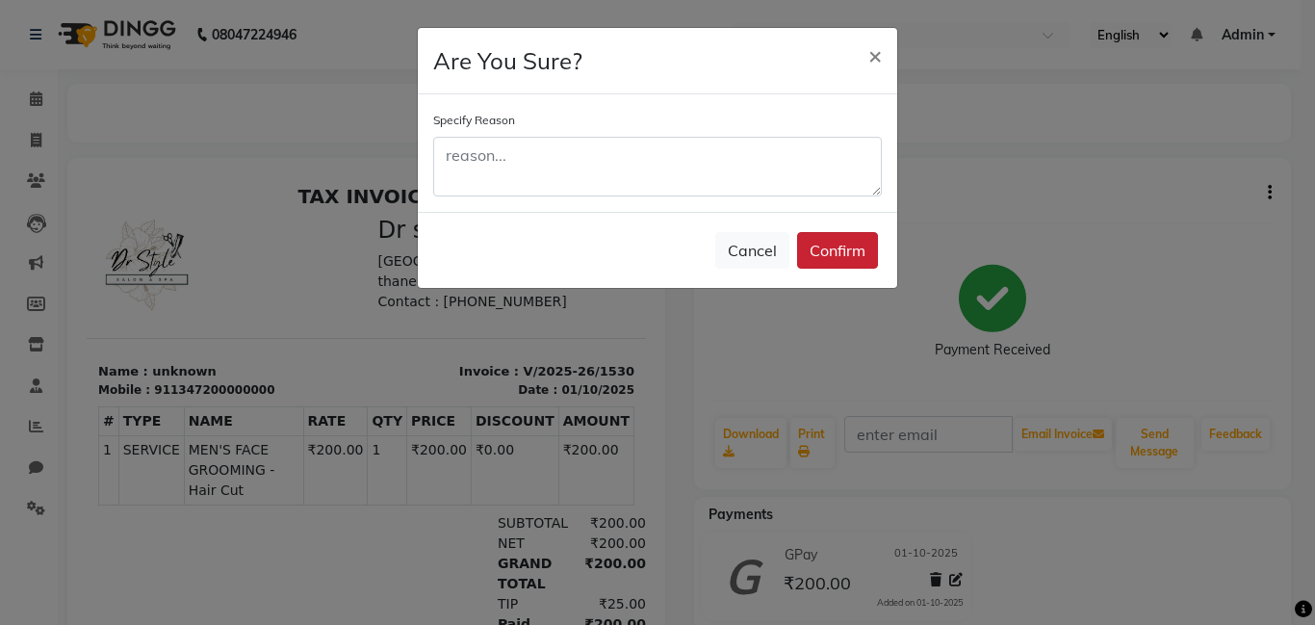
click at [826, 244] on button "Confirm" at bounding box center [837, 250] width 81 height 37
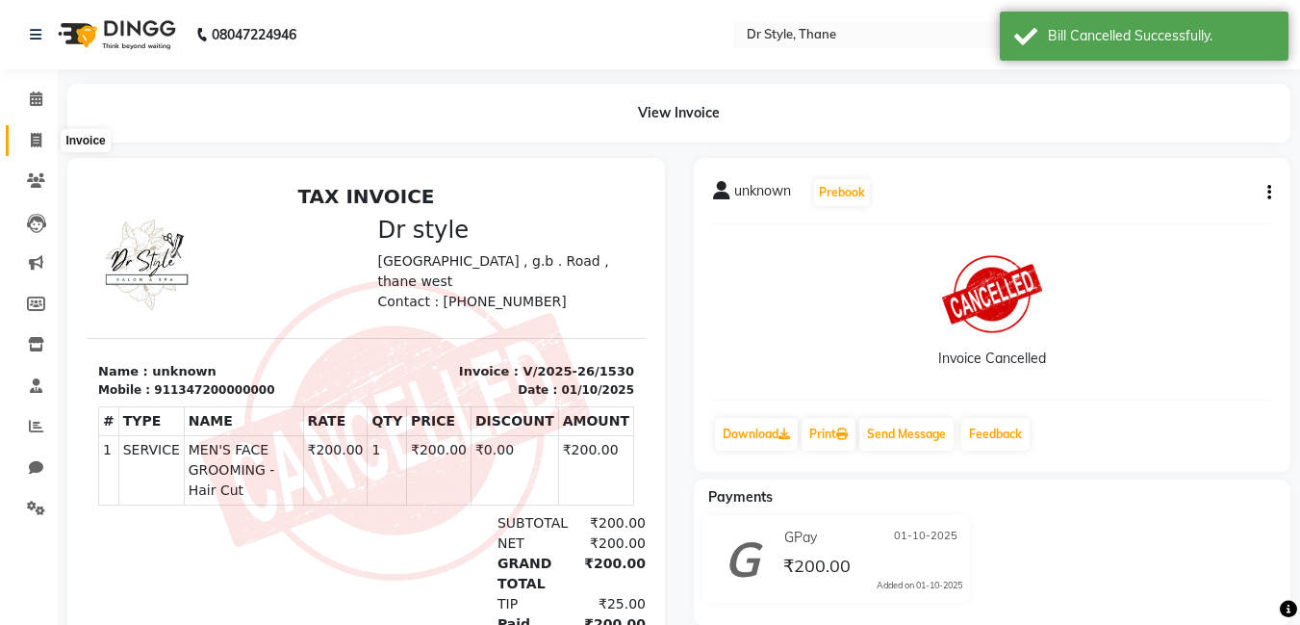
click at [35, 141] on icon at bounding box center [36, 140] width 11 height 14
select select "7832"
select select "service"
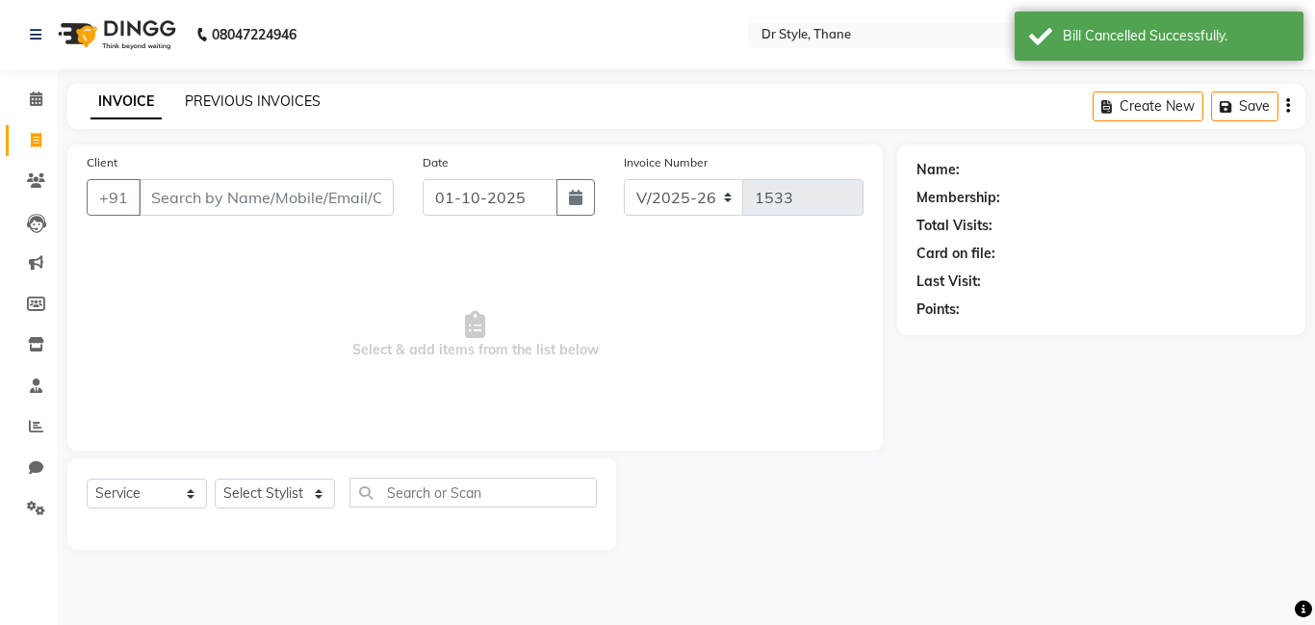
click at [213, 95] on link "PREVIOUS INVOICES" at bounding box center [253, 100] width 136 height 17
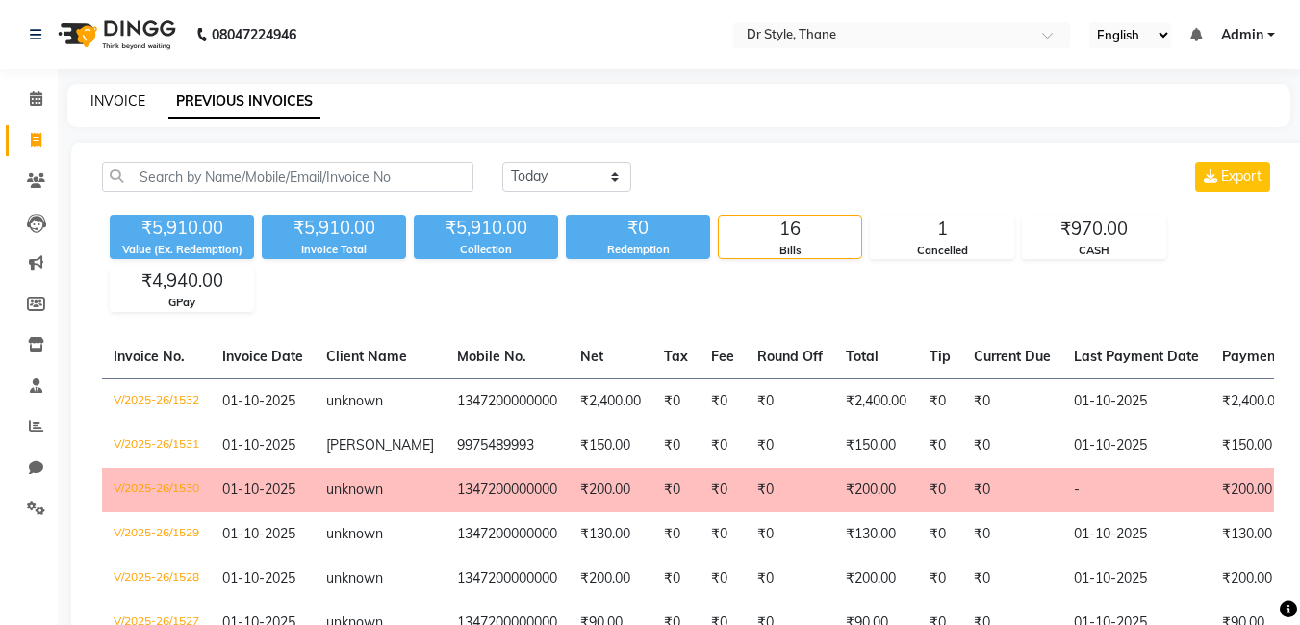
click at [111, 102] on link "INVOICE" at bounding box center [117, 100] width 55 height 17
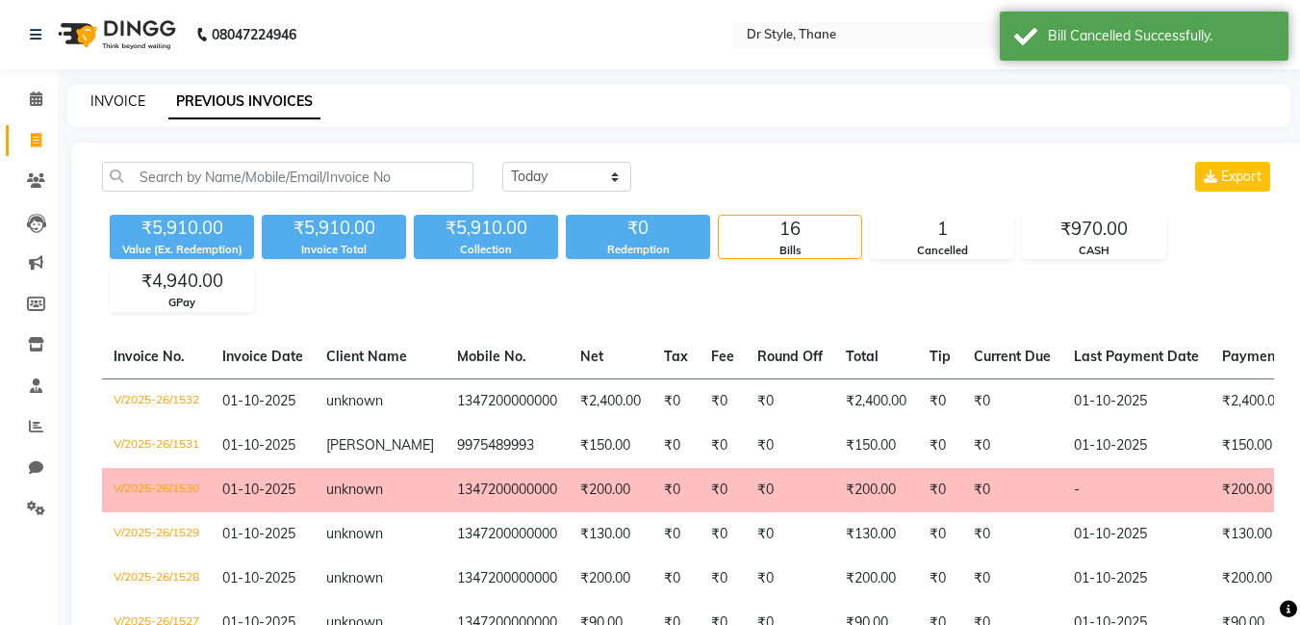
select select "7832"
select select "service"
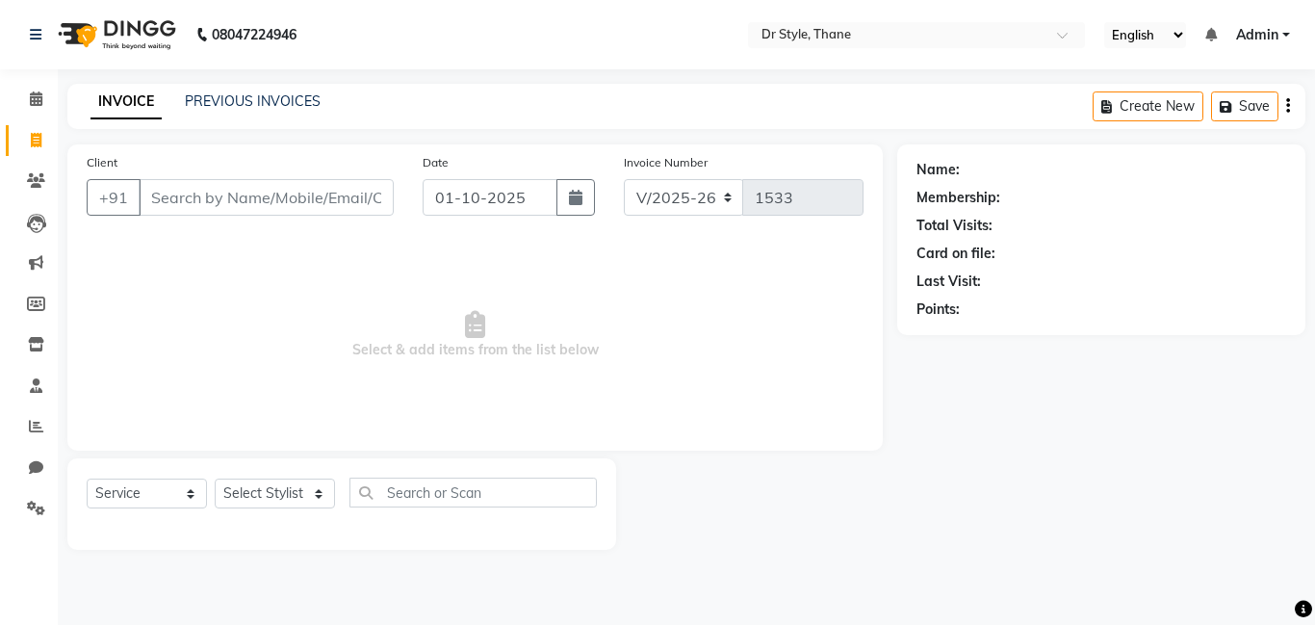
click at [176, 206] on input "Client" at bounding box center [266, 197] width 255 height 37
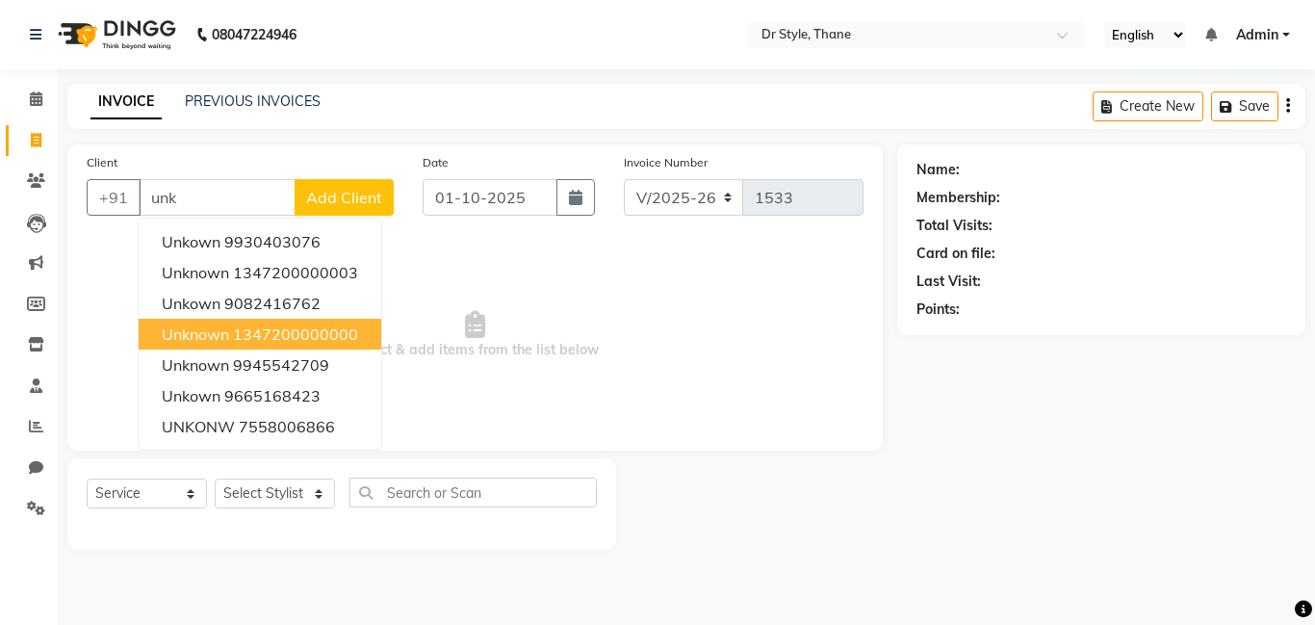
click at [265, 336] on ngb-highlight "1347200000000" at bounding box center [295, 333] width 125 height 19
type input "1347200000000"
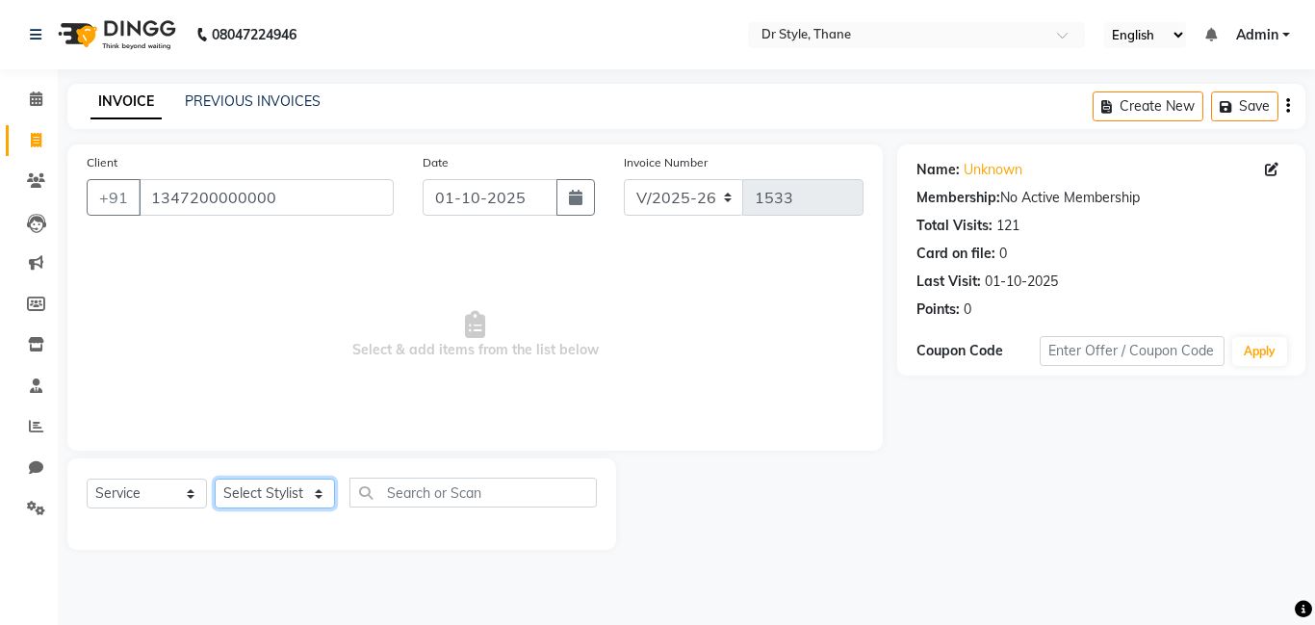
click at [274, 498] on select "Select Stylist [PERSON_NAME] [PERSON_NAME] [PERSON_NAME] [PERSON_NAME] [PERSON_…" at bounding box center [275, 493] width 120 height 30
select select "80995"
click at [215, 478] on select "Select Stylist [PERSON_NAME] [PERSON_NAME] [PERSON_NAME] [PERSON_NAME] [PERSON_…" at bounding box center [275, 493] width 120 height 30
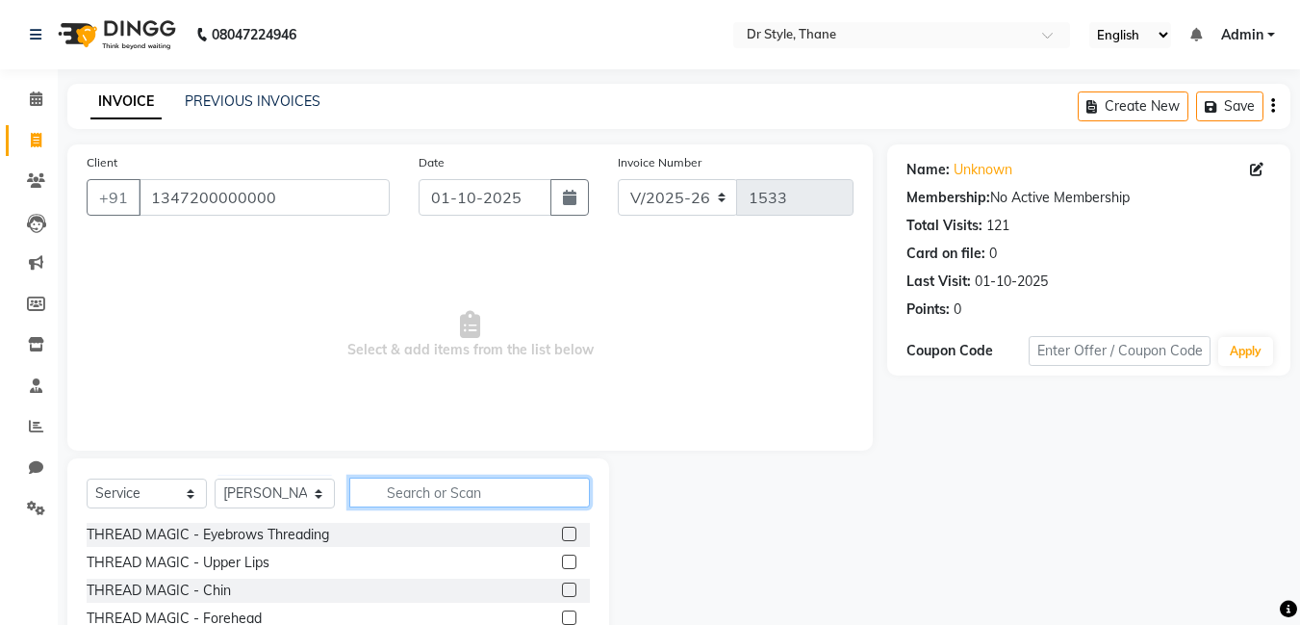
click at [379, 481] on input "text" at bounding box center [469, 492] width 241 height 30
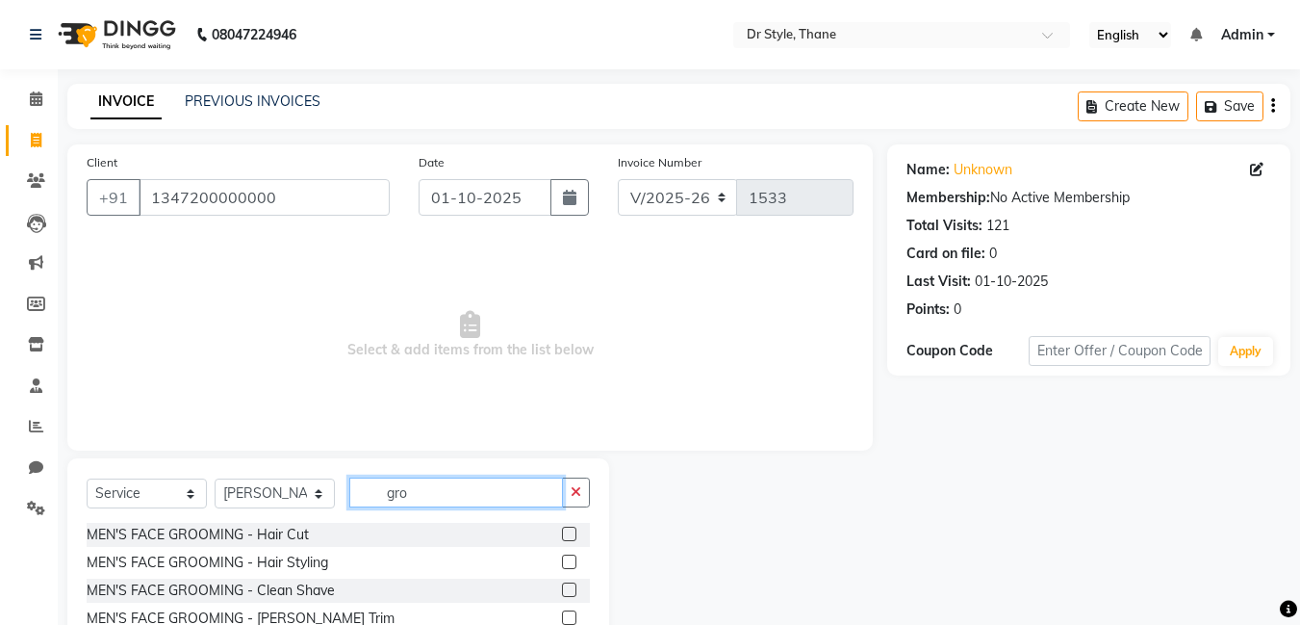
scroll to position [96, 0]
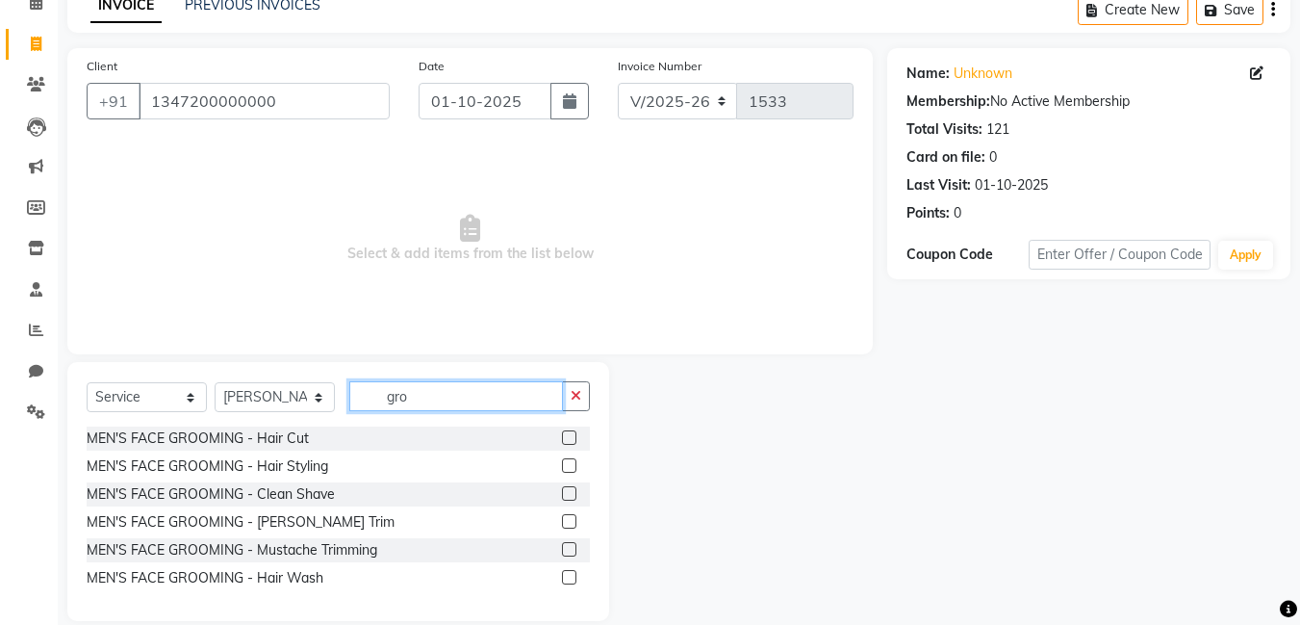
type input "gro"
click at [568, 463] on label at bounding box center [569, 465] width 14 height 14
click at [568, 463] on input "checkbox" at bounding box center [568, 466] width 13 height 13
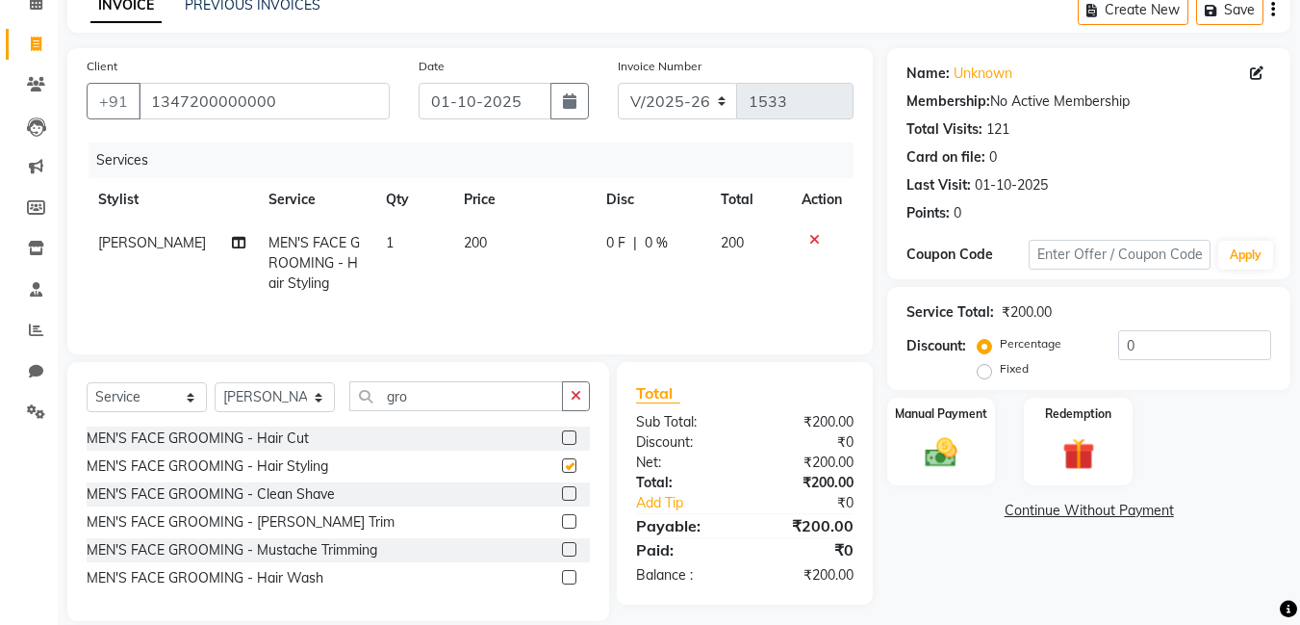
checkbox input "false"
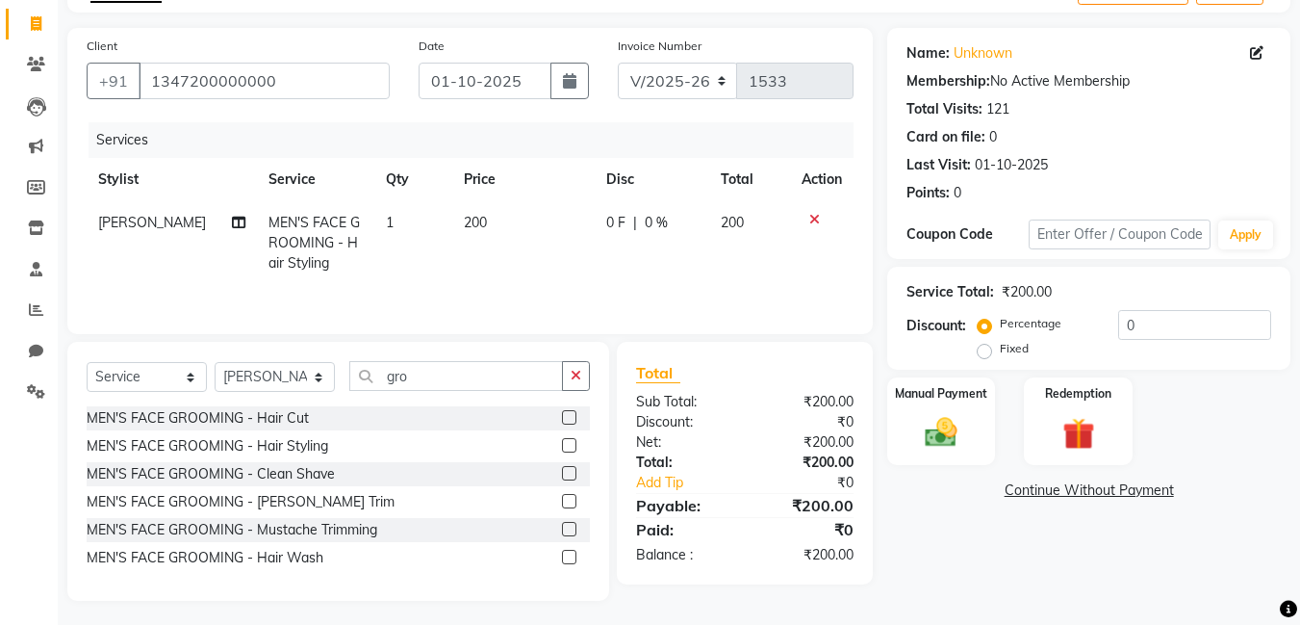
scroll to position [121, 0]
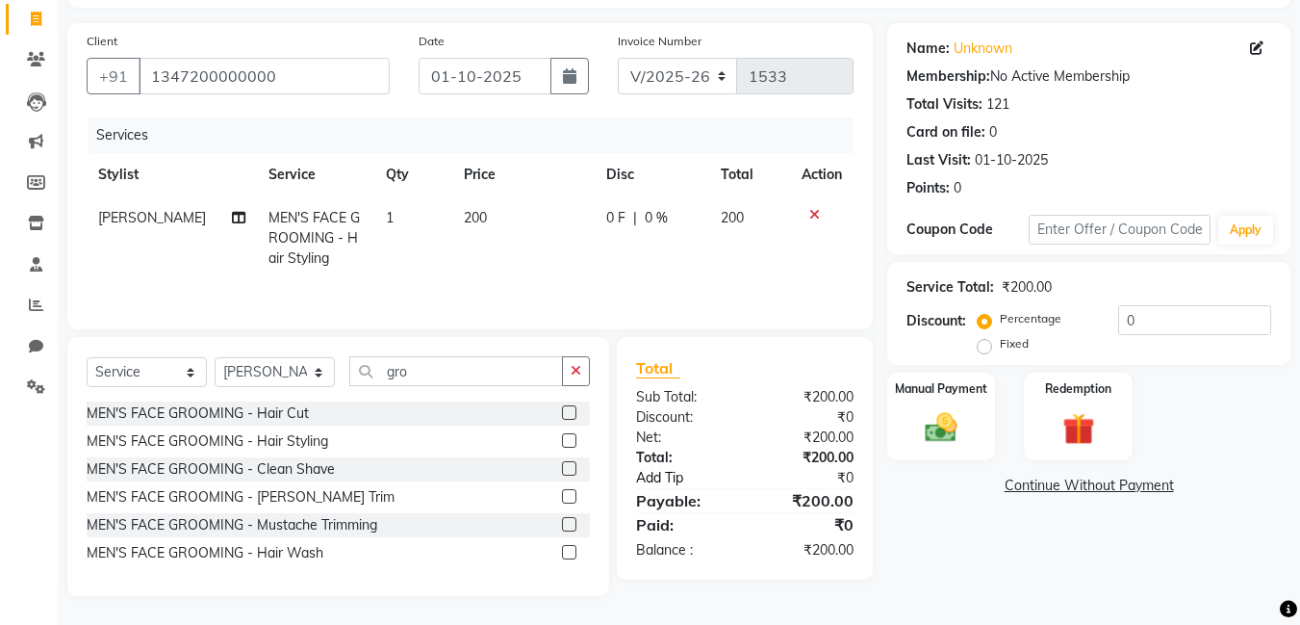
click at [663, 480] on link "Add Tip" at bounding box center [693, 478] width 143 height 20
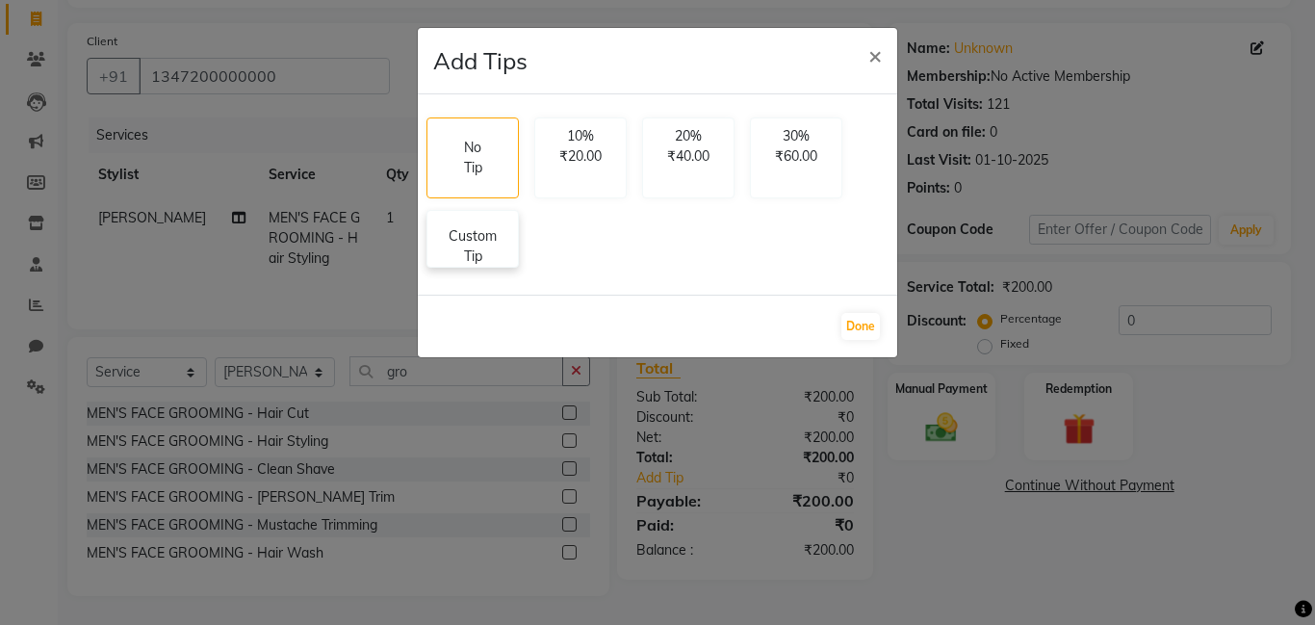
click at [456, 227] on p "Custom Tip" at bounding box center [472, 246] width 67 height 40
select select "80995"
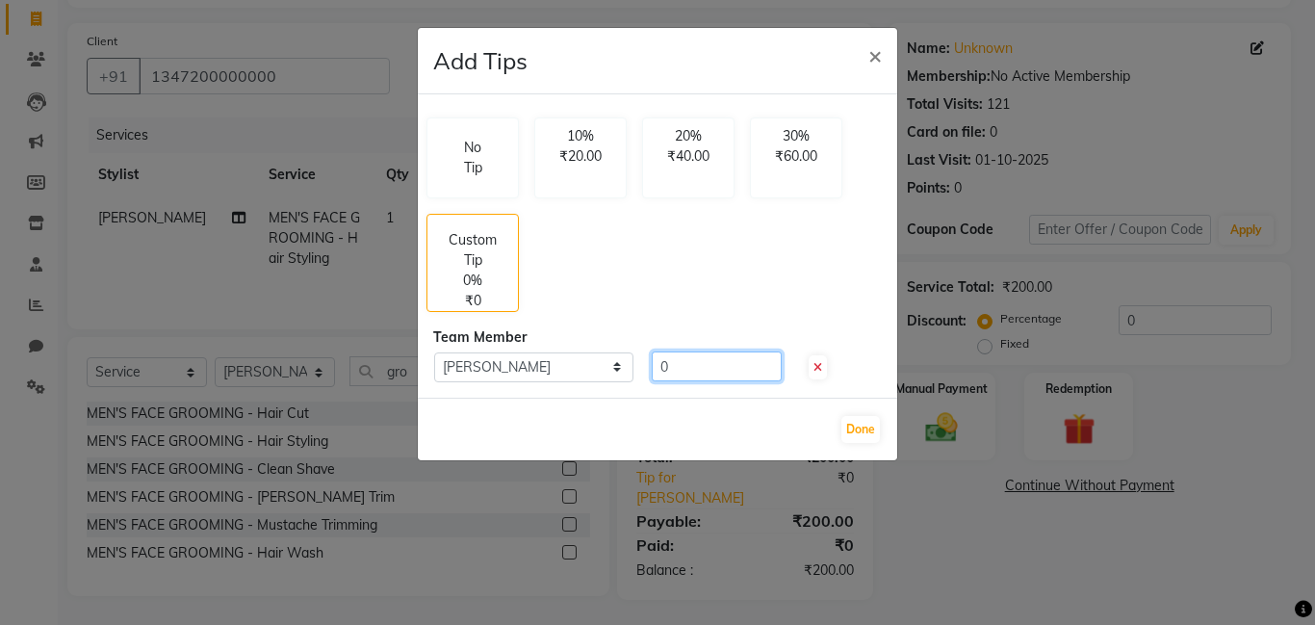
click at [665, 365] on input "0" at bounding box center [717, 366] width 130 height 30
type input "25"
click at [862, 430] on button "Done" at bounding box center [860, 429] width 38 height 27
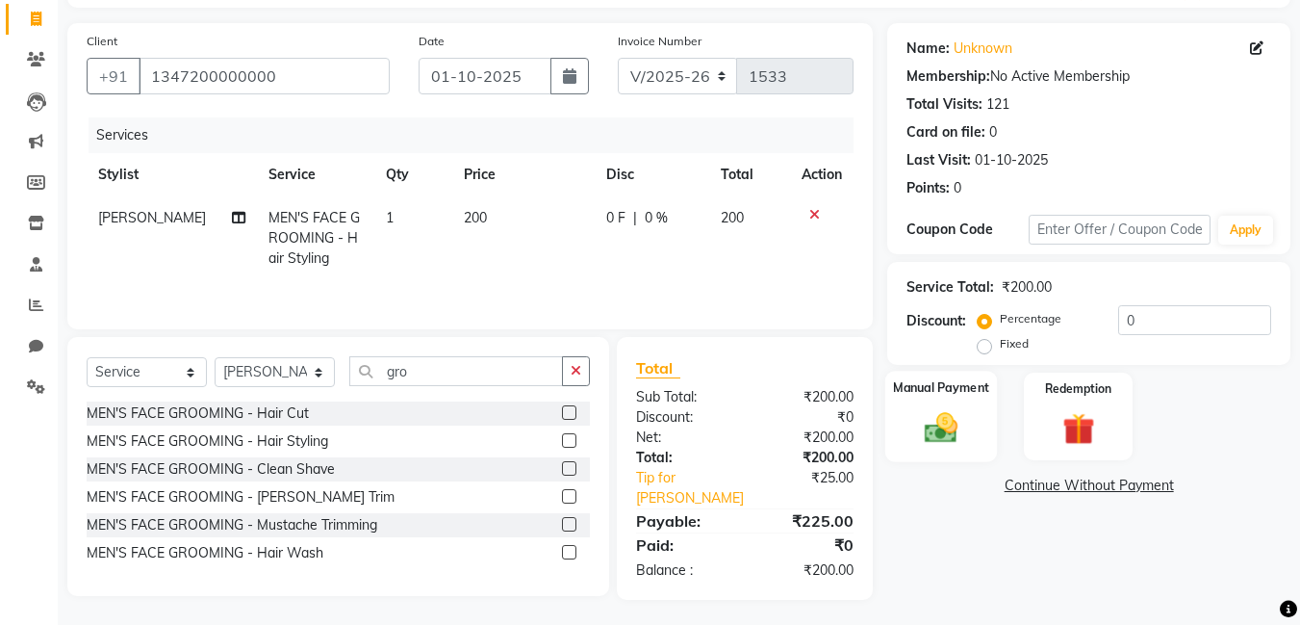
scroll to position [125, 0]
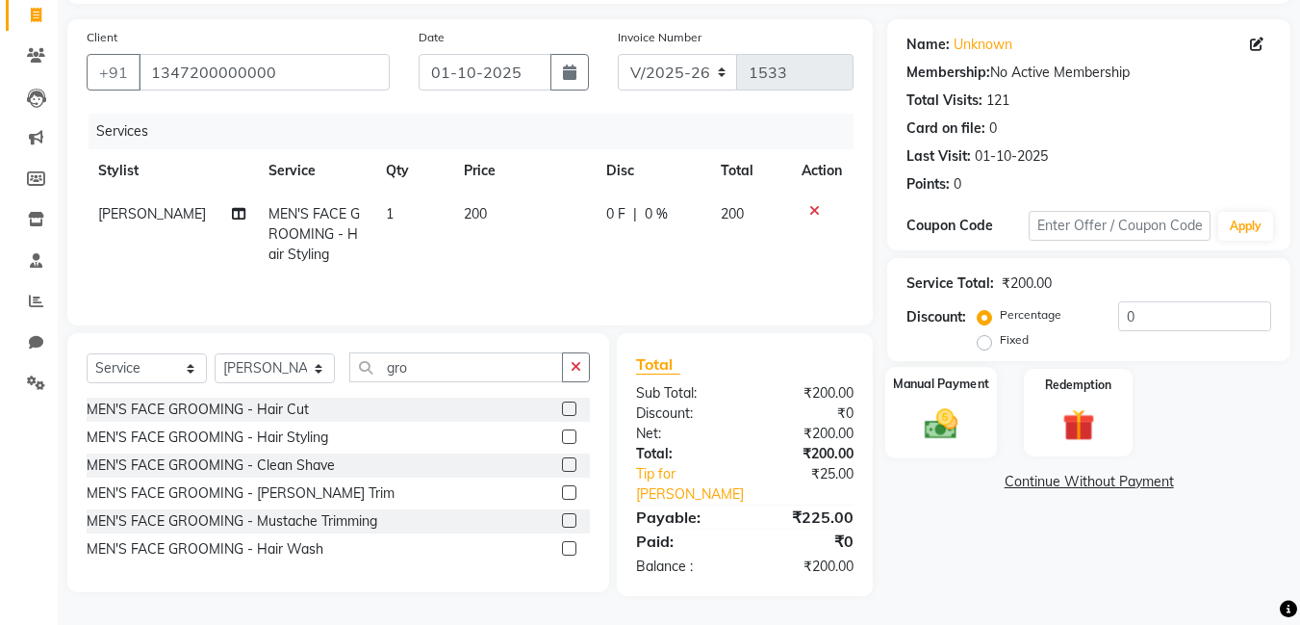
click at [940, 412] on img at bounding box center [941, 423] width 54 height 38
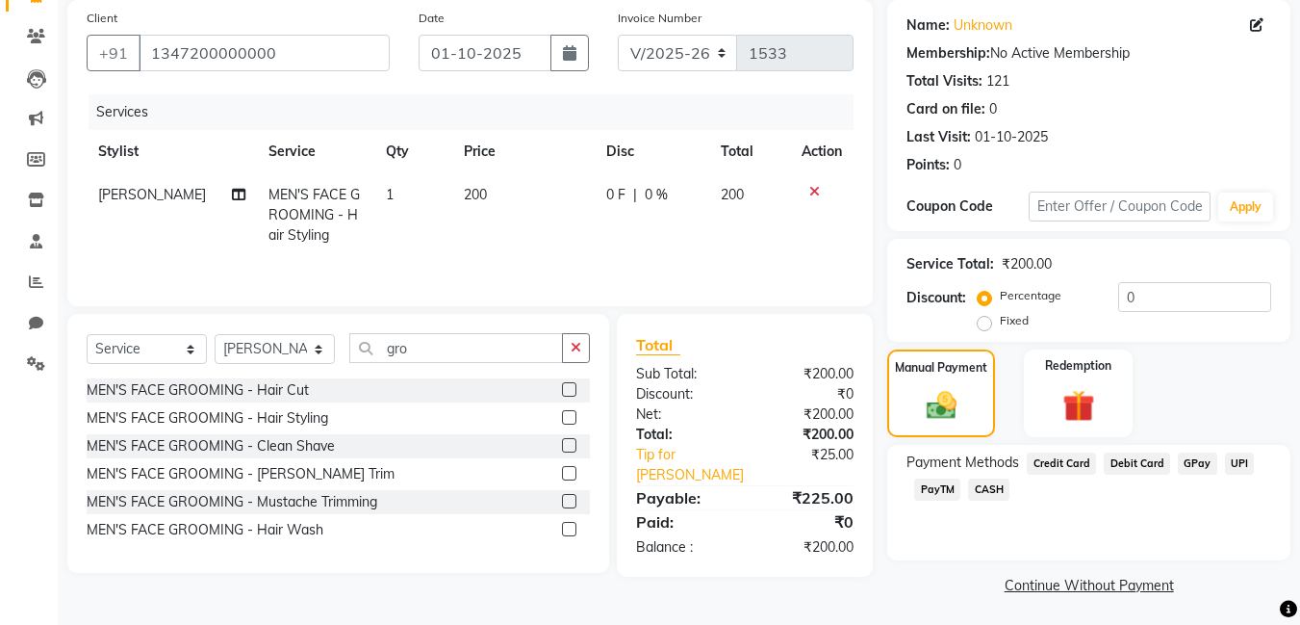
scroll to position [148, 0]
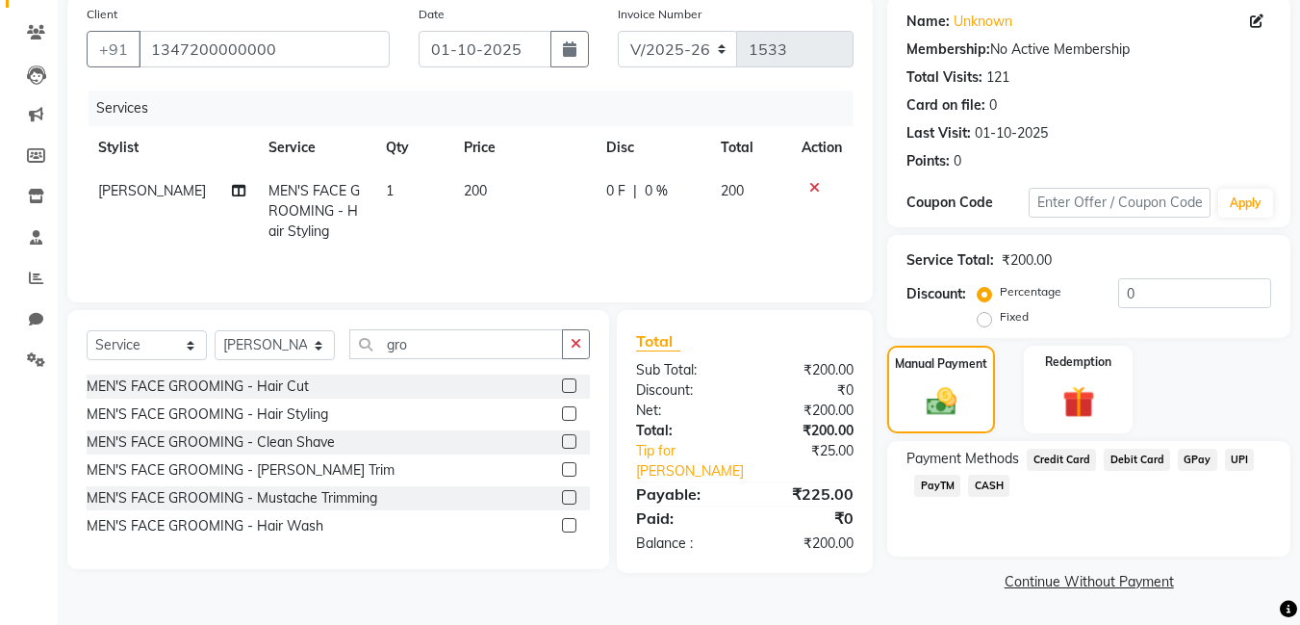
click at [1200, 458] on span "GPay" at bounding box center [1197, 459] width 39 height 22
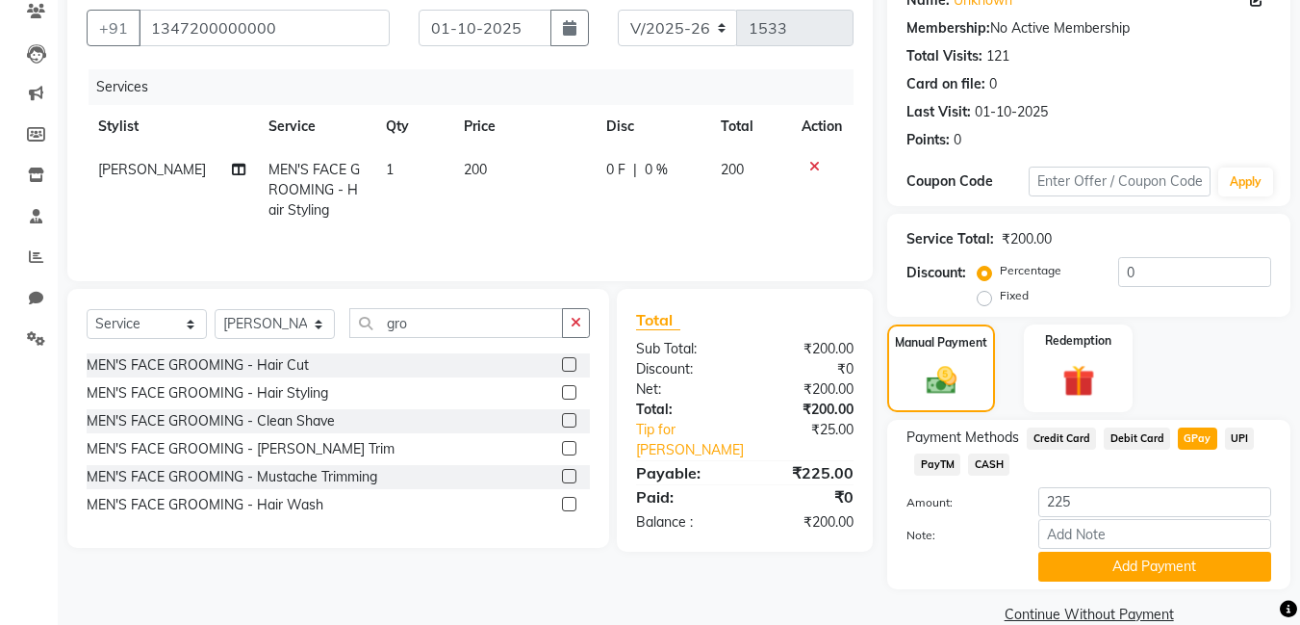
scroll to position [202, 0]
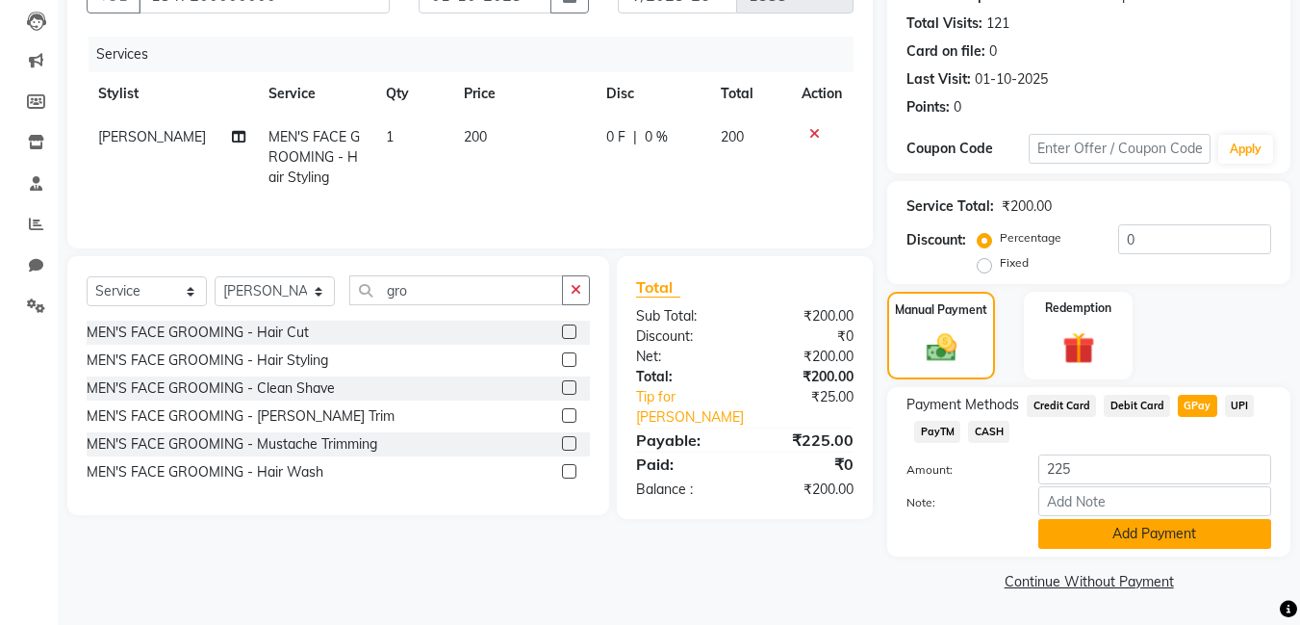
click at [1215, 530] on button "Add Payment" at bounding box center [1154, 534] width 233 height 30
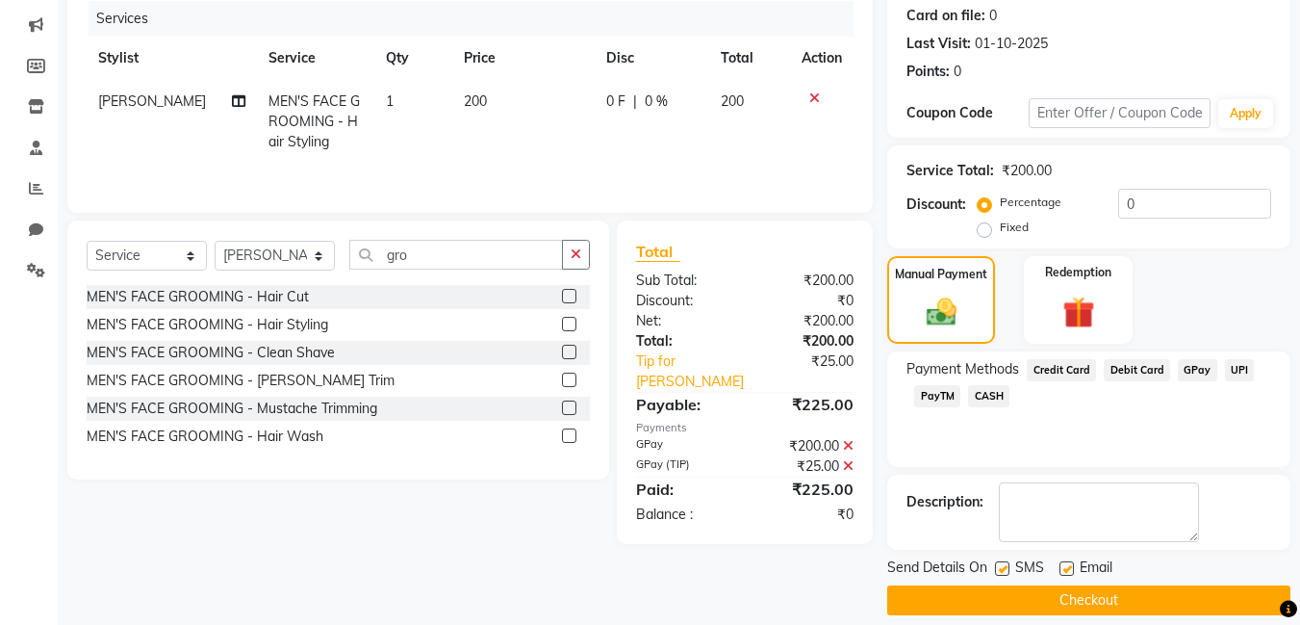
scroll to position [257, 0]
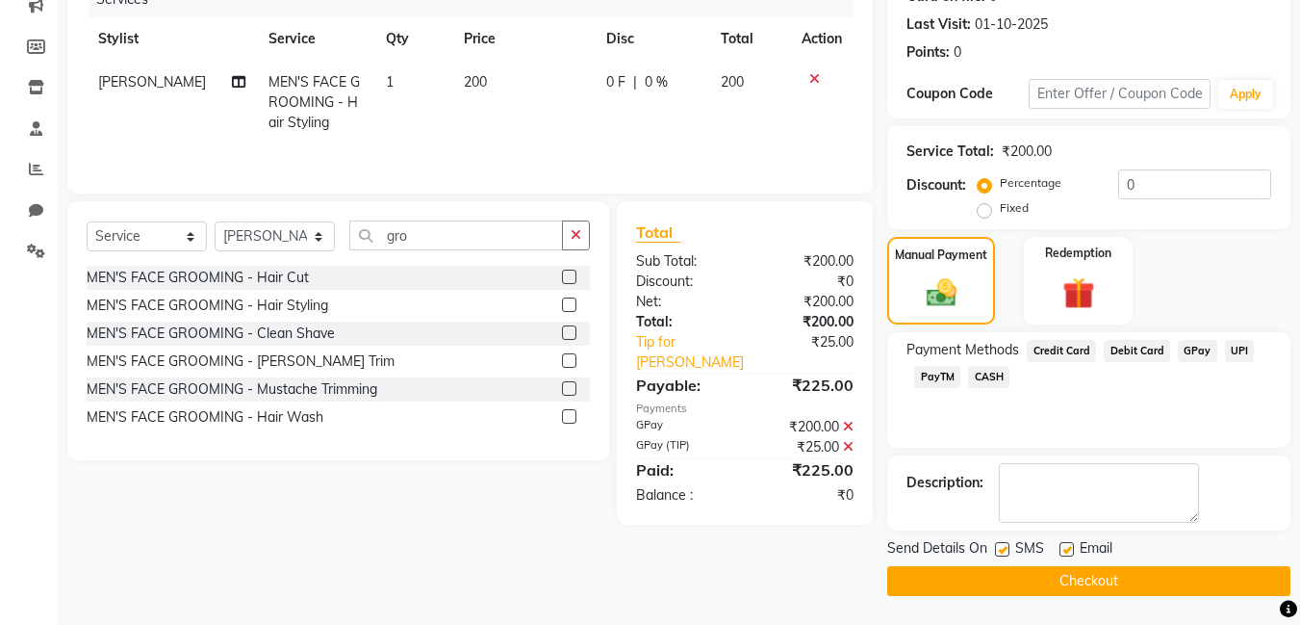
click at [1210, 576] on button "Checkout" at bounding box center [1088, 581] width 403 height 30
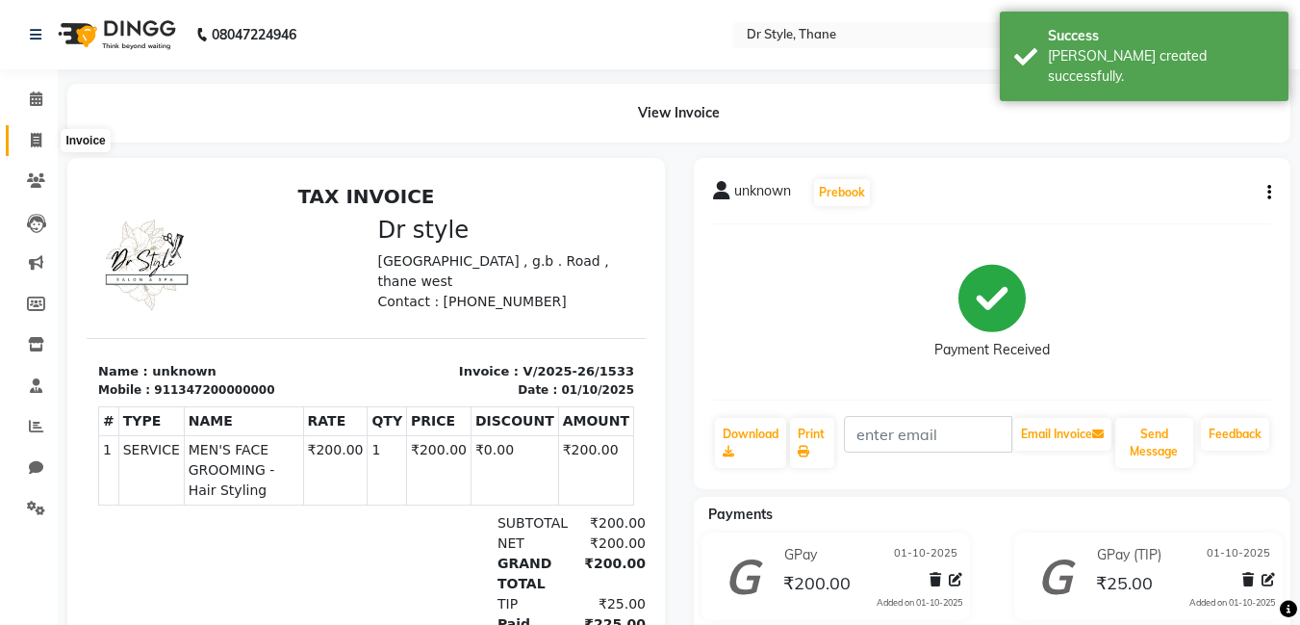
click at [36, 133] on icon at bounding box center [36, 140] width 11 height 14
select select "7832"
select select "service"
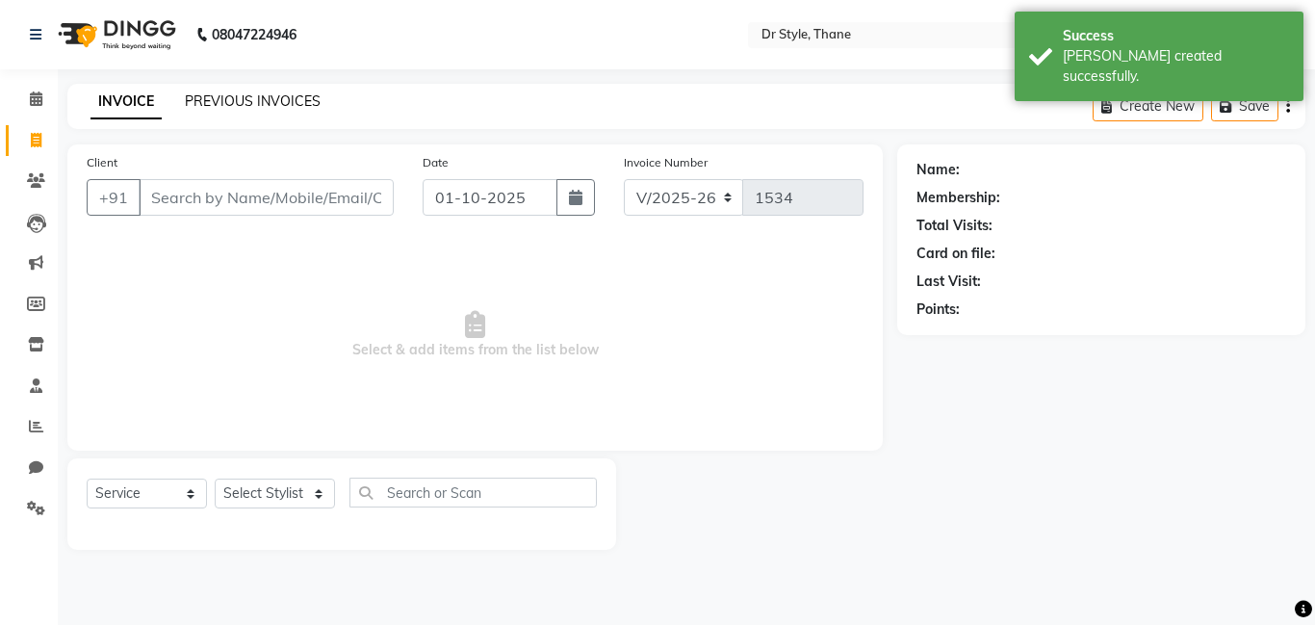
click at [204, 95] on link "PREVIOUS INVOICES" at bounding box center [253, 100] width 136 height 17
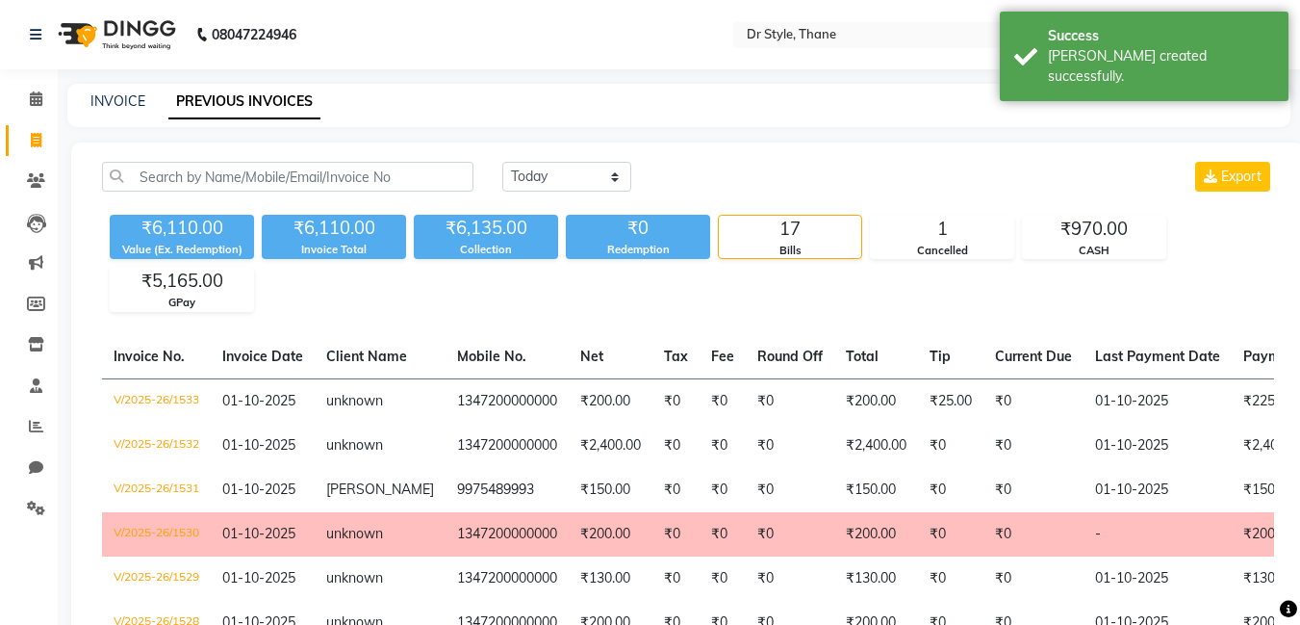
click at [411, 34] on nav "08047224946 Select Location × Dr Style, Thane English ENGLISH Español العربية म…" at bounding box center [650, 34] width 1300 height 69
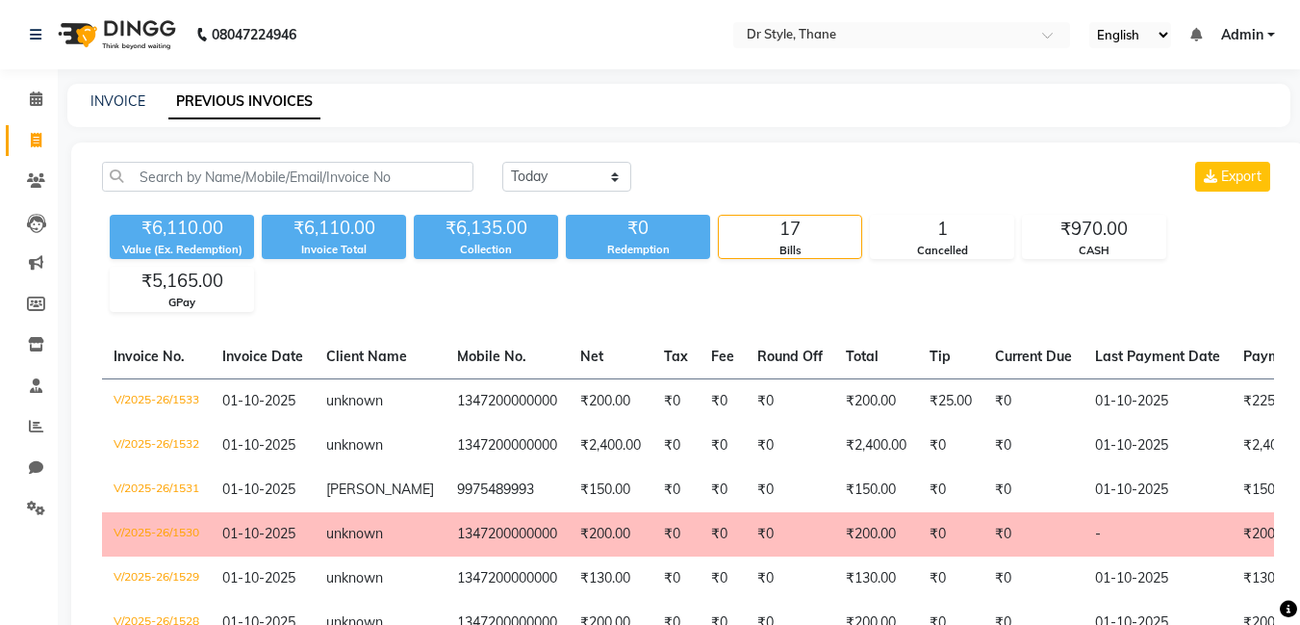
drag, startPoint x: 411, startPoint y: 34, endPoint x: 921, endPoint y: 189, distance: 533.1
click at [921, 189] on div "Today Yesterday Custom Range Export" at bounding box center [888, 177] width 772 height 30
